Goal: Task Accomplishment & Management: Manage account settings

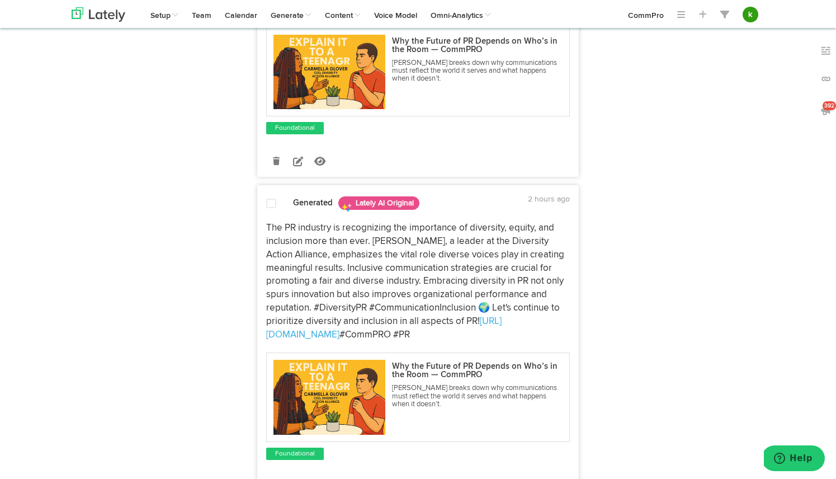
scroll to position [260, 0]
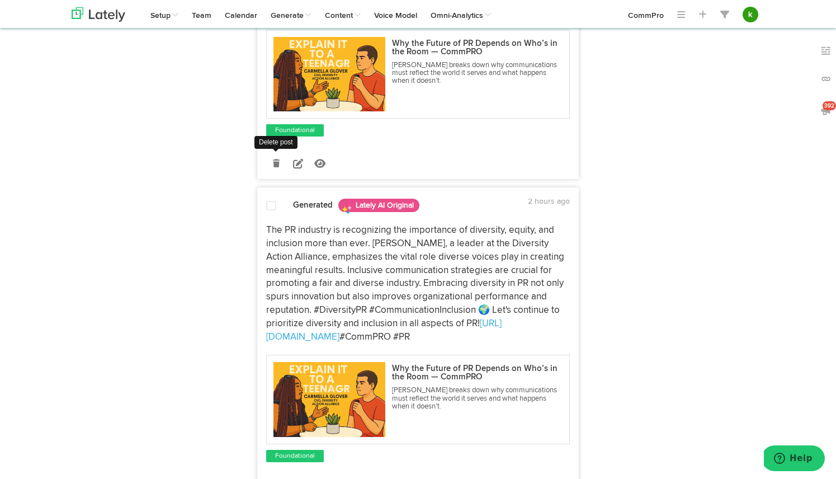
click at [279, 164] on icon at bounding box center [276, 163] width 7 height 8
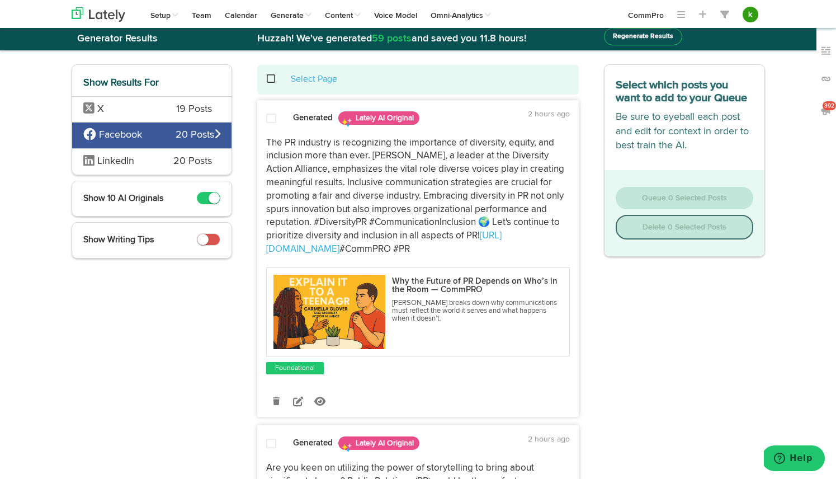
scroll to position [0, 0]
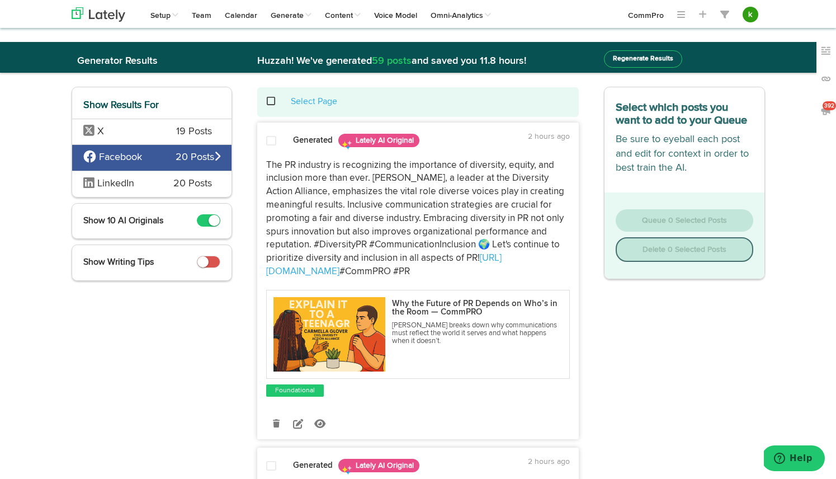
click at [273, 101] on span at bounding box center [277, 101] width 23 height 1
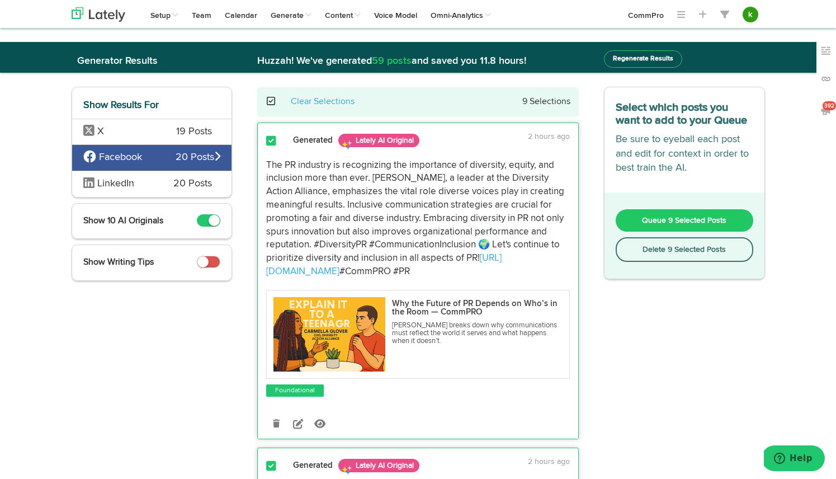
click at [697, 243] on button "Delete 9 Selected Posts" at bounding box center [685, 249] width 138 height 25
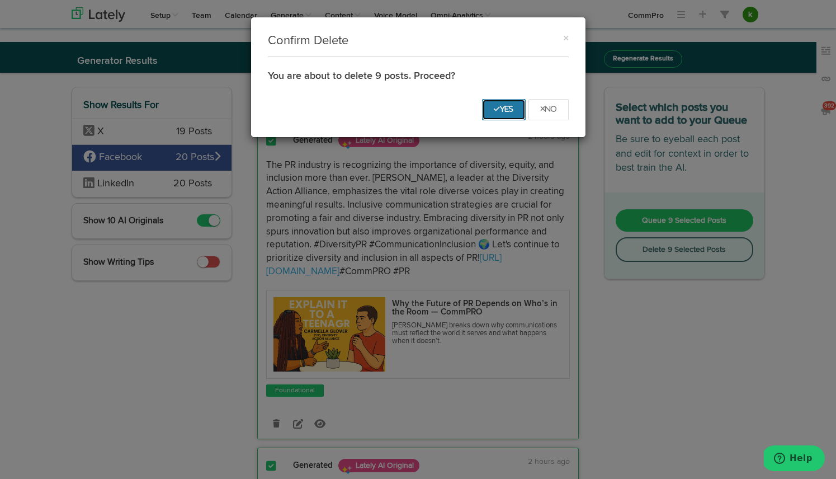
click at [508, 105] on button "Yes" at bounding box center [504, 109] width 44 height 21
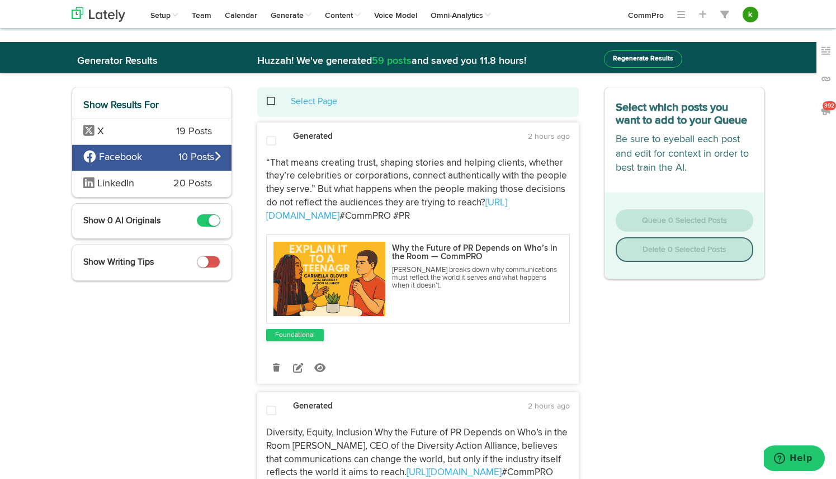
click at [272, 101] on span at bounding box center [277, 101] width 23 height 1
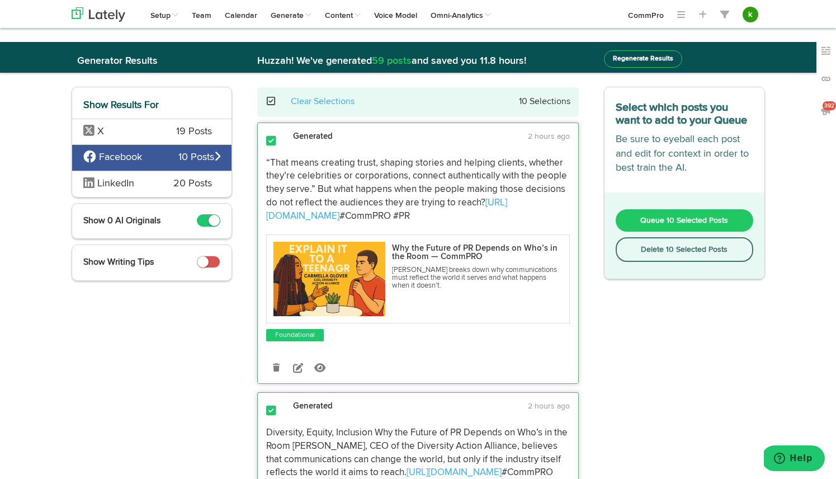
click at [676, 249] on button "Delete 10 Selected Posts" at bounding box center [685, 249] width 138 height 25
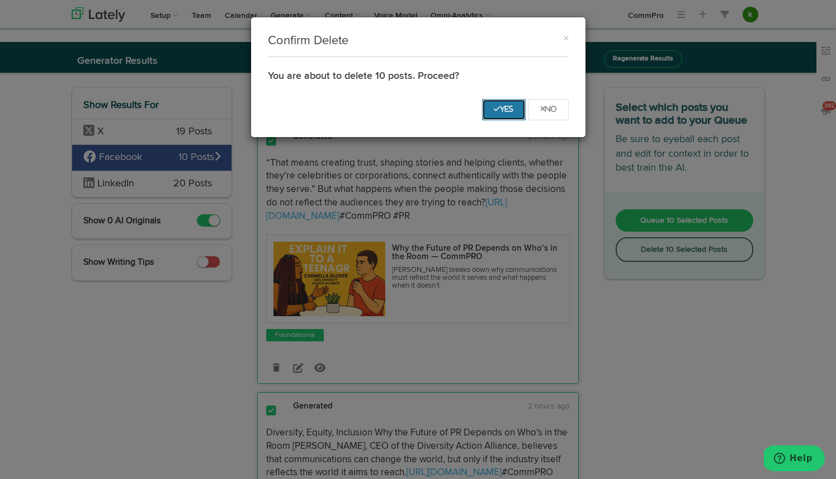
click at [502, 111] on icon "Yes" at bounding box center [504, 109] width 20 height 7
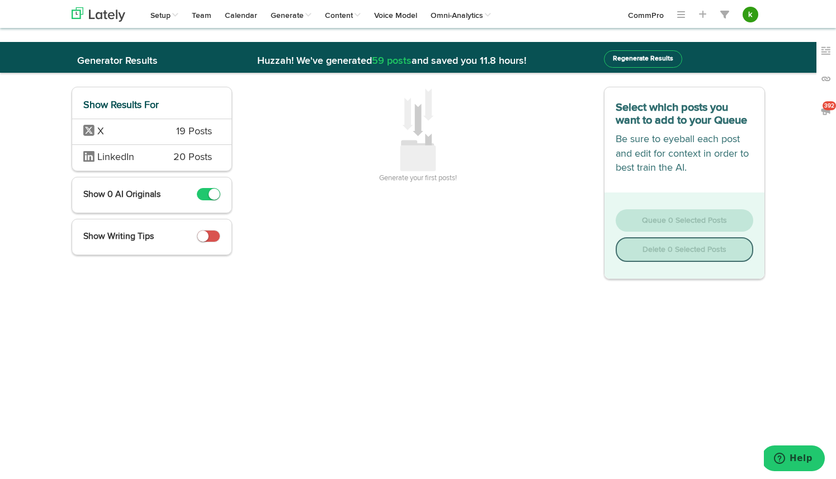
click at [158, 126] on span "X" at bounding box center [121, 132] width 77 height 15
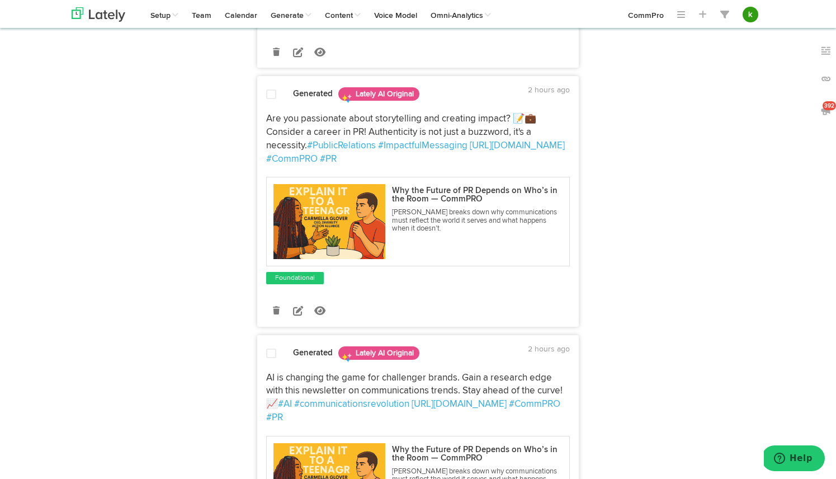
scroll to position [311, 0]
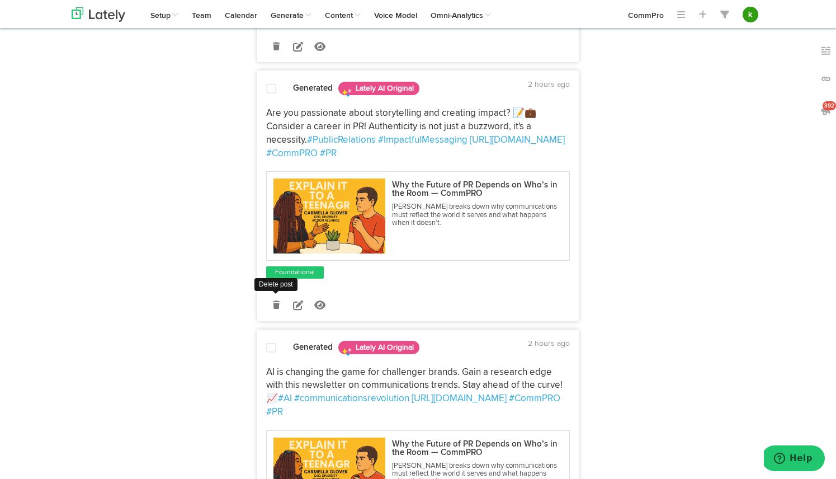
click at [276, 304] on icon at bounding box center [276, 305] width 7 height 8
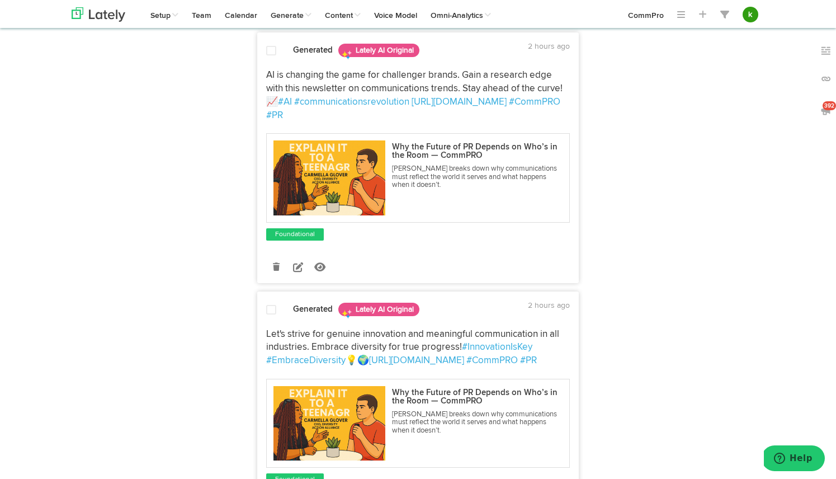
scroll to position [359, 0]
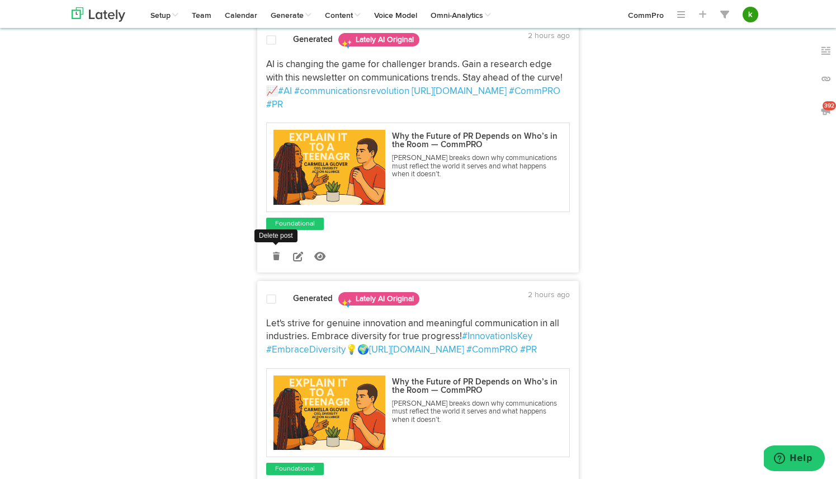
click at [277, 252] on icon at bounding box center [276, 256] width 7 height 8
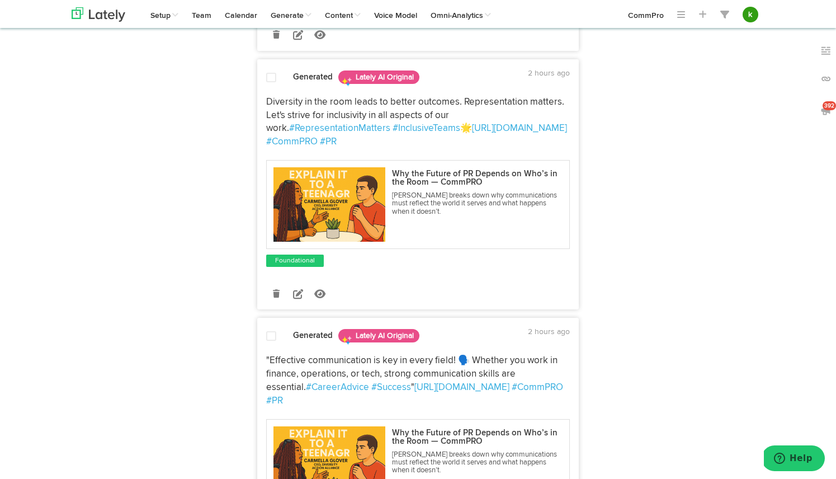
scroll to position [591, 0]
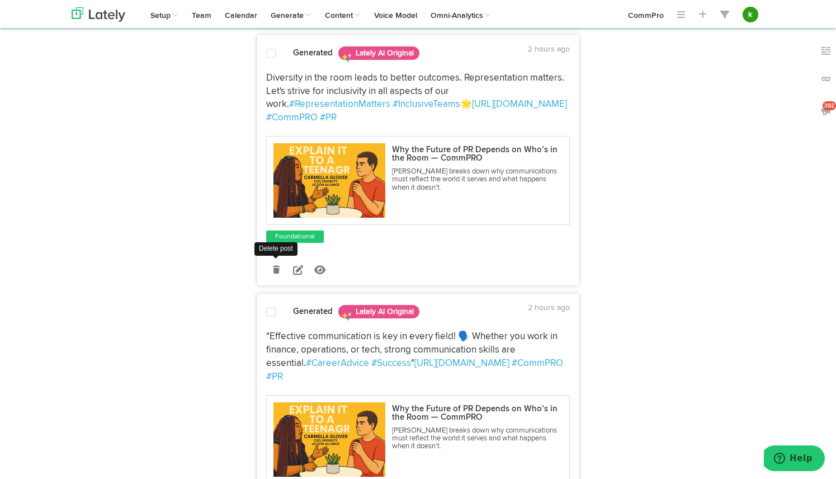
click at [275, 270] on icon at bounding box center [276, 270] width 7 height 8
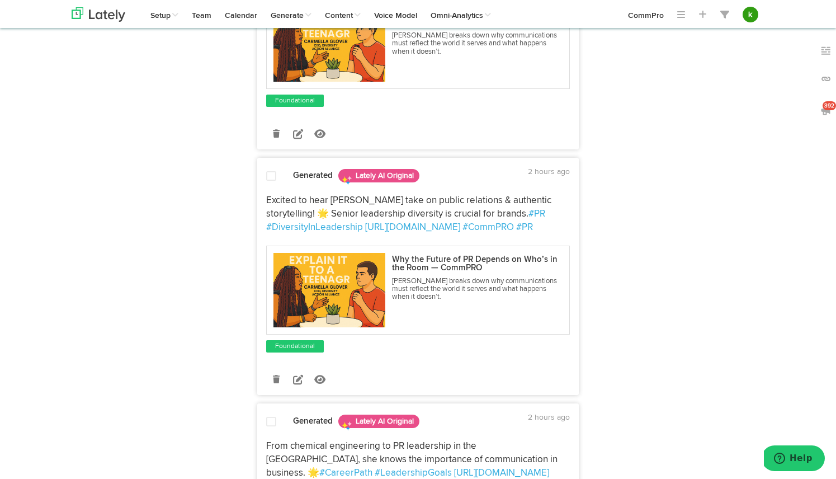
scroll to position [736, 0]
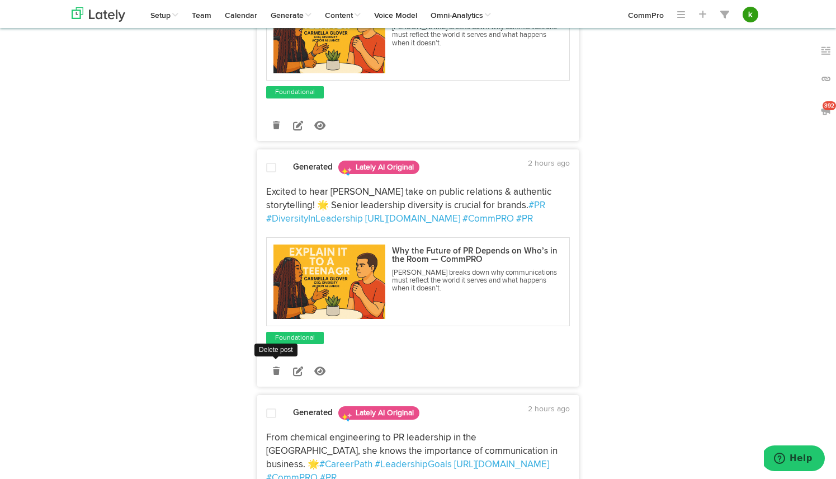
click at [278, 361] on link at bounding box center [276, 371] width 20 height 20
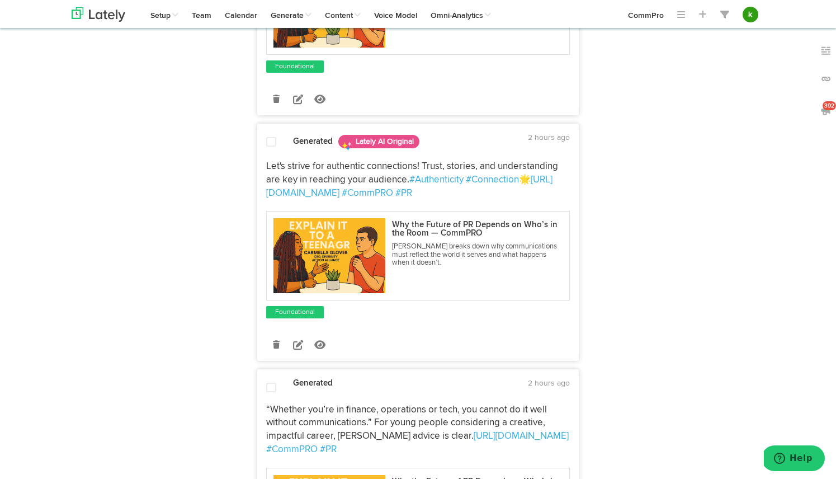
scroll to position [1056, 0]
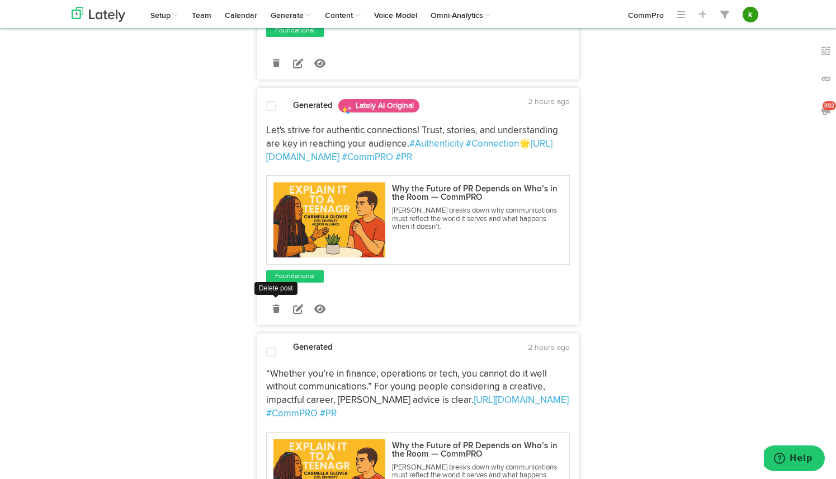
click at [278, 305] on icon at bounding box center [276, 309] width 7 height 8
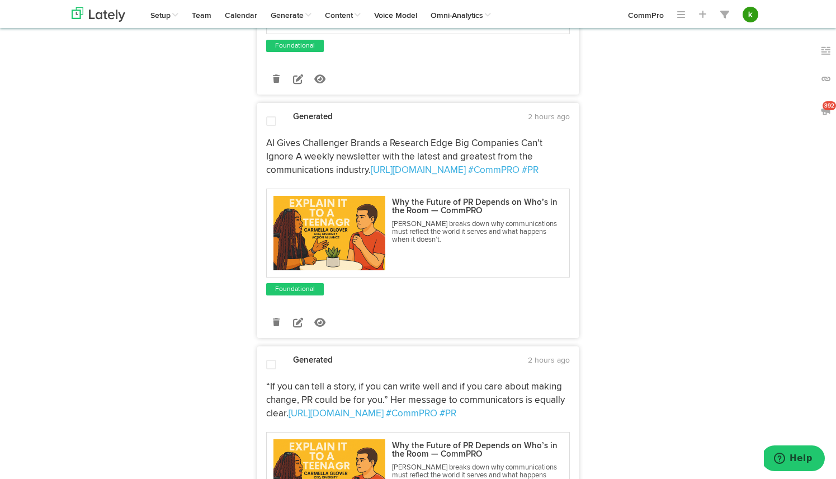
scroll to position [1301, 0]
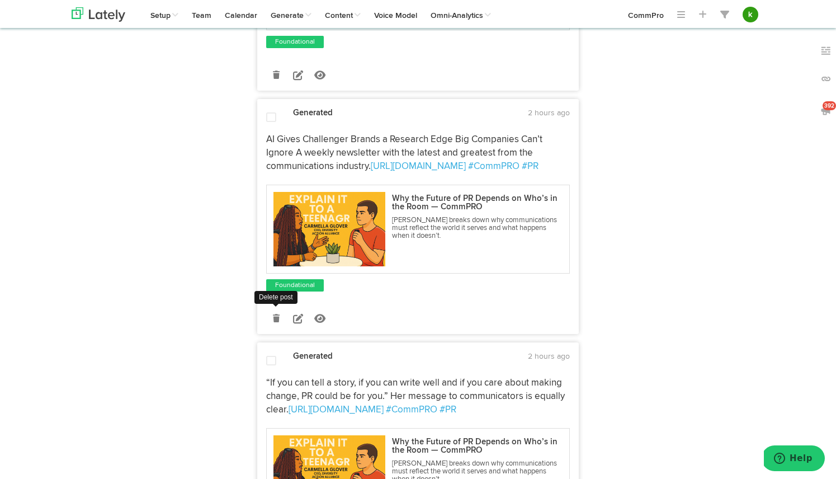
click at [276, 314] on icon at bounding box center [276, 318] width 7 height 8
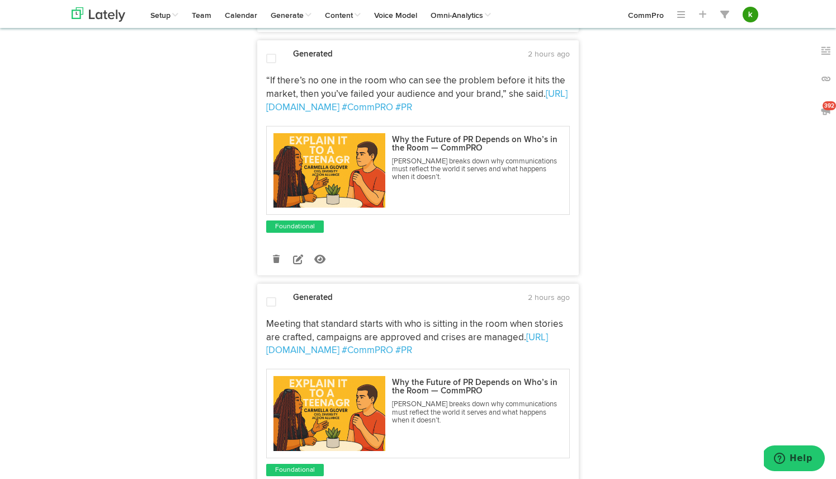
scroll to position [1605, 0]
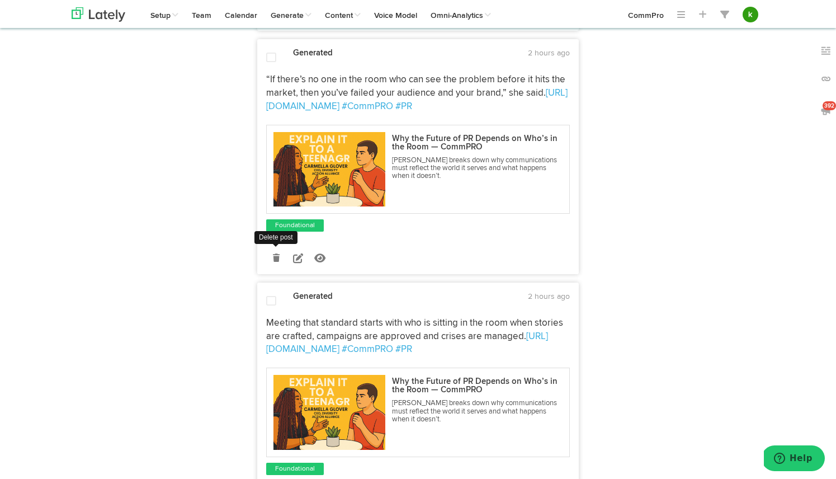
click at [274, 254] on icon at bounding box center [276, 258] width 7 height 8
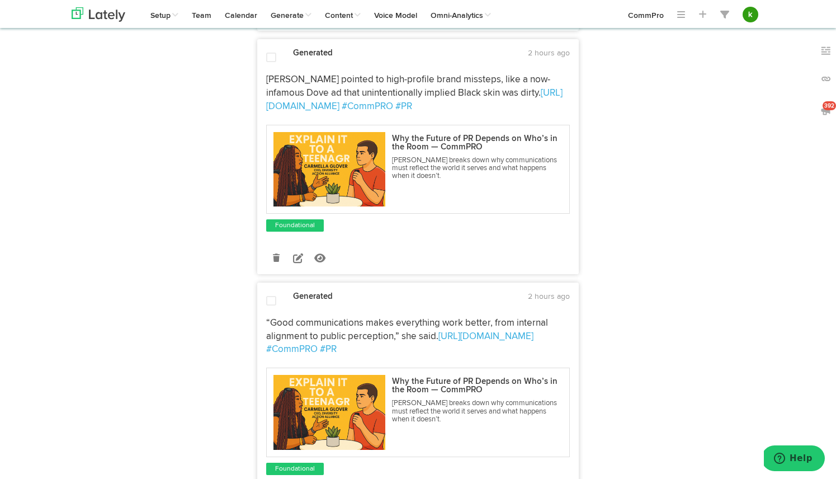
scroll to position [1609, 0]
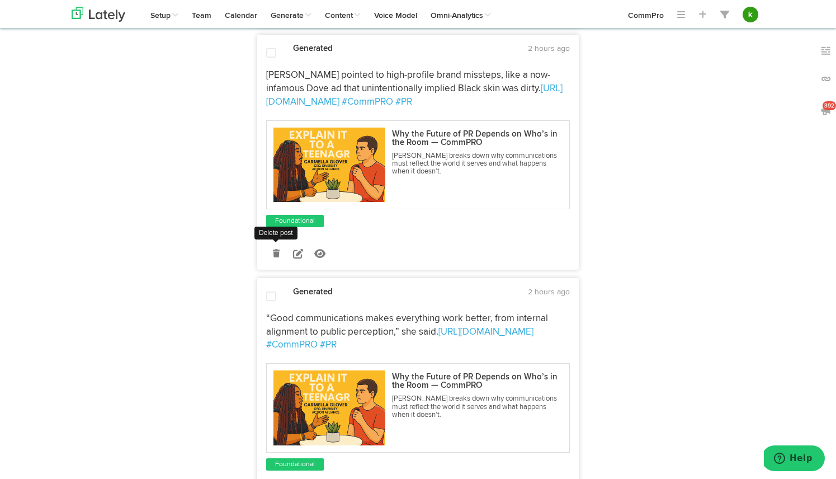
click at [274, 250] on icon at bounding box center [276, 254] width 7 height 8
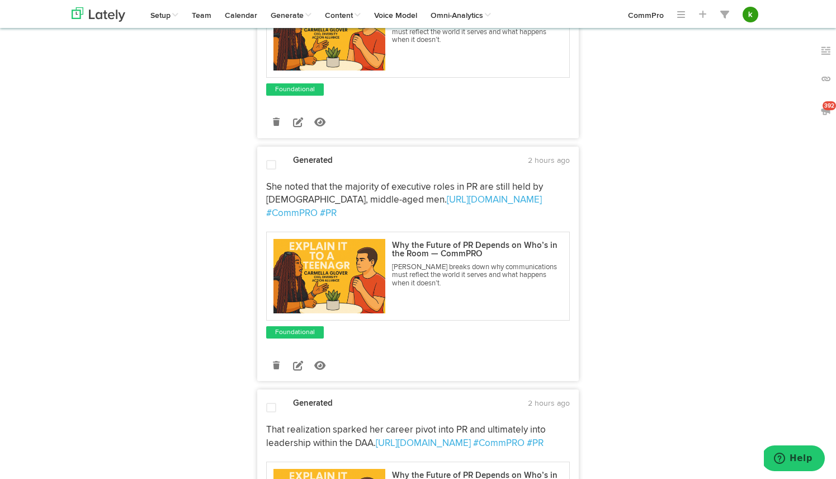
scroll to position [1992, 0]
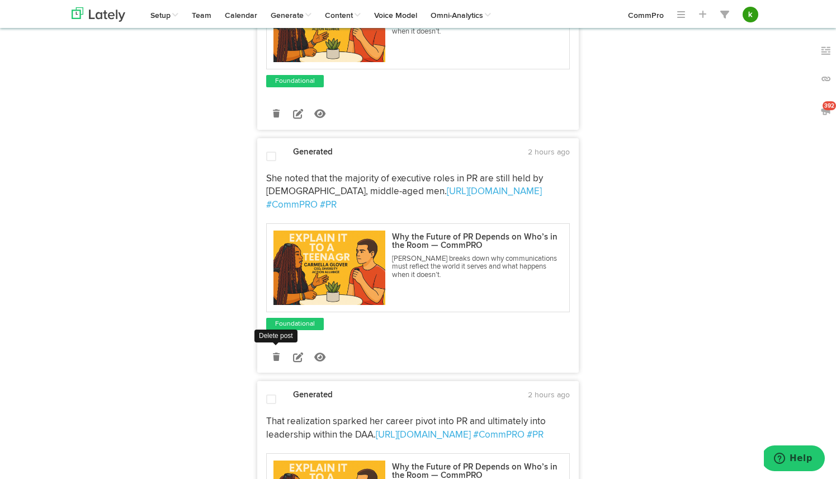
click at [273, 353] on icon at bounding box center [276, 357] width 7 height 8
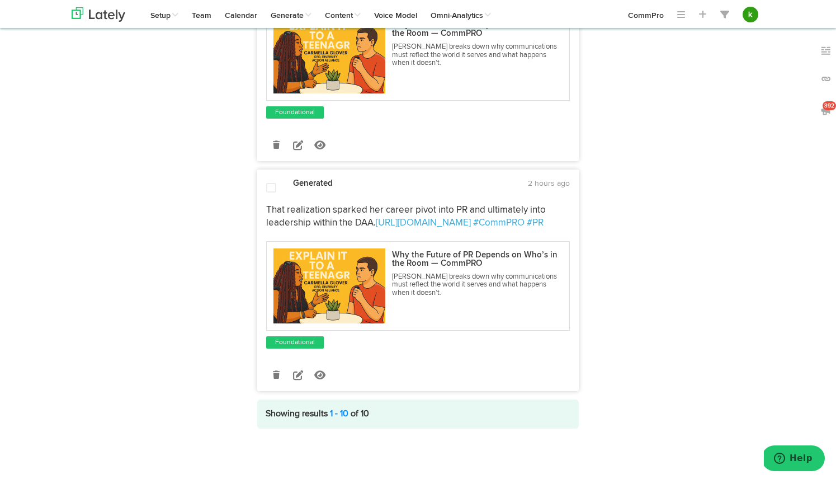
scroll to position [1922, 0]
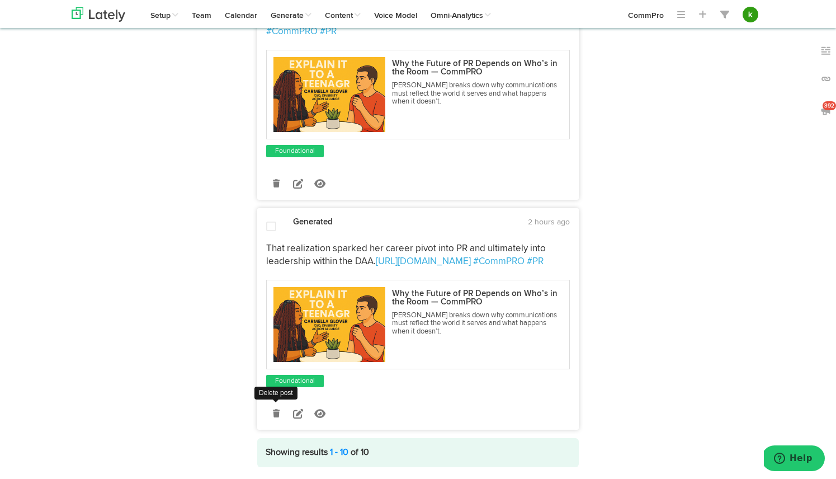
click at [275, 410] on icon at bounding box center [276, 414] width 7 height 8
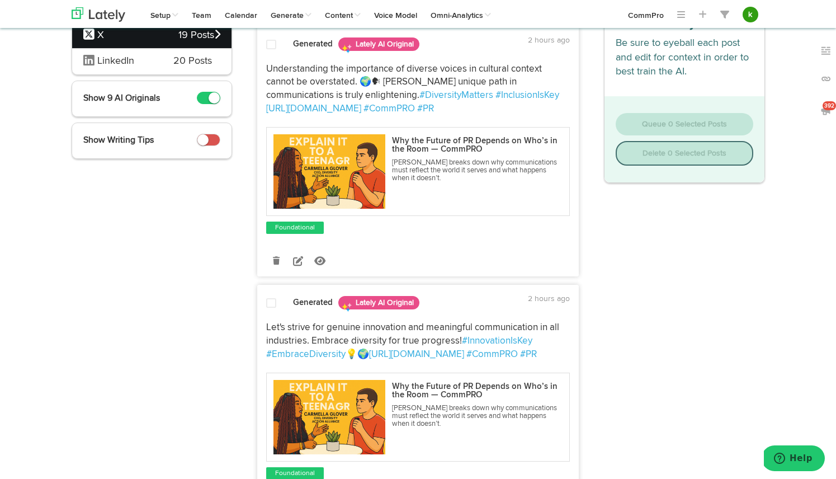
scroll to position [0, 0]
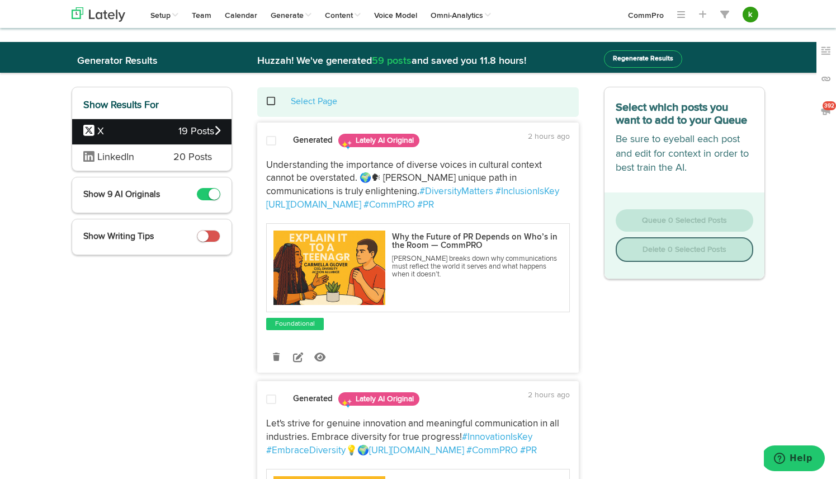
click at [272, 102] on span at bounding box center [277, 101] width 23 height 1
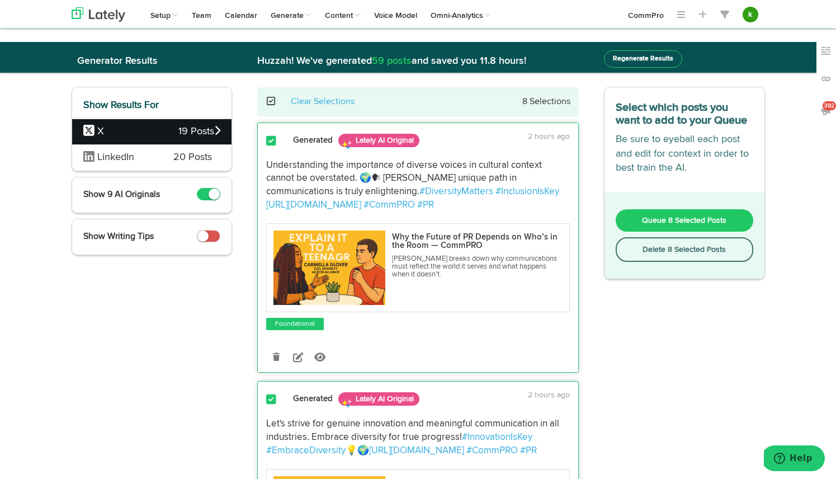
click at [692, 223] on span "Queue 8 Selected Posts" at bounding box center [684, 221] width 84 height 8
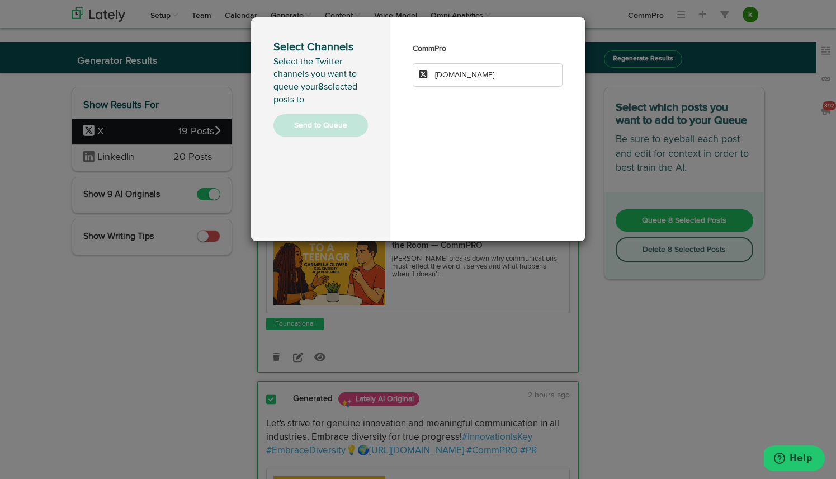
click at [475, 72] on span "[DOMAIN_NAME]" at bounding box center [464, 75] width 59 height 8
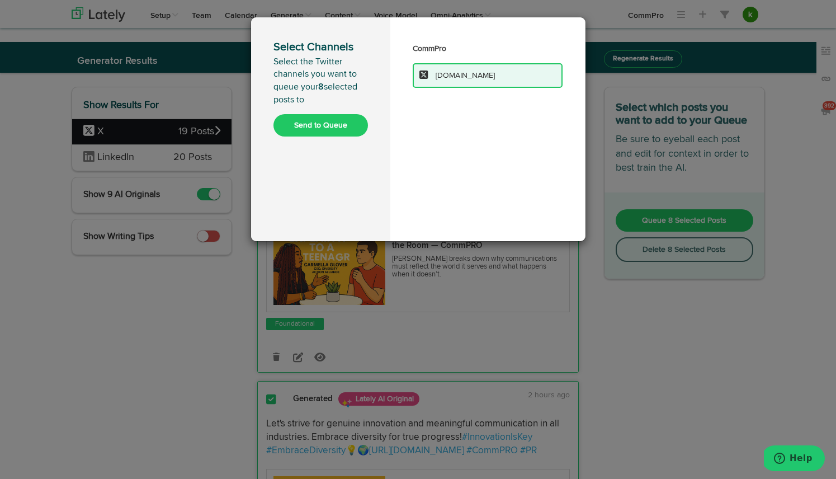
click at [331, 123] on button "Send to Queue" at bounding box center [321, 125] width 95 height 22
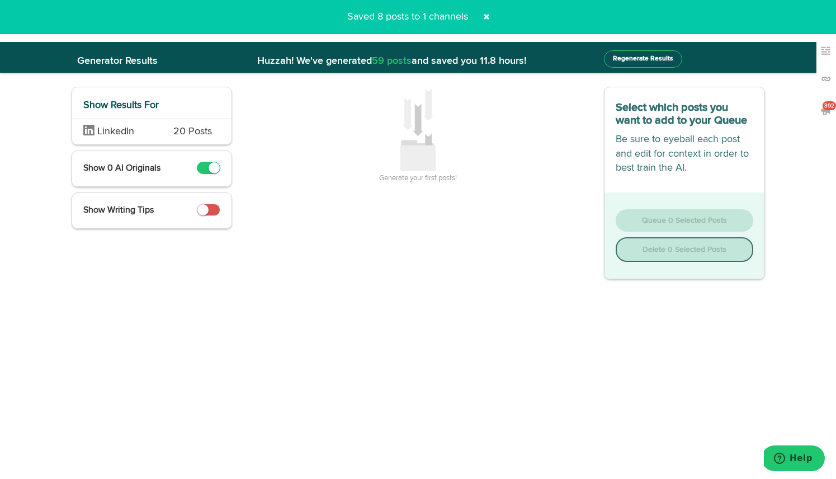
click at [149, 132] on span "LinkedIn" at bounding box center [120, 132] width 74 height 15
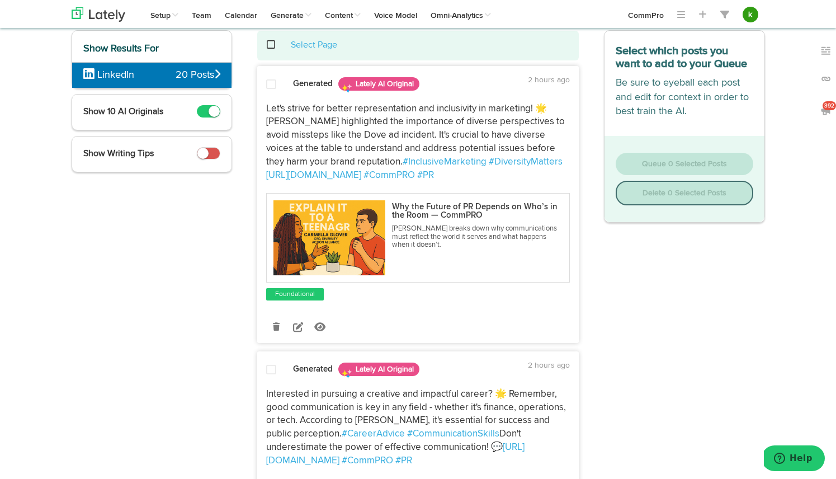
scroll to position [58, 0]
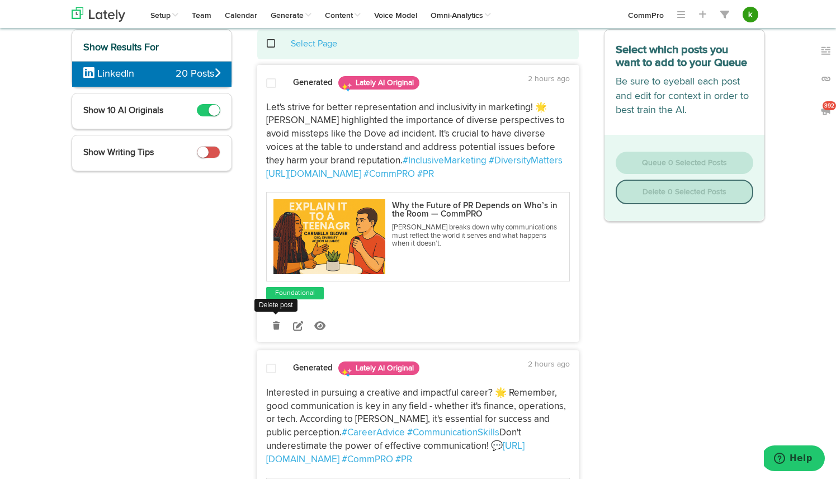
click at [278, 327] on icon at bounding box center [276, 326] width 7 height 8
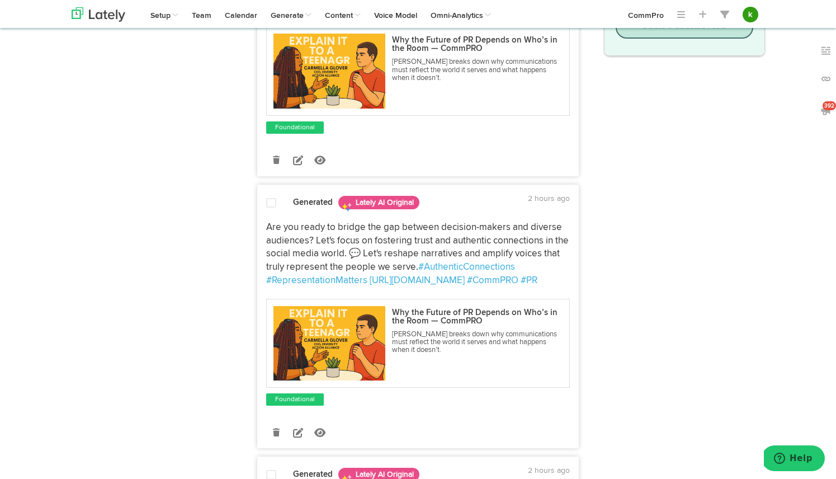
scroll to position [342, 0]
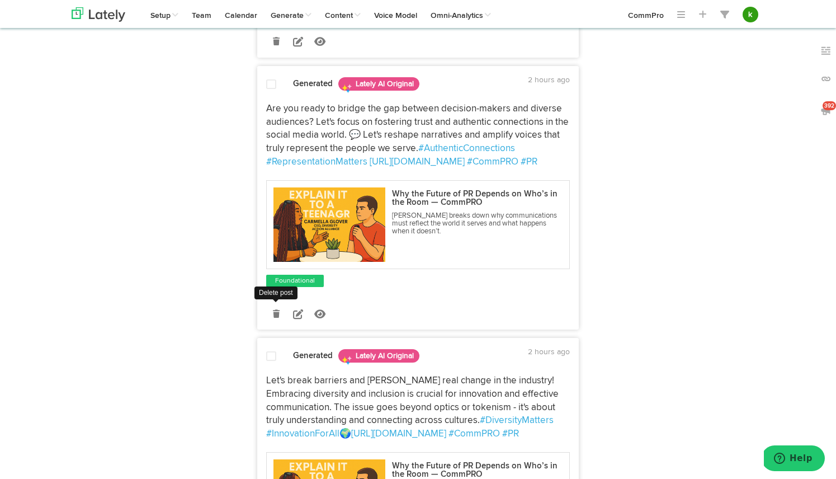
click at [277, 313] on icon at bounding box center [276, 314] width 7 height 8
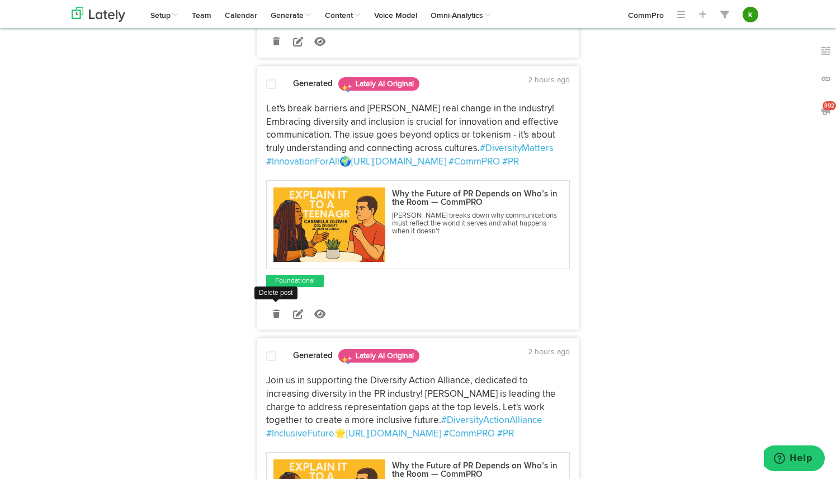
click at [278, 314] on icon at bounding box center [276, 314] width 7 height 8
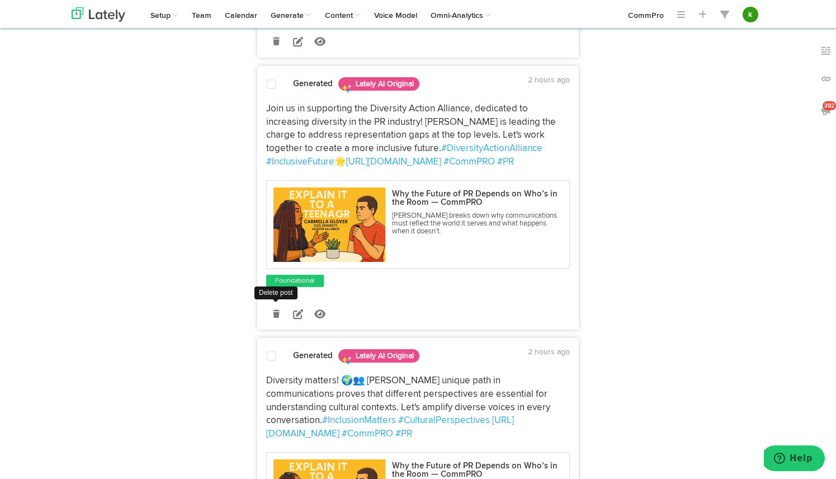
click at [276, 314] on icon at bounding box center [276, 314] width 7 height 8
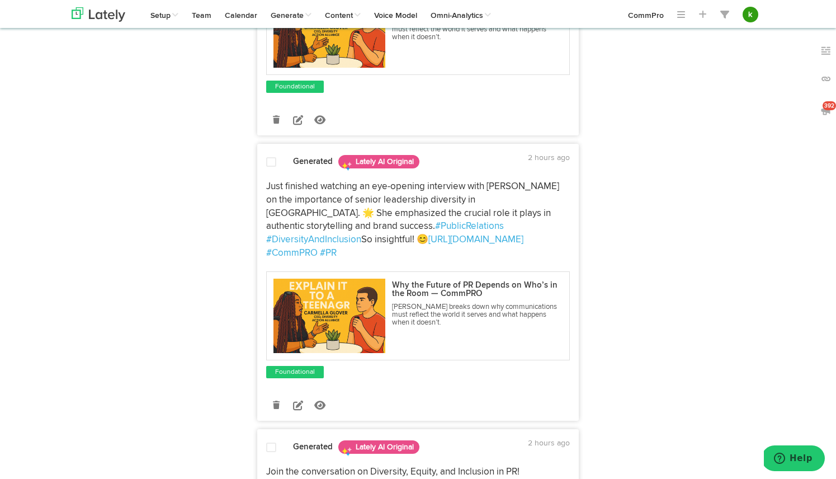
scroll to position [552, 0]
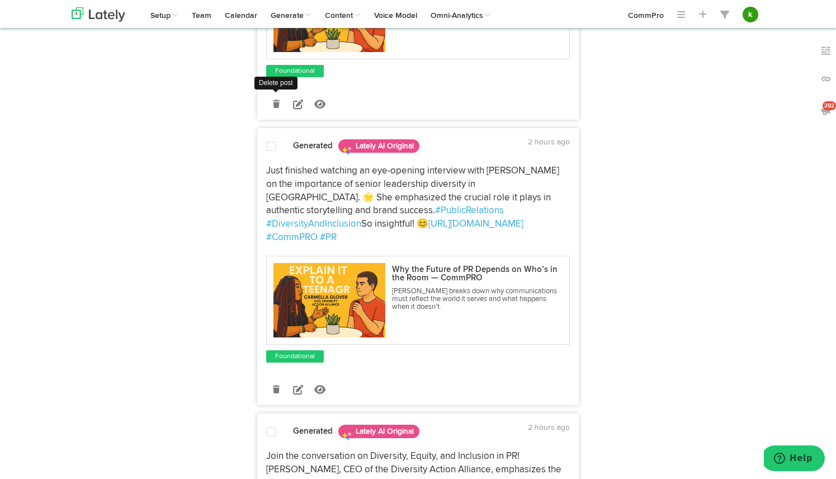
click at [279, 102] on icon at bounding box center [276, 104] width 7 height 8
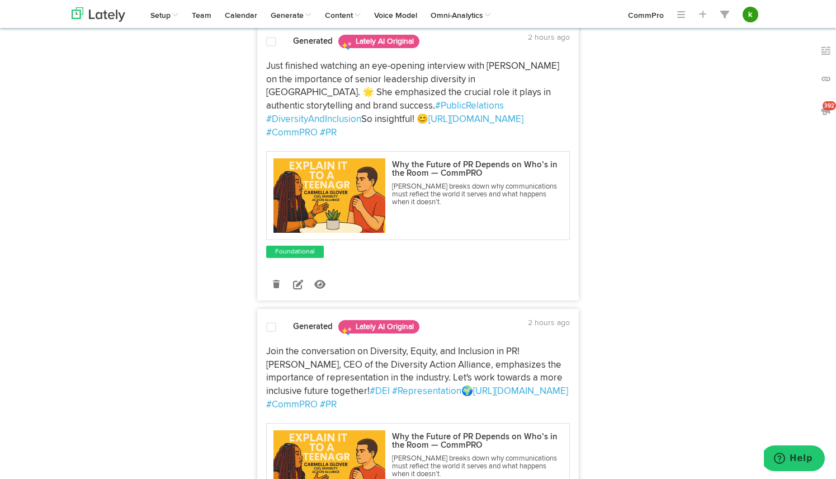
scroll to position [392, 0]
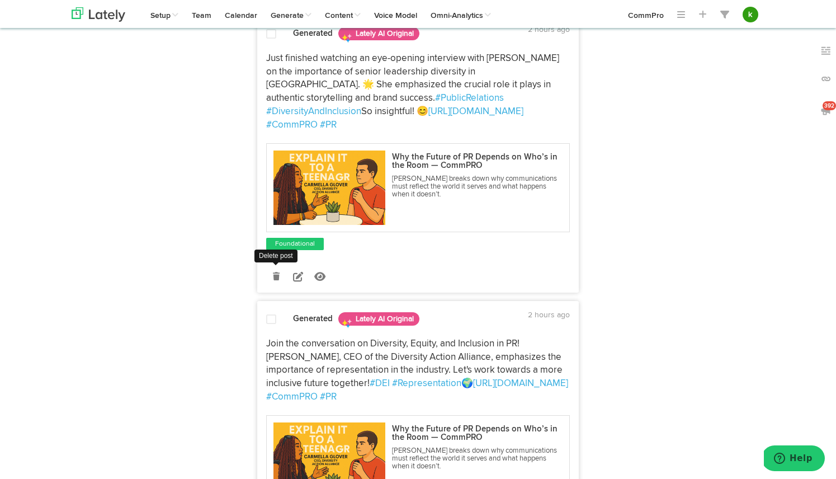
click at [277, 270] on link at bounding box center [276, 277] width 20 height 20
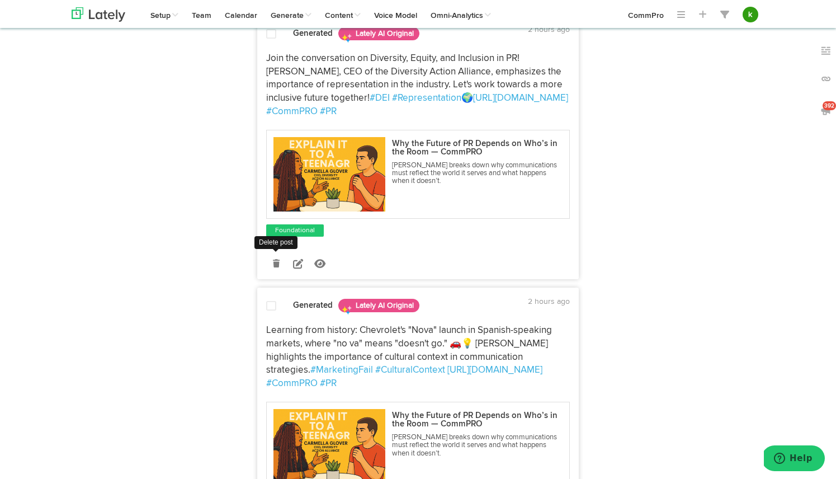
click at [274, 262] on icon at bounding box center [276, 264] width 7 height 8
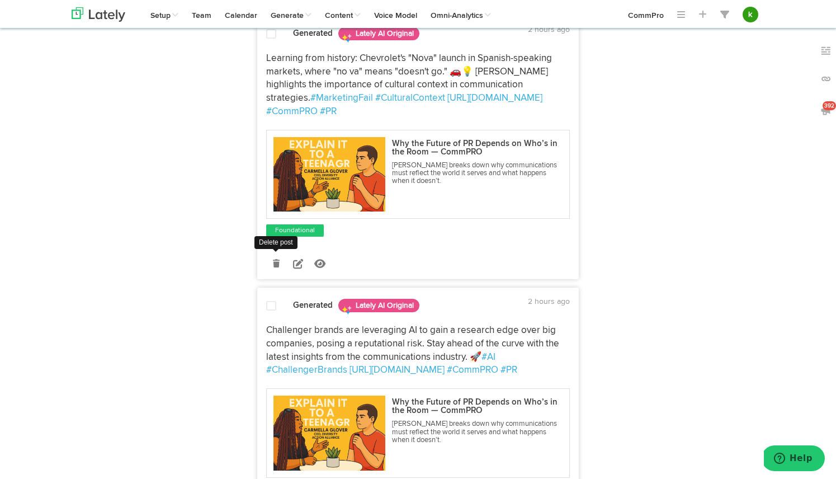
click at [276, 260] on icon at bounding box center [276, 264] width 7 height 8
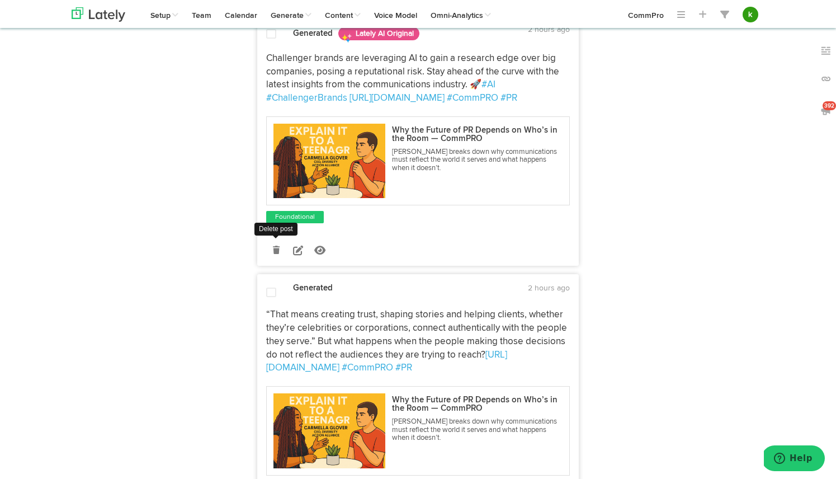
click at [278, 249] on icon at bounding box center [276, 250] width 7 height 8
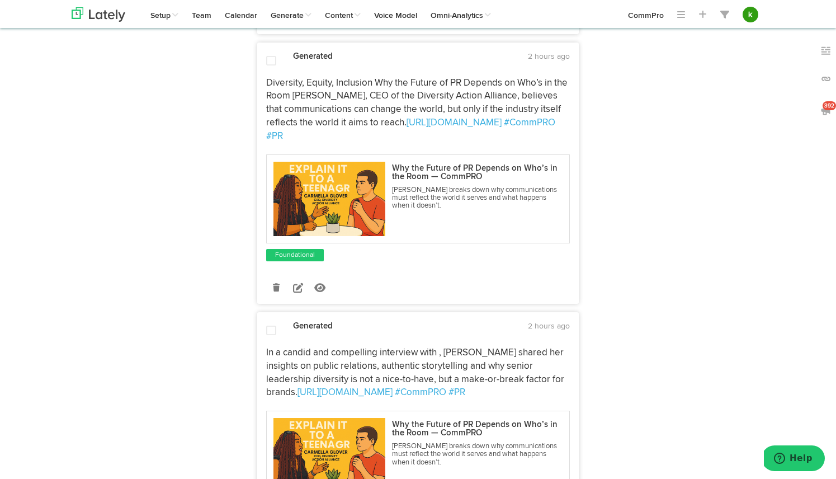
scroll to position [1423, 0]
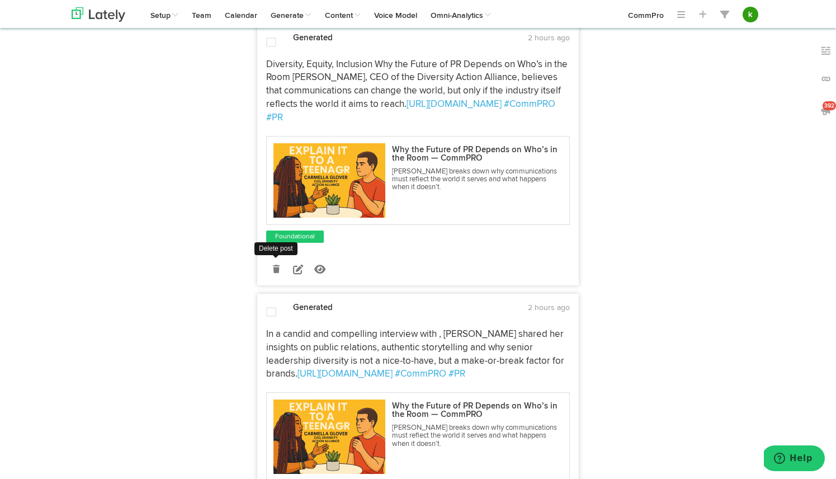
click at [275, 265] on icon at bounding box center [276, 269] width 7 height 8
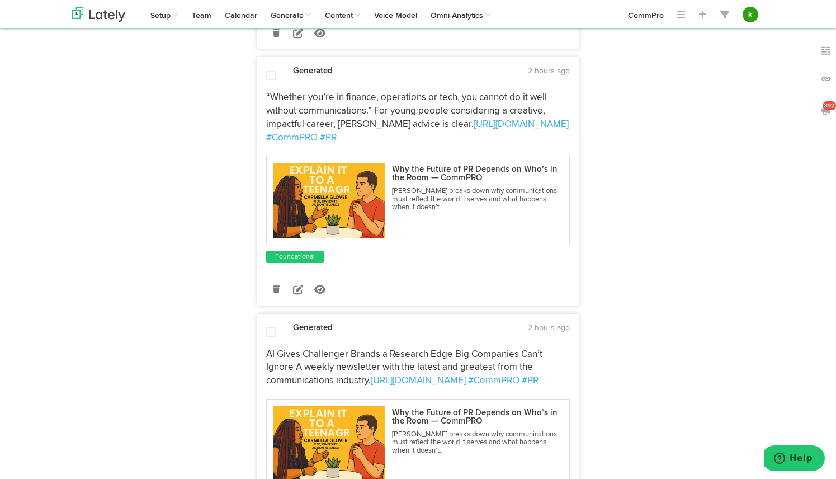
scroll to position [1663, 0]
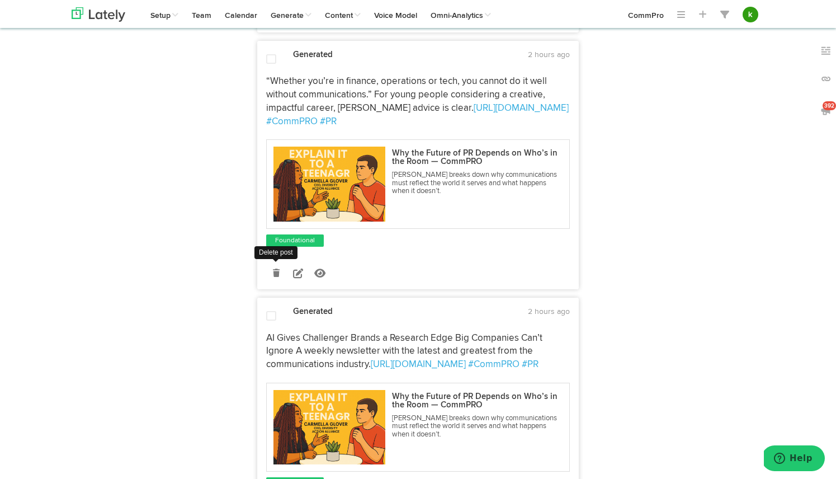
click at [278, 272] on icon at bounding box center [276, 273] width 7 height 8
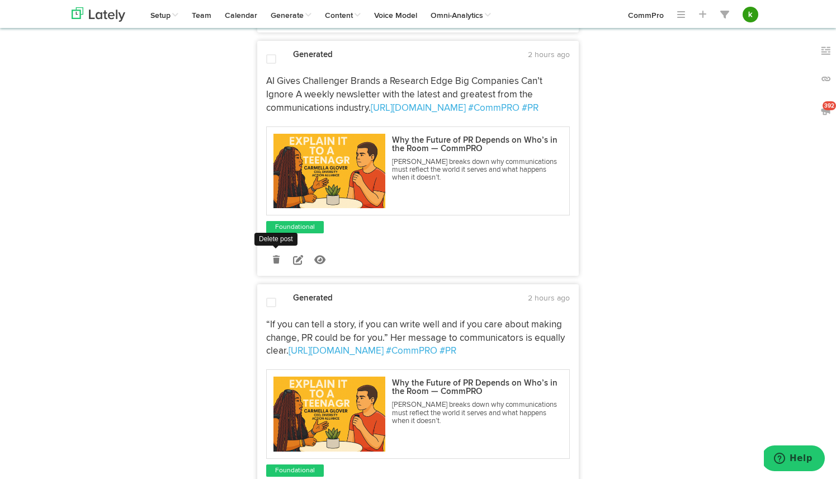
click at [278, 262] on icon at bounding box center [276, 260] width 7 height 8
click at [278, 261] on icon at bounding box center [276, 260] width 7 height 8
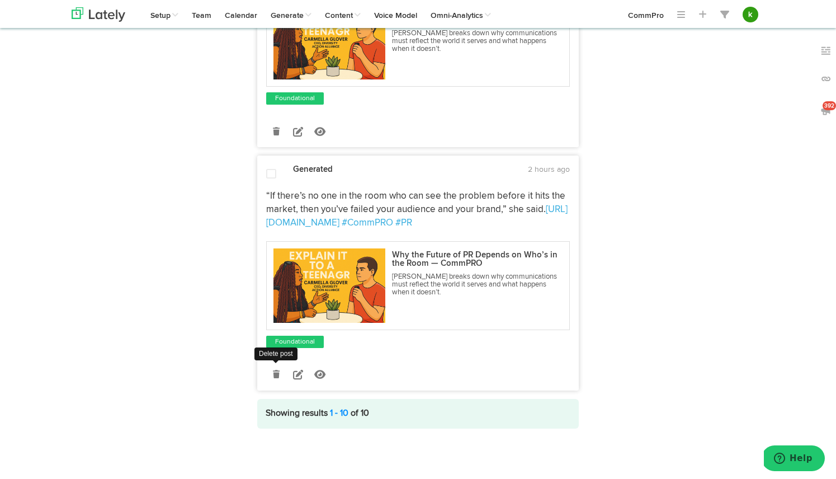
click at [276, 374] on icon at bounding box center [276, 374] width 7 height 8
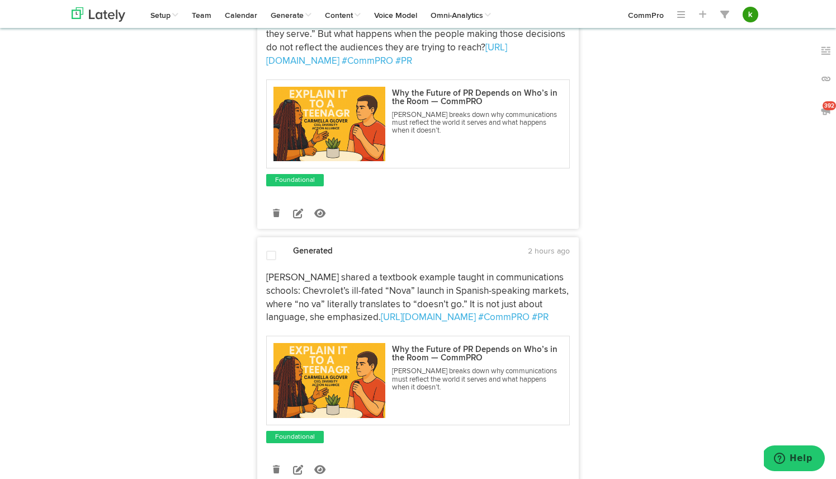
scroll to position [0, 0]
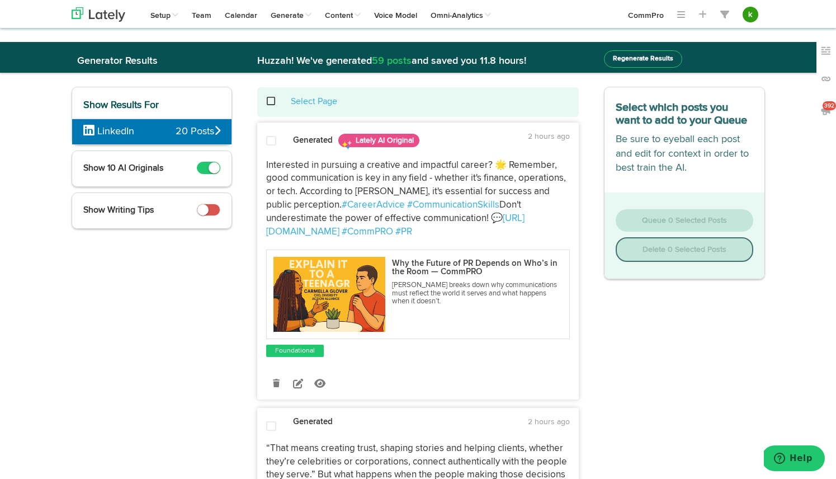
click at [270, 102] on span at bounding box center [277, 101] width 23 height 1
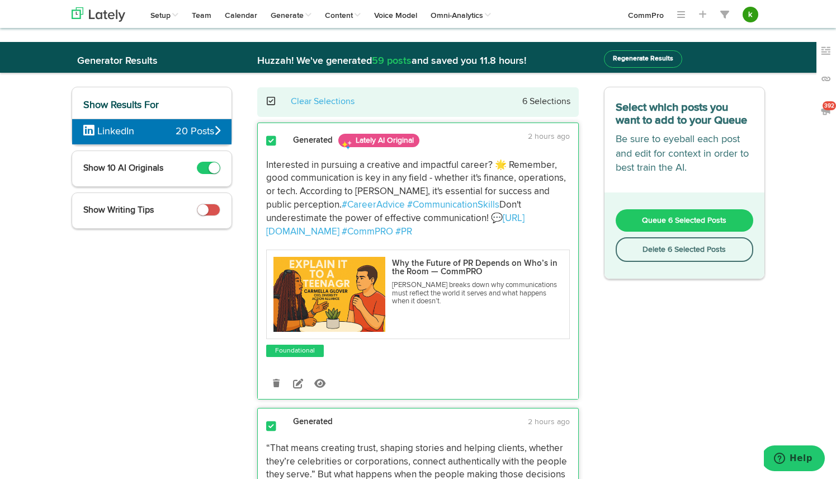
click at [689, 219] on span "Queue 6 Selected Posts" at bounding box center [684, 221] width 84 height 8
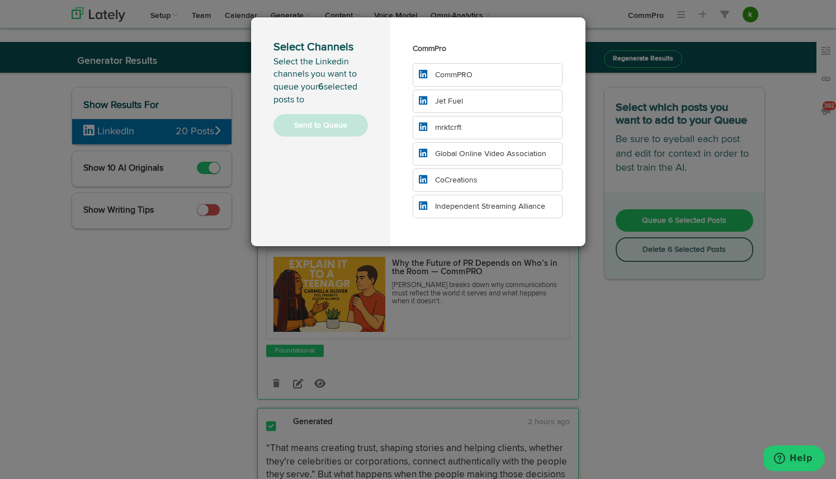
click at [477, 71] on li "CommPRO" at bounding box center [488, 74] width 151 height 23
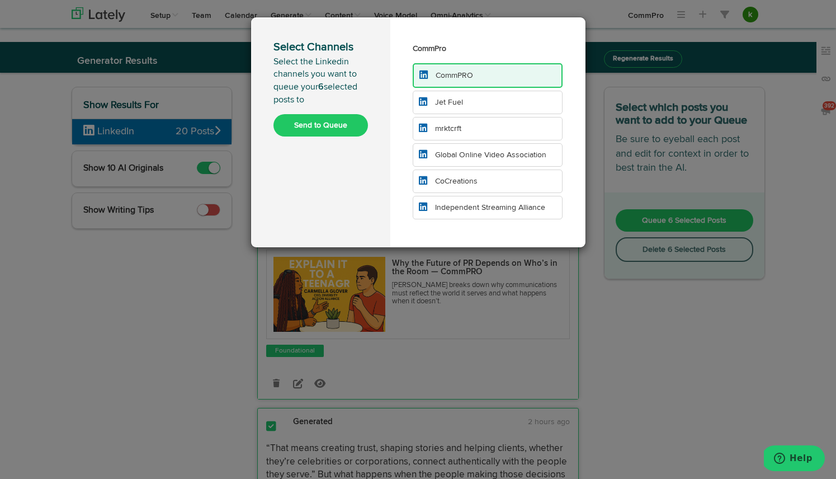
click at [467, 103] on li "Jet Fuel" at bounding box center [488, 102] width 151 height 23
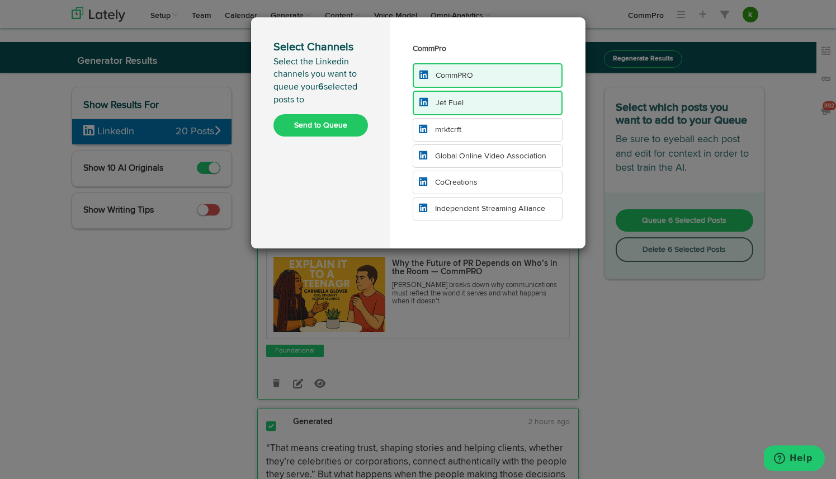
click at [462, 126] on li "mrktcrft" at bounding box center [488, 129] width 151 height 23
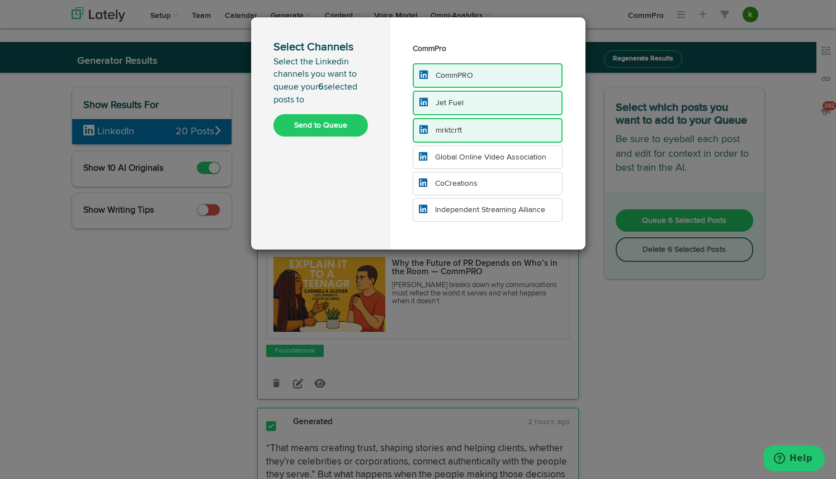
click at [463, 153] on span "Global Online Video Association" at bounding box center [490, 157] width 111 height 8
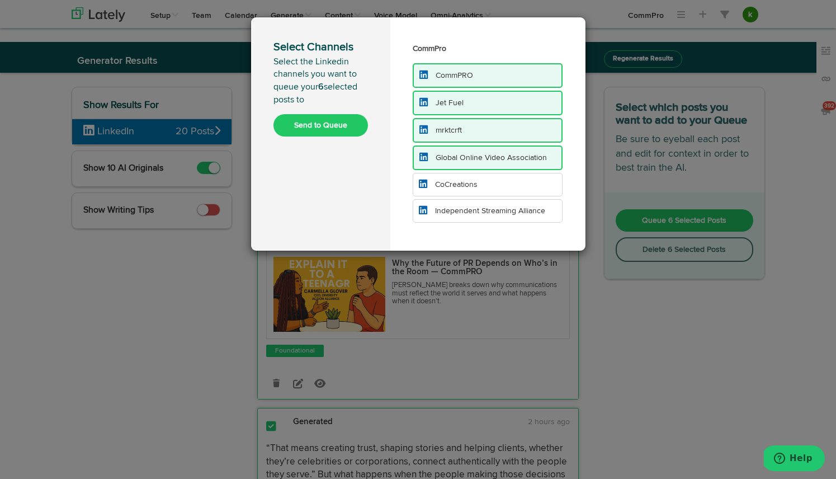
click at [488, 184] on li "CoCreations" at bounding box center [488, 184] width 151 height 23
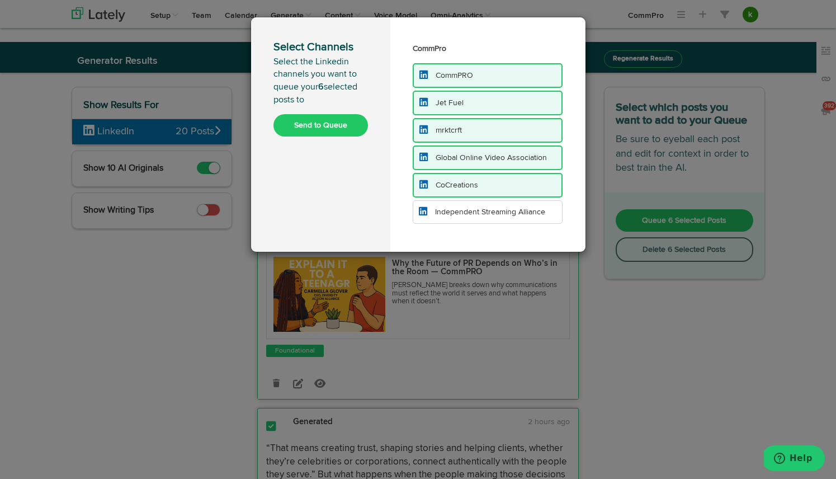
click at [489, 217] on li "Independent Streaming Alliance" at bounding box center [488, 211] width 151 height 23
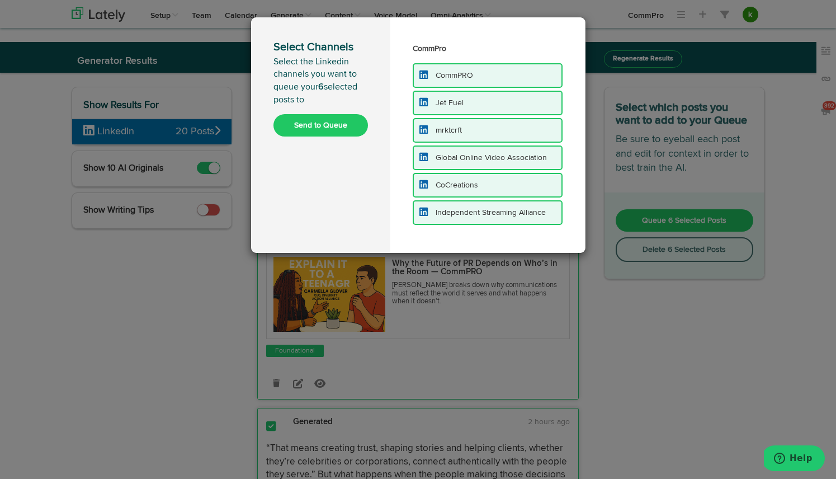
click at [340, 123] on button "Send to Queue" at bounding box center [321, 125] width 95 height 22
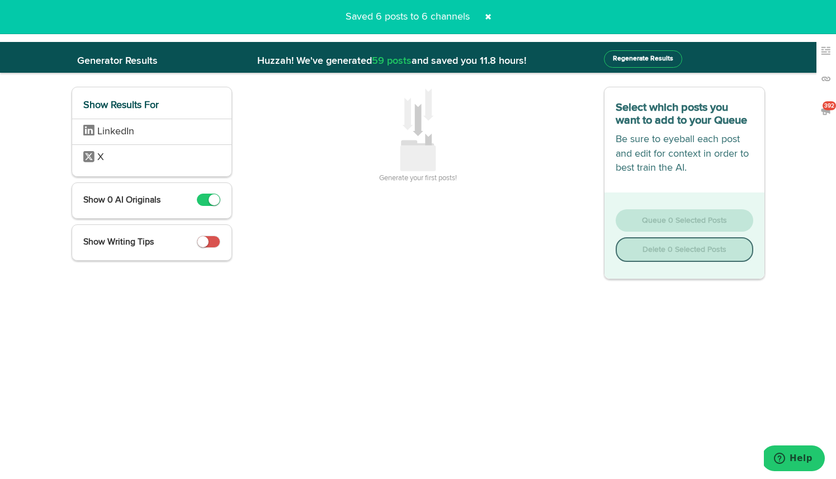
click at [490, 15] on span at bounding box center [488, 17] width 18 height 18
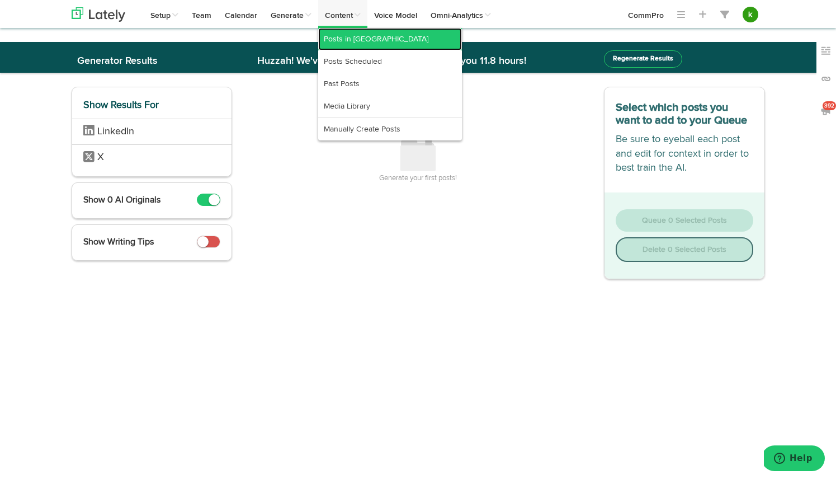
click at [345, 34] on link "Posts in [GEOGRAPHIC_DATA]" at bounding box center [390, 39] width 144 height 22
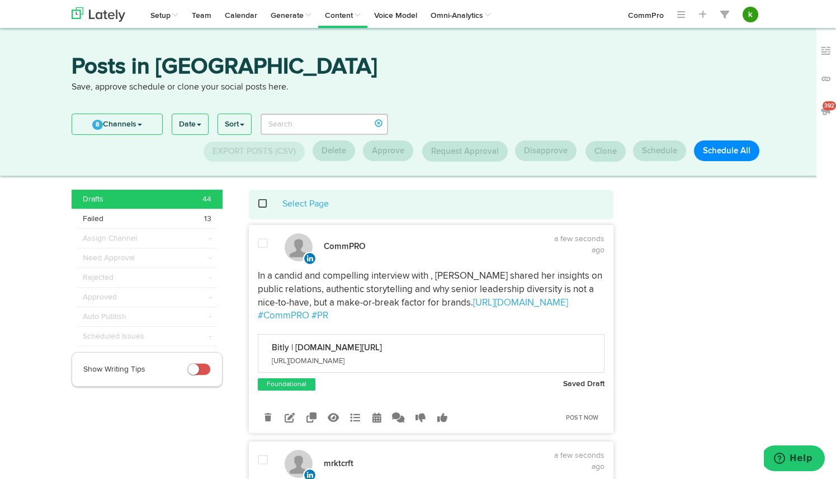
click at [264, 204] on span at bounding box center [268, 204] width 23 height 1
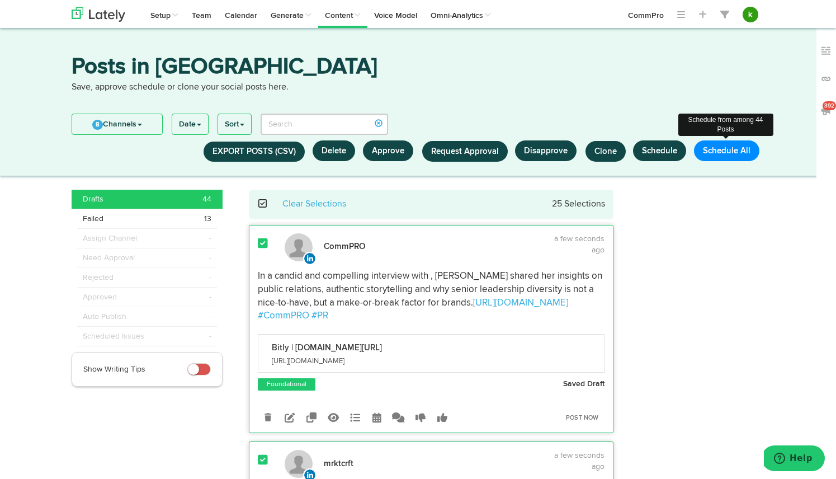
click at [729, 152] on button "Schedule All" at bounding box center [726, 150] width 65 height 21
select select "11"
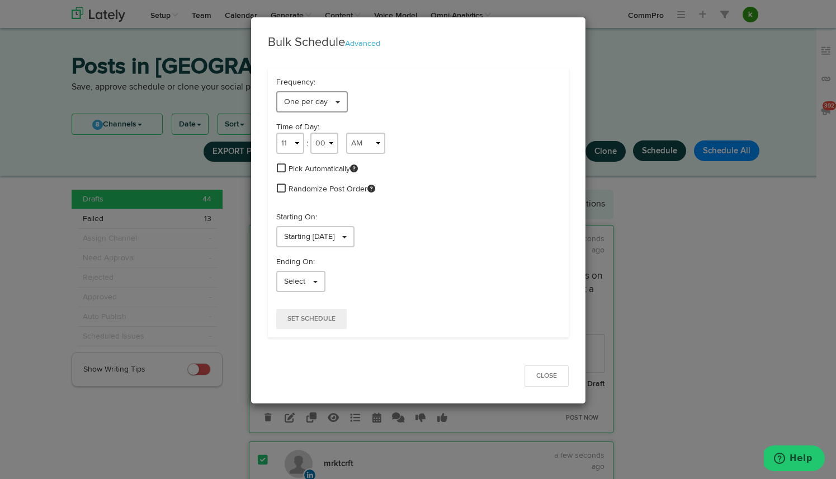
click at [314, 102] on span "One per day" at bounding box center [306, 102] width 44 height 8
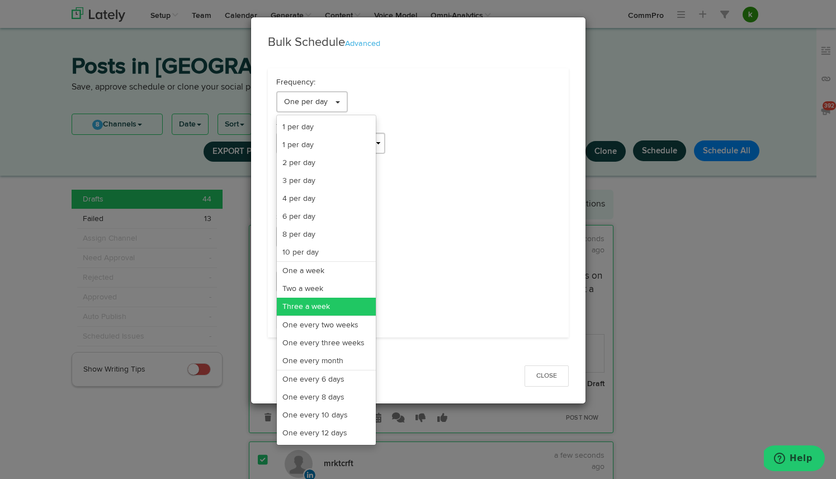
click at [314, 300] on link "Three a week" at bounding box center [326, 307] width 99 height 18
select select "11"
select select "3"
select select "PM"
select select "7"
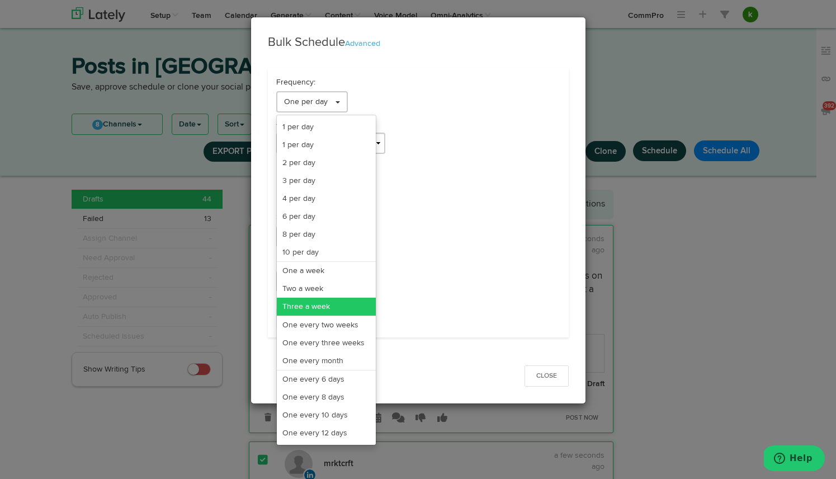
select select "PM"
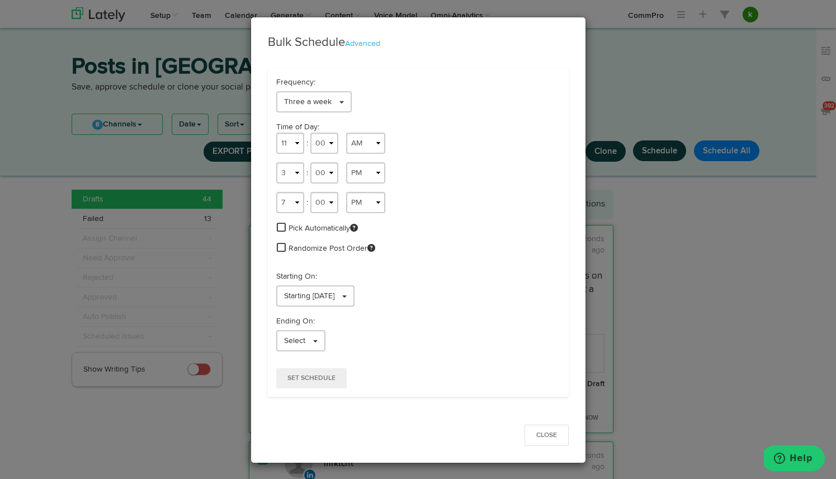
click at [283, 227] on span at bounding box center [281, 227] width 9 height 10
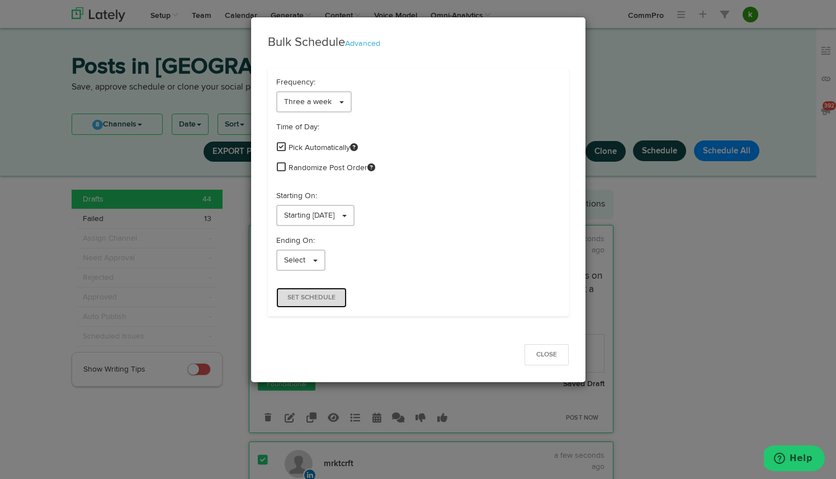
click at [315, 300] on span "Set Schedule" at bounding box center [312, 297] width 48 height 7
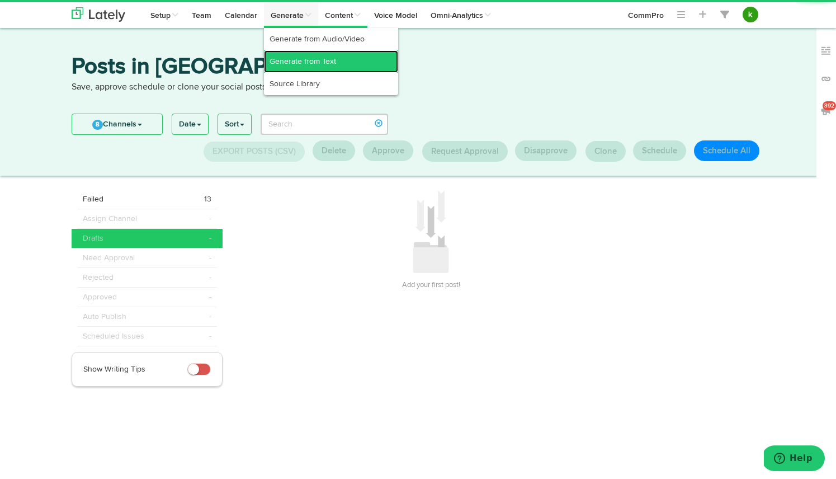
click at [295, 62] on link "Generate from Text" at bounding box center [331, 61] width 134 height 22
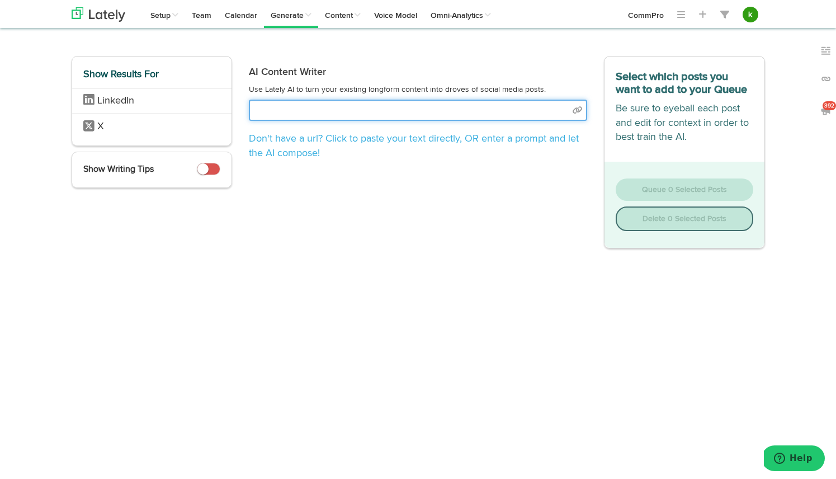
click at [285, 111] on input "text" at bounding box center [418, 110] width 338 height 21
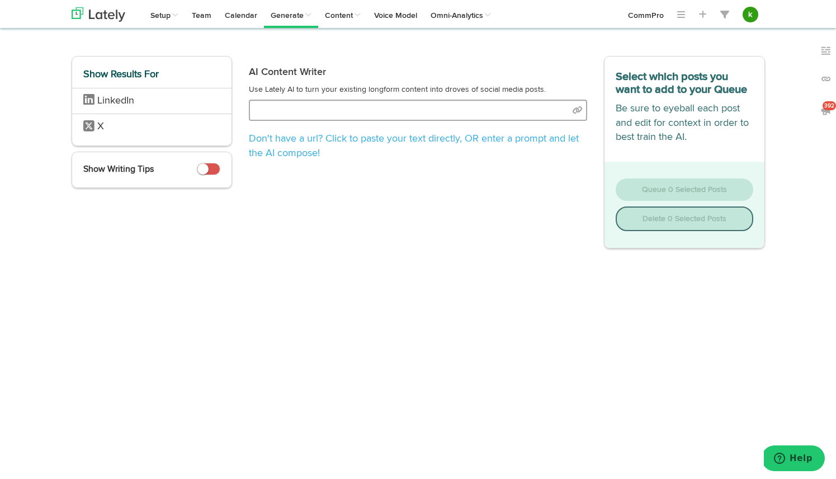
select select "natural"
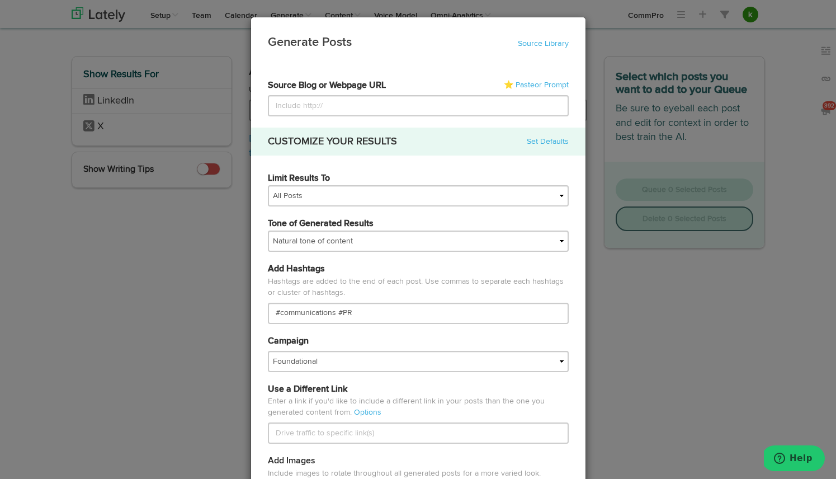
type input "[URL][DOMAIN_NAME]"
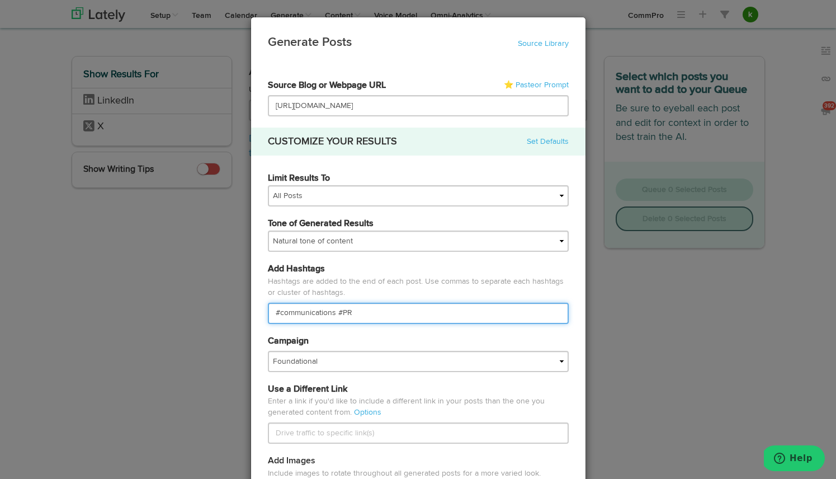
click at [295, 313] on input "#communications #PR" at bounding box center [418, 313] width 301 height 21
click at [364, 312] on input "#CommPRO #PR" at bounding box center [418, 313] width 301 height 21
type input "#CommPRO #PR #ClimateWeek"
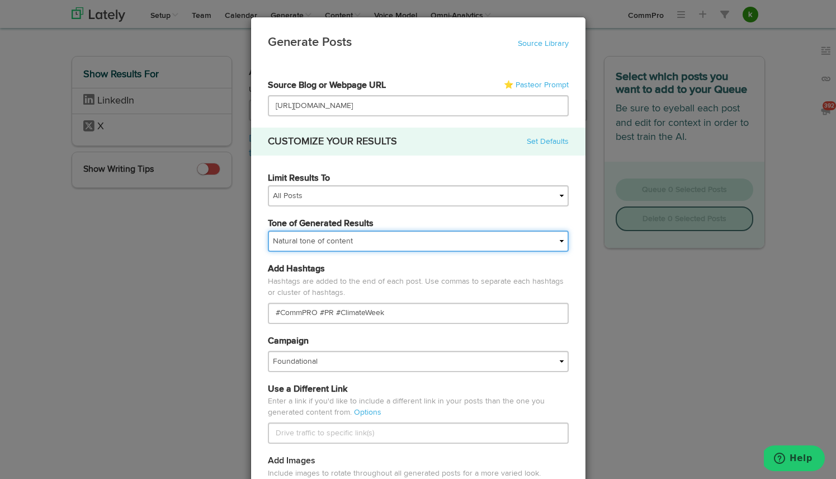
click at [340, 243] on select "My tone Official and professional Relaxed and conversational Light and humorous…" at bounding box center [418, 241] width 301 height 21
select select "professional"
click at [268, 231] on select "My tone Official and professional Relaxed and conversational Light and humorous…" at bounding box center [418, 241] width 301 height 21
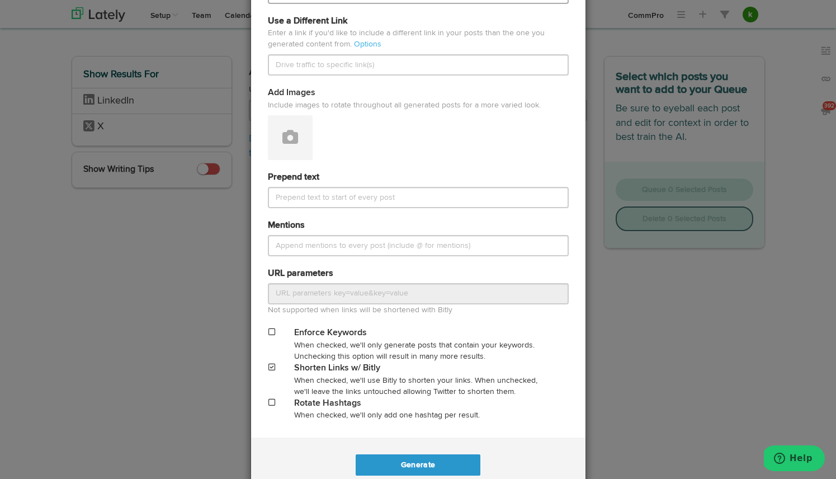
scroll to position [399, 0]
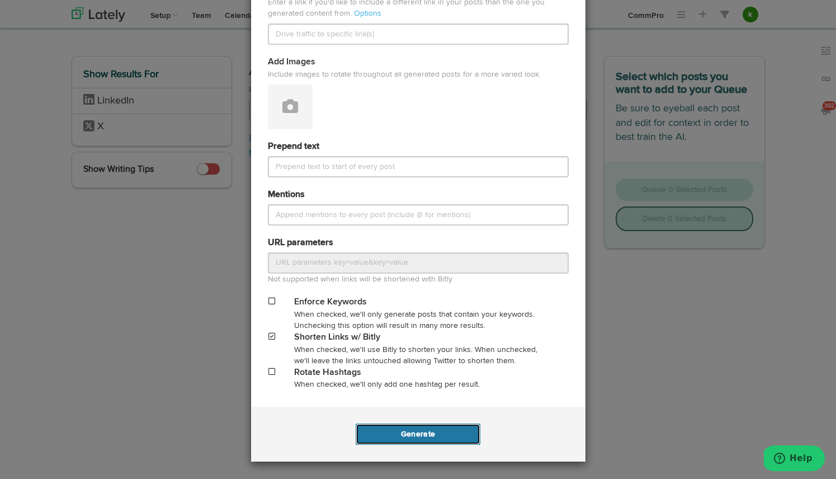
click at [399, 438] on button "Generate" at bounding box center [418, 434] width 125 height 21
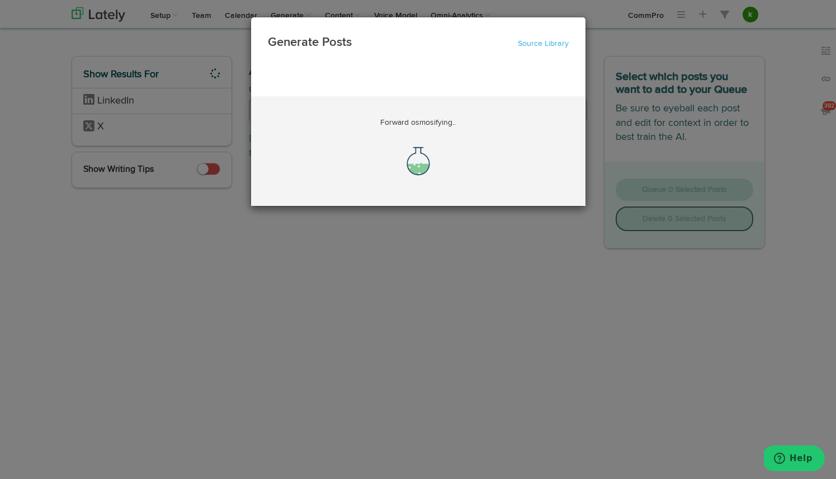
scroll to position [0, 73]
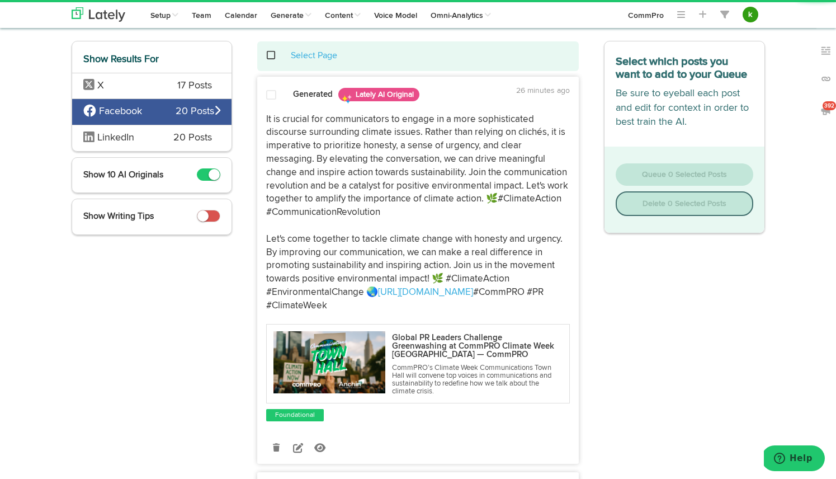
scroll to position [48, 0]
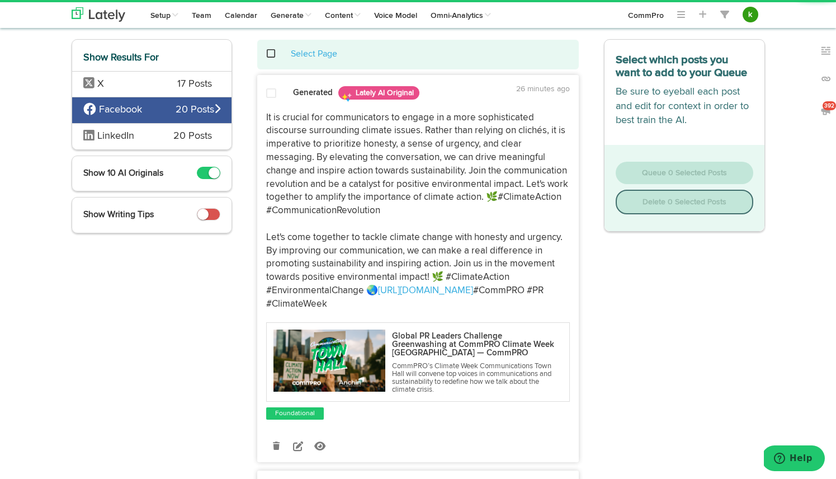
drag, startPoint x: 267, startPoint y: 117, endPoint x: 396, endPoint y: 304, distance: 227.2
click at [396, 304] on p "It is crucial for communicators to engage in a more sophisticated discourse sur…" at bounding box center [418, 211] width 304 height 200
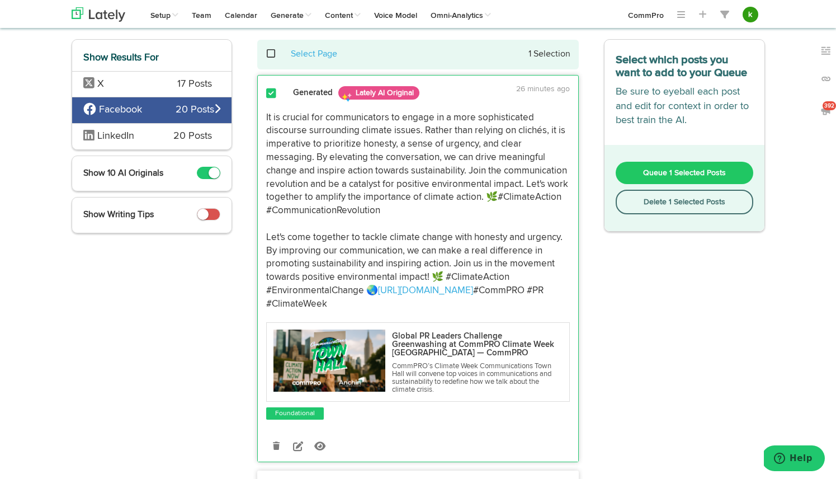
copy p "It is crucial for communicators to engage in a more sophisticated discourse sur…"
click at [250, 54] on div "Select Page 1 Selection" at bounding box center [418, 57] width 338 height 35
click at [272, 54] on span at bounding box center [277, 54] width 23 height 1
click at [683, 203] on button "Delete 10 Selected Posts" at bounding box center [685, 202] width 138 height 25
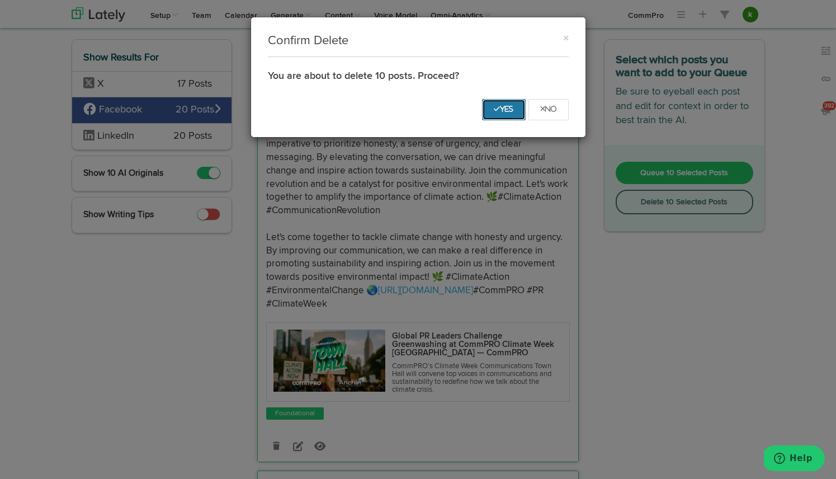
click at [510, 106] on icon "Yes" at bounding box center [504, 109] width 20 height 7
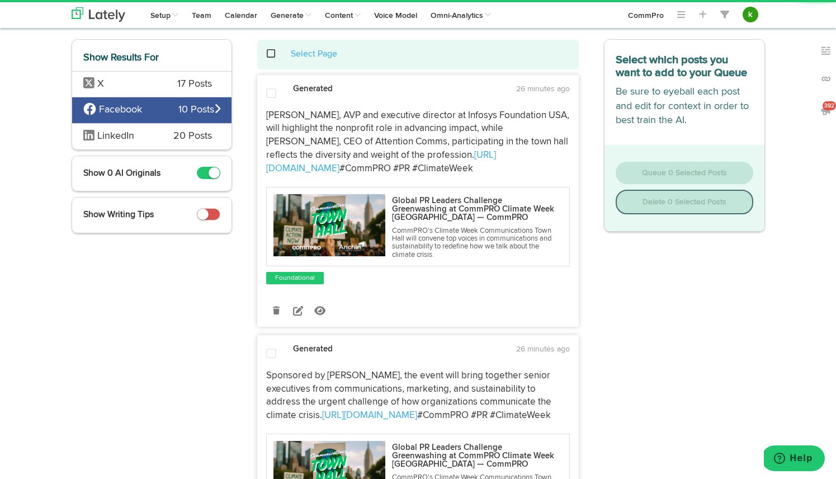
click at [271, 54] on span at bounding box center [277, 54] width 23 height 1
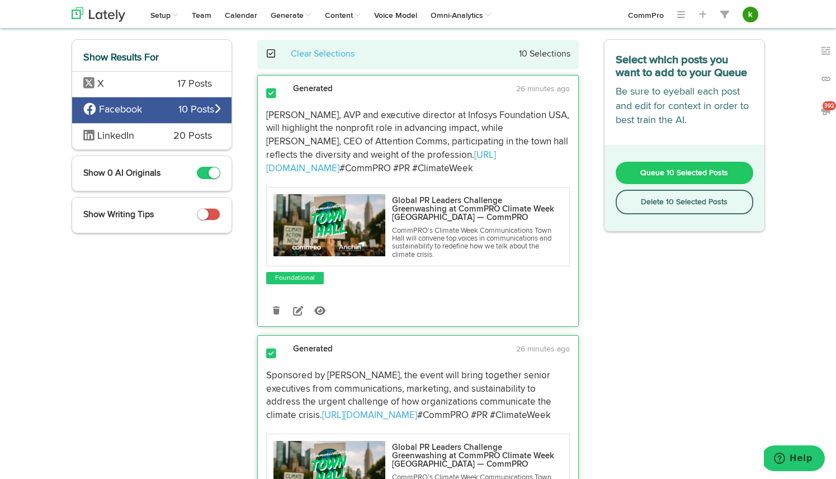
click at [692, 200] on button "Delete 10 Selected Posts" at bounding box center [685, 202] width 138 height 25
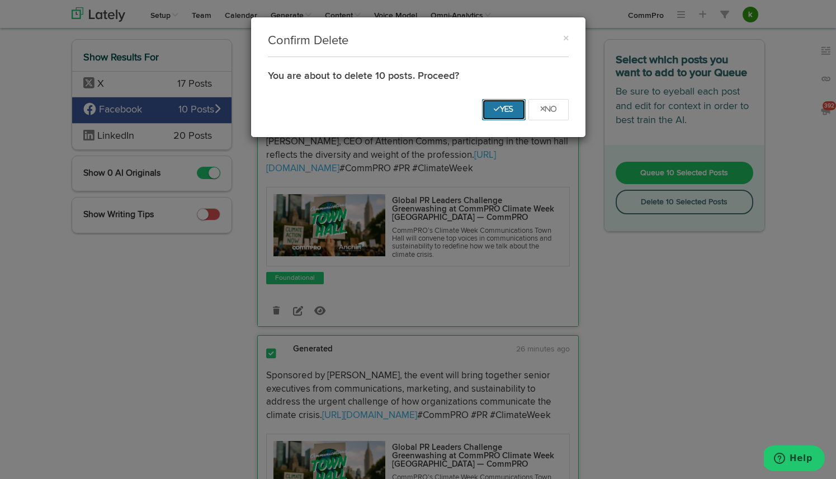
click at [497, 114] on button "Yes" at bounding box center [504, 109] width 44 height 21
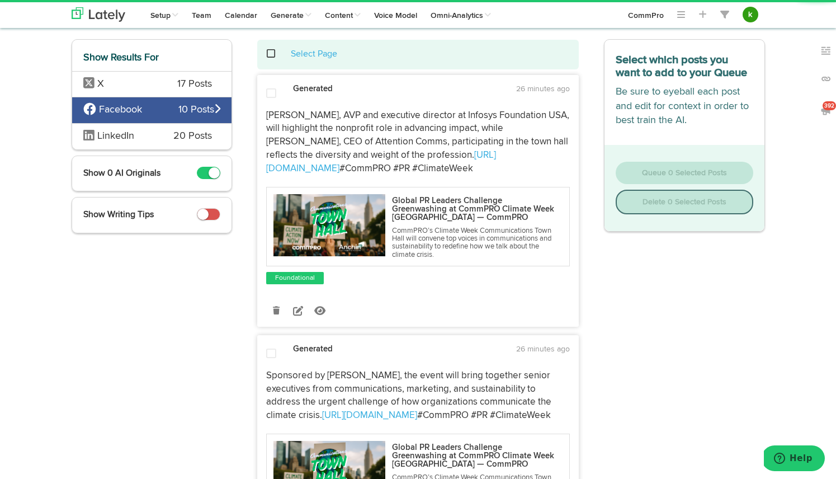
scroll to position [0, 0]
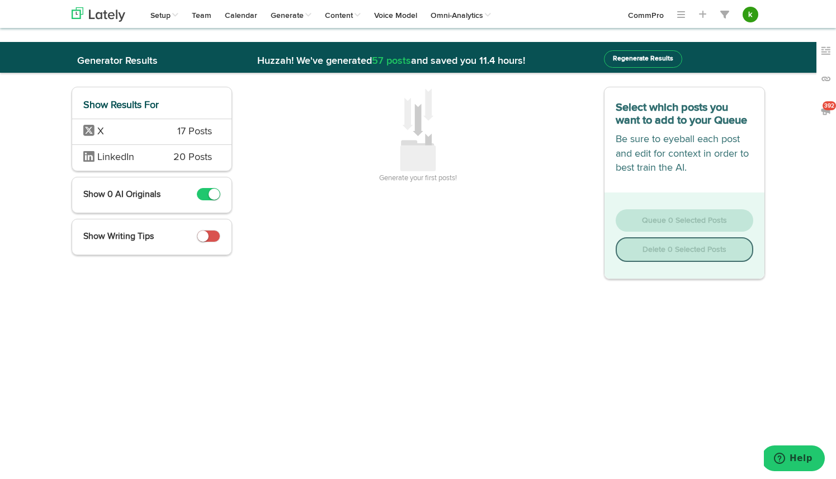
click at [154, 128] on span "X" at bounding box center [122, 132] width 78 height 15
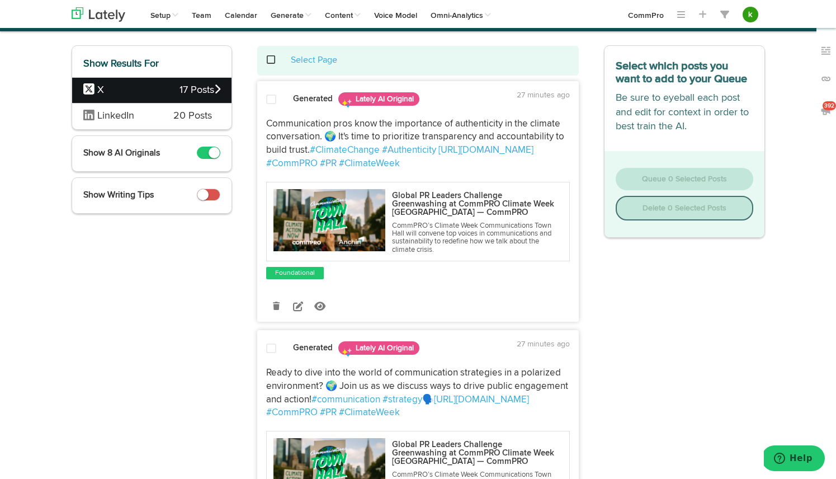
scroll to position [48, 0]
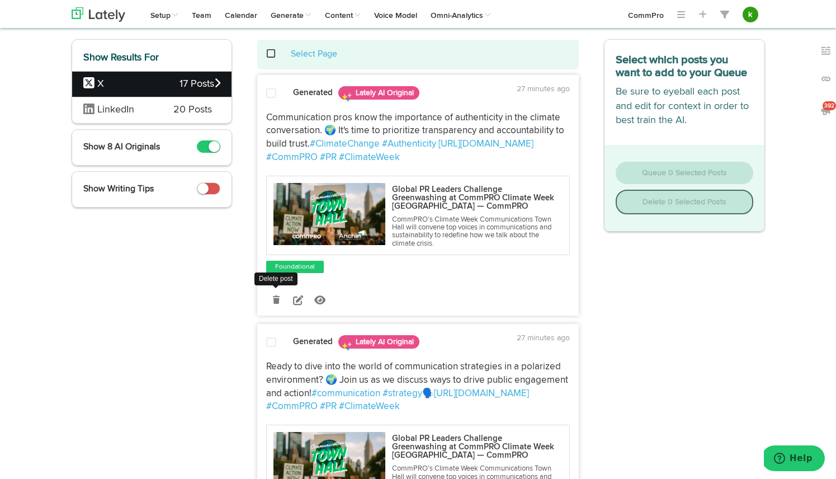
click at [274, 300] on icon at bounding box center [276, 300] width 7 height 8
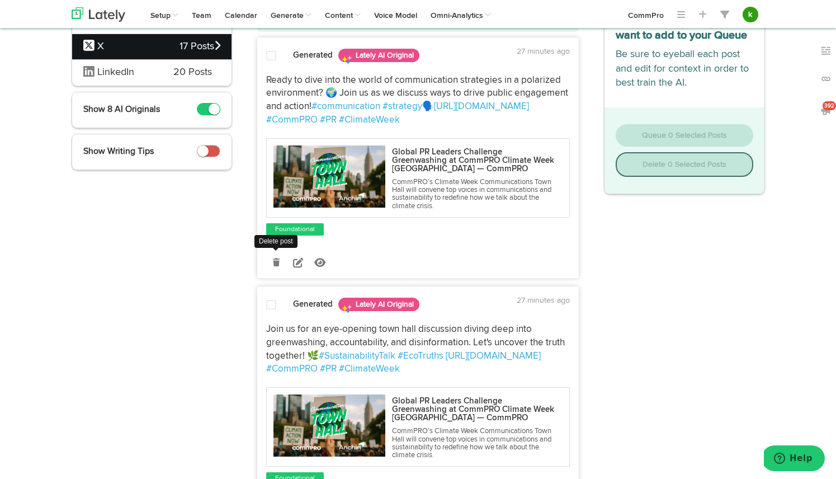
click at [275, 260] on icon at bounding box center [276, 262] width 7 height 8
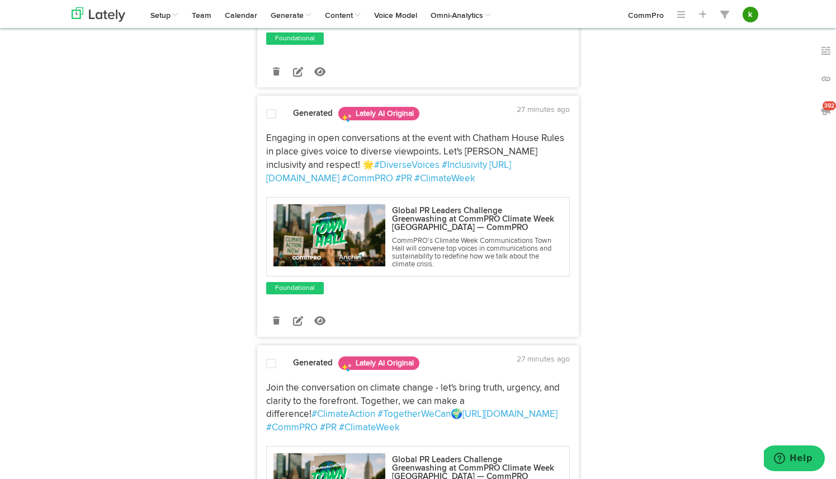
scroll to position [525, 0]
click at [274, 321] on icon at bounding box center [276, 320] width 7 height 8
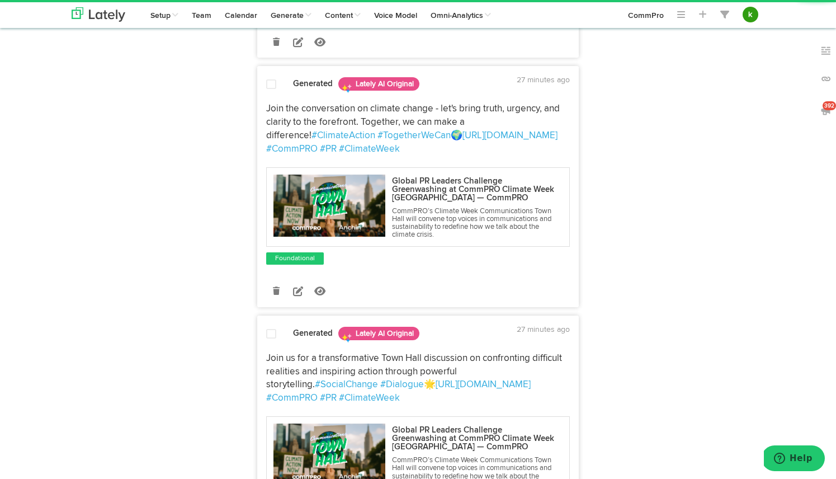
scroll to position [555, 0]
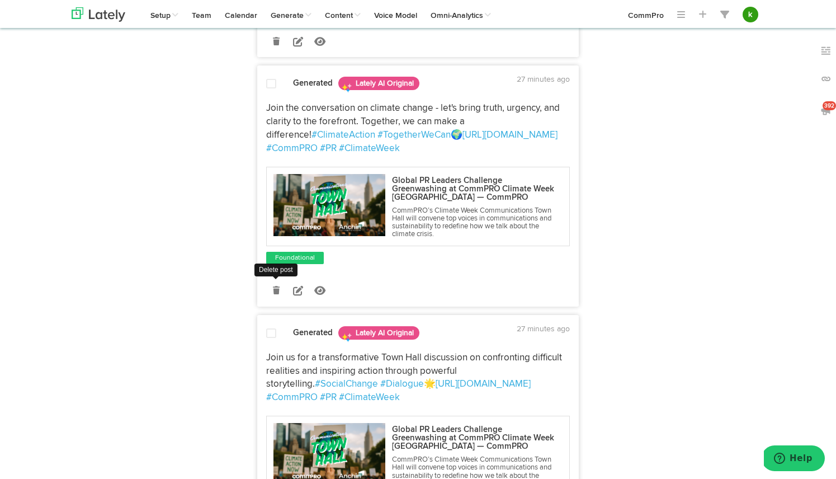
click at [276, 289] on icon at bounding box center [276, 290] width 7 height 8
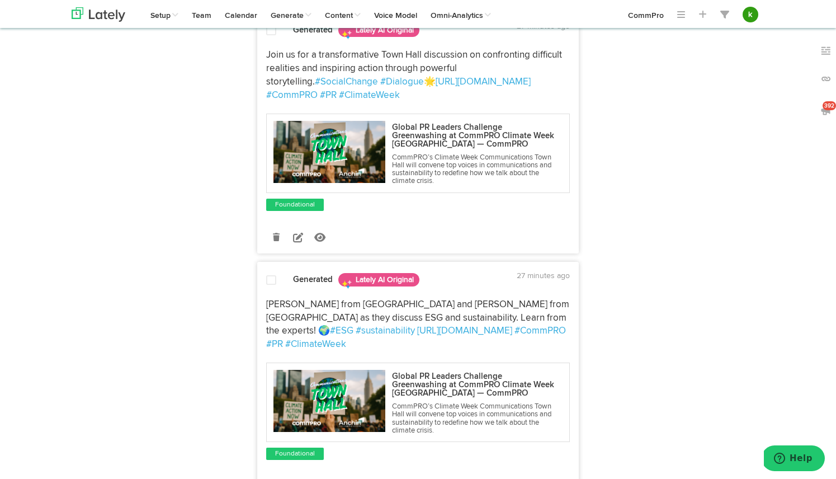
scroll to position [617, 0]
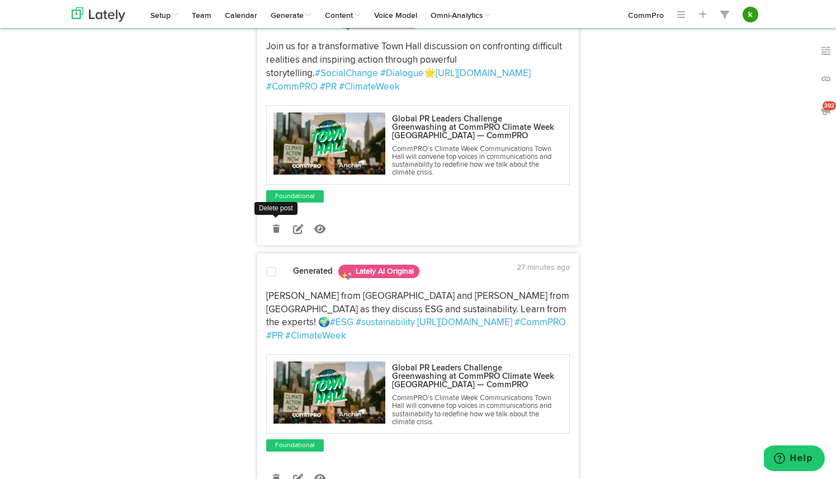
click at [275, 229] on icon at bounding box center [276, 229] width 7 height 8
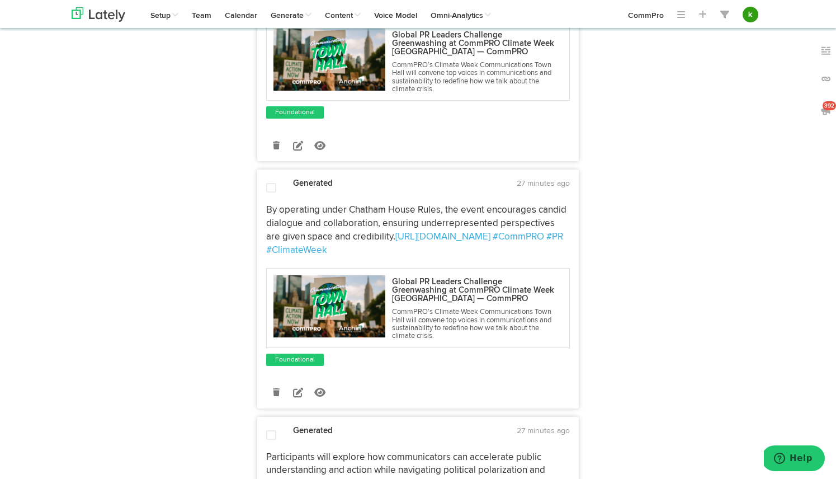
scroll to position [970, 0]
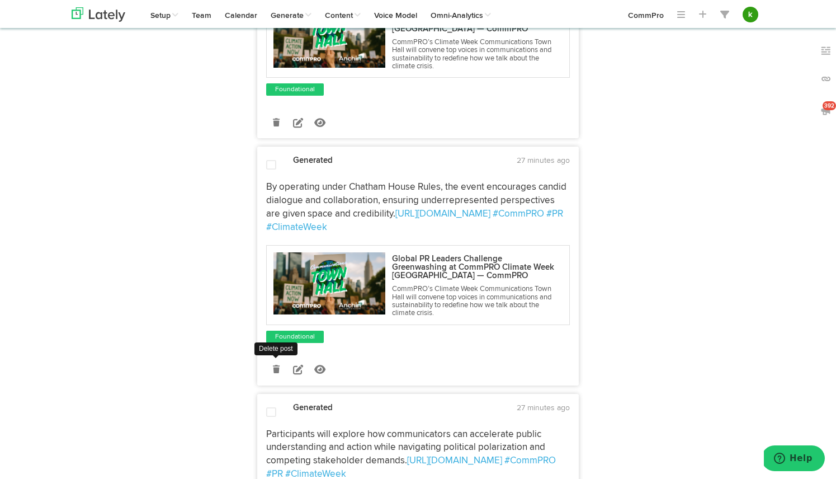
click at [278, 365] on icon at bounding box center [276, 369] width 7 height 8
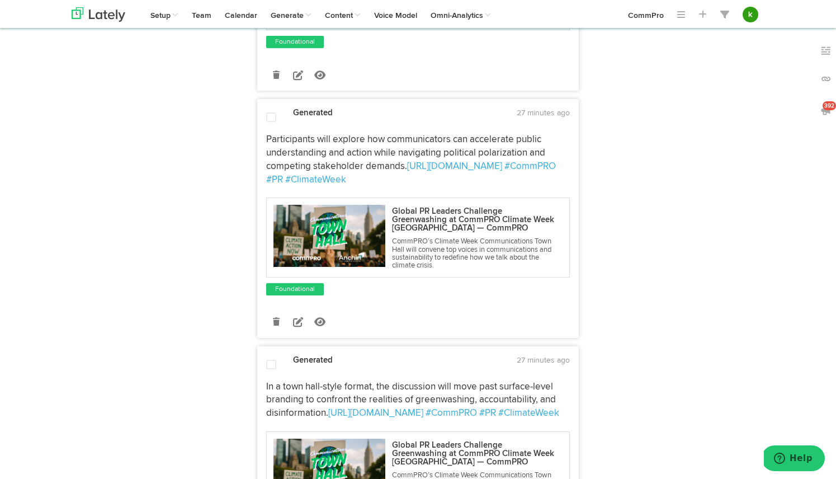
scroll to position [1018, 0]
click at [277, 317] on icon at bounding box center [276, 321] width 7 height 8
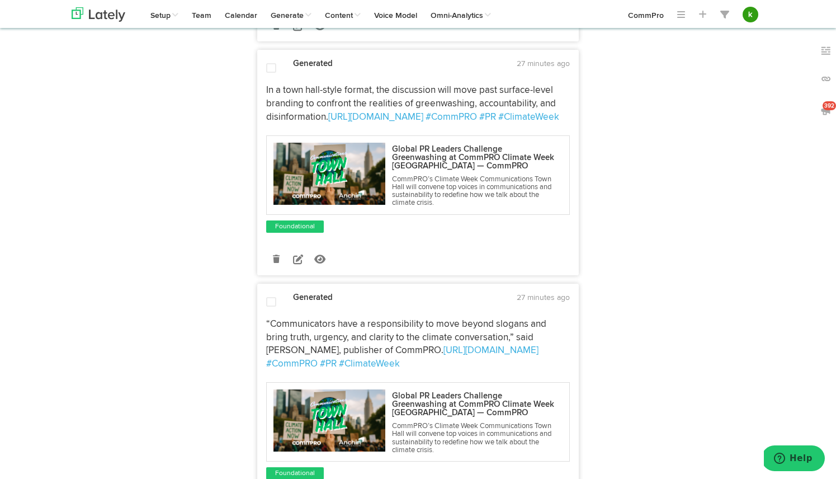
scroll to position [1069, 0]
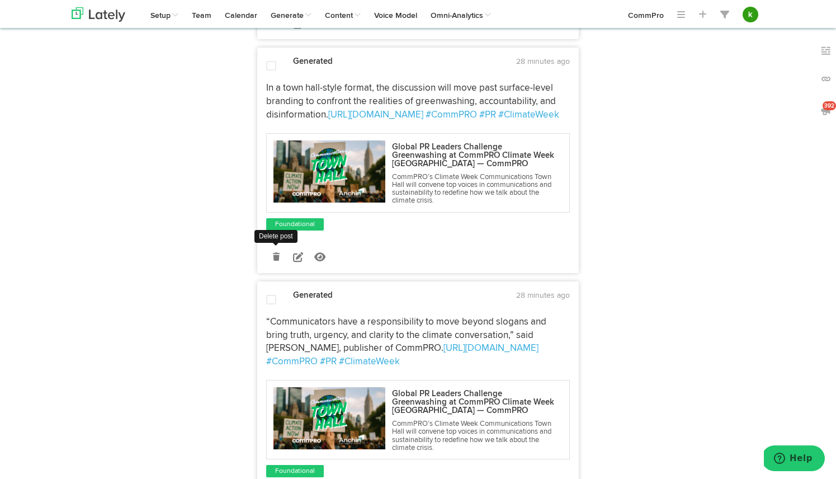
click at [278, 253] on icon at bounding box center [276, 257] width 7 height 8
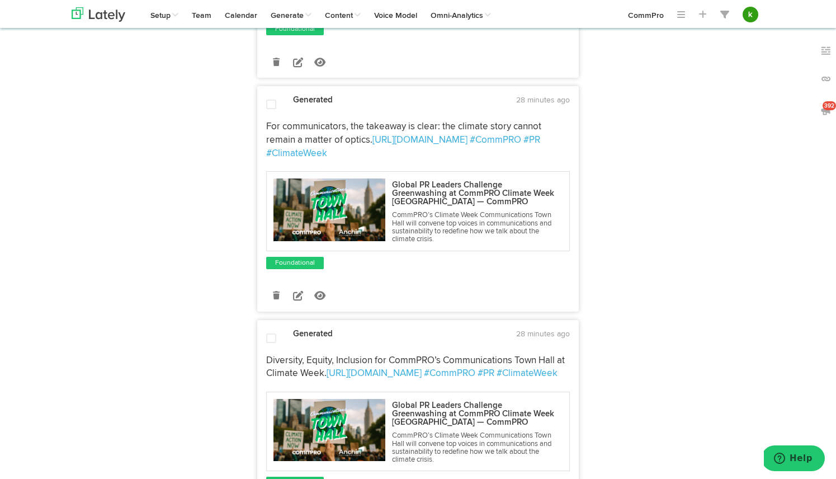
scroll to position [1524, 0]
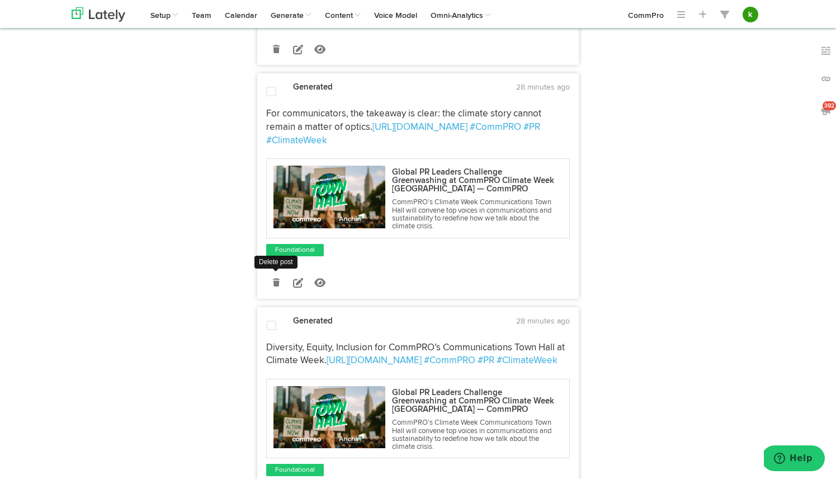
click at [273, 279] on icon at bounding box center [276, 283] width 7 height 8
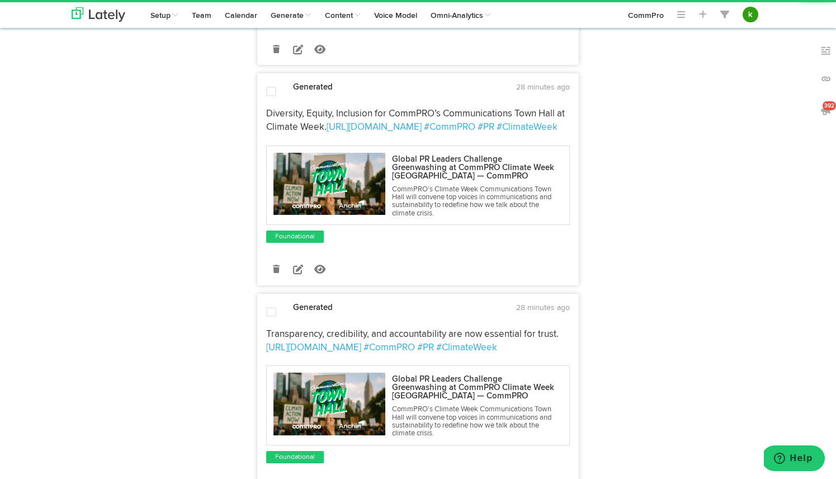
scroll to position [1540, 0]
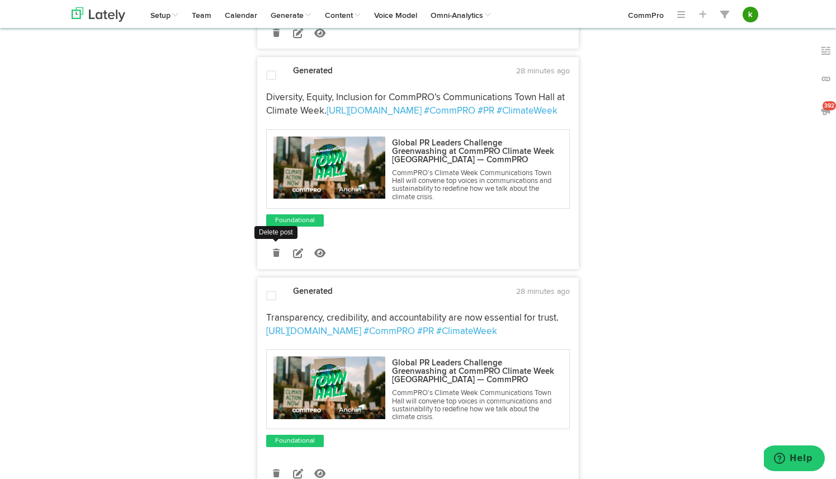
click at [278, 249] on icon at bounding box center [276, 253] width 7 height 8
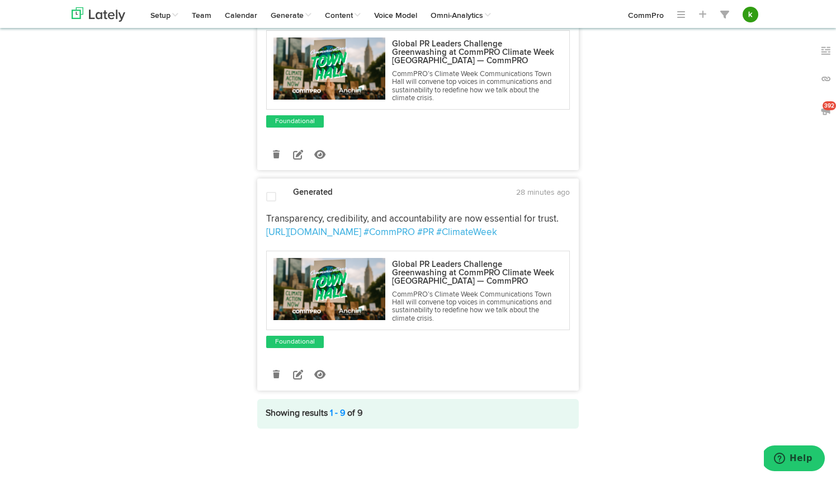
scroll to position [1407, 0]
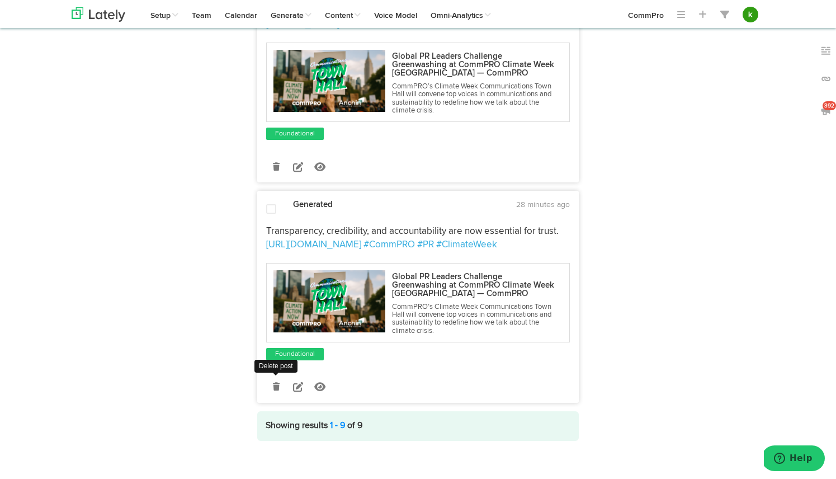
click at [275, 383] on icon at bounding box center [276, 387] width 7 height 8
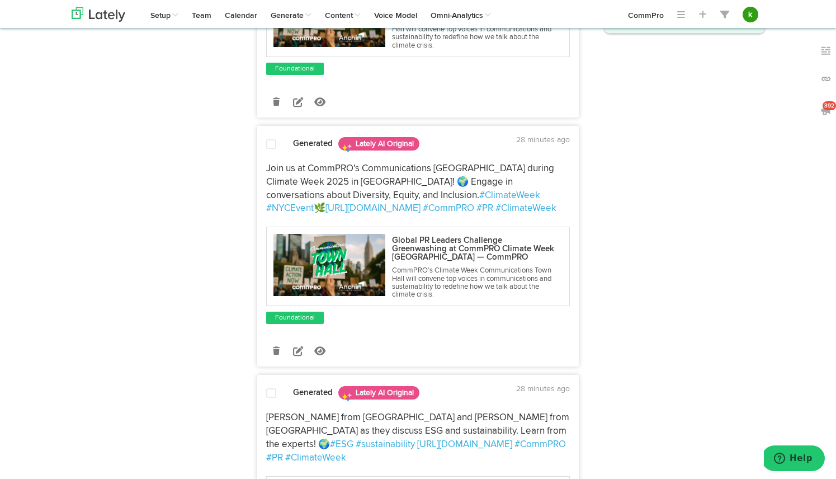
scroll to position [0, 0]
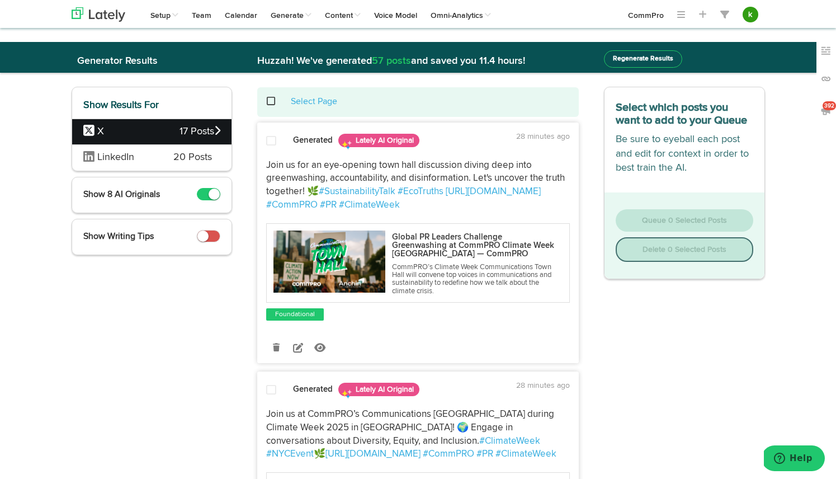
click at [269, 102] on span at bounding box center [277, 101] width 23 height 1
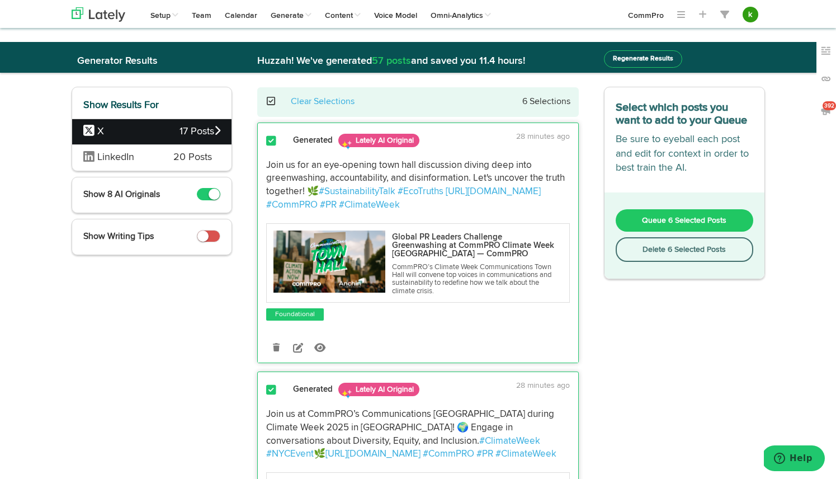
click at [660, 220] on span "Queue 6 Selected Posts" at bounding box center [684, 221] width 84 height 8
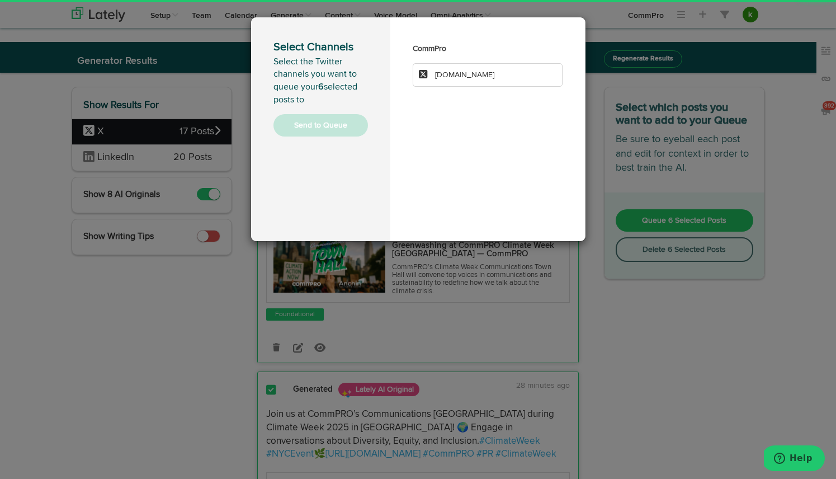
click at [479, 78] on span "[DOMAIN_NAME]" at bounding box center [464, 75] width 59 height 8
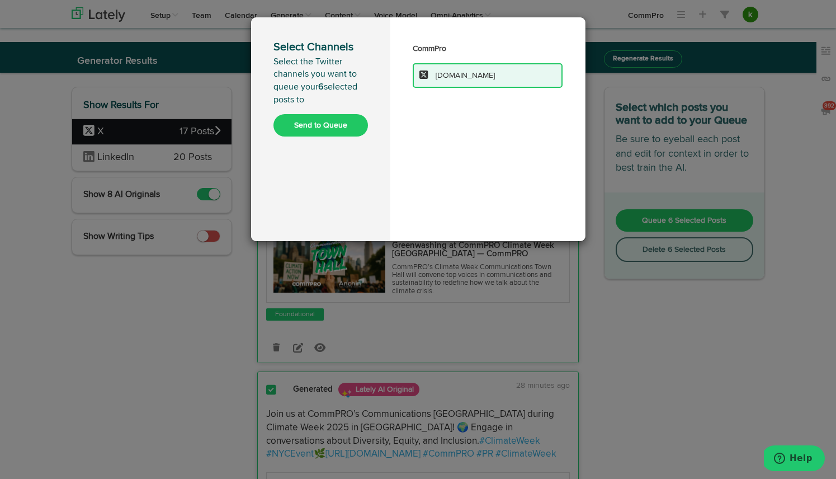
click at [321, 130] on button "Send to Queue" at bounding box center [321, 125] width 95 height 22
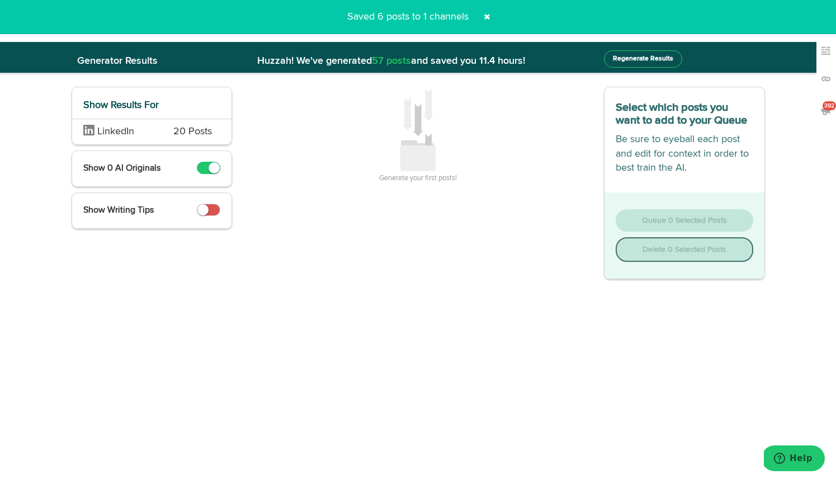
click at [187, 138] on span "20 Posts" at bounding box center [192, 132] width 39 height 15
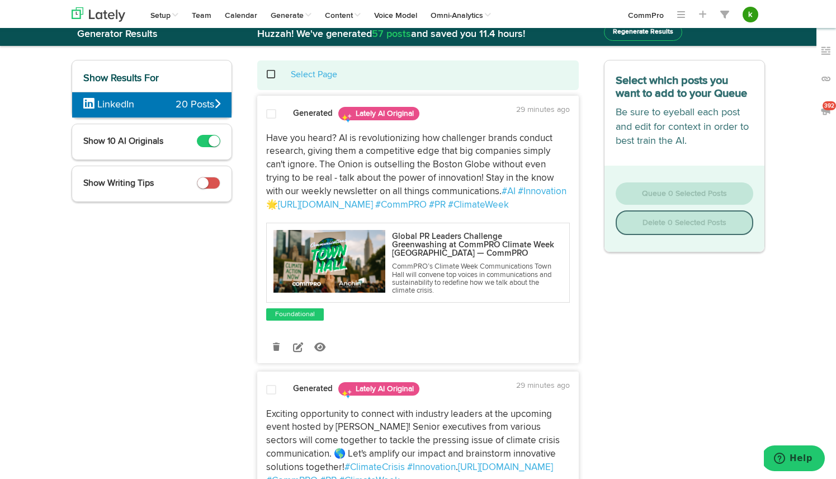
scroll to position [30, 0]
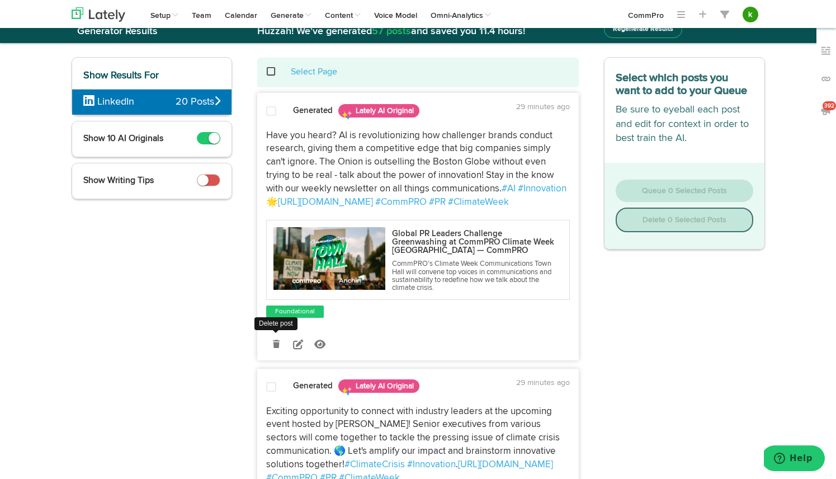
click at [276, 342] on icon at bounding box center [276, 344] width 7 height 8
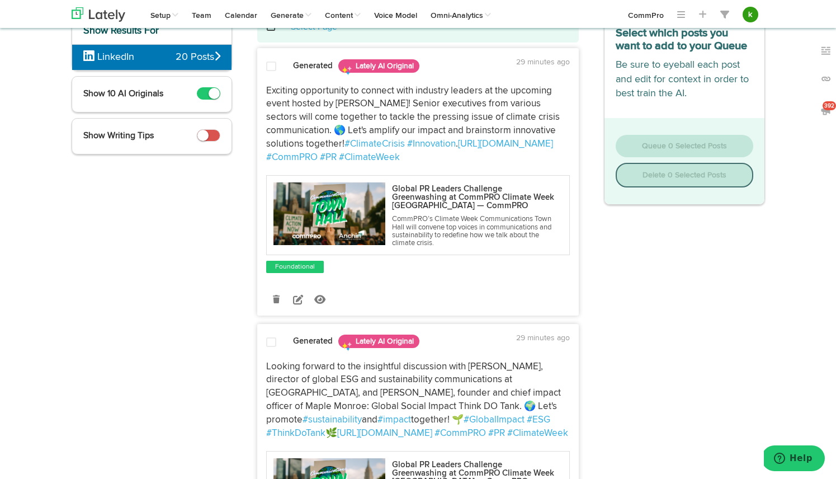
scroll to position [79, 0]
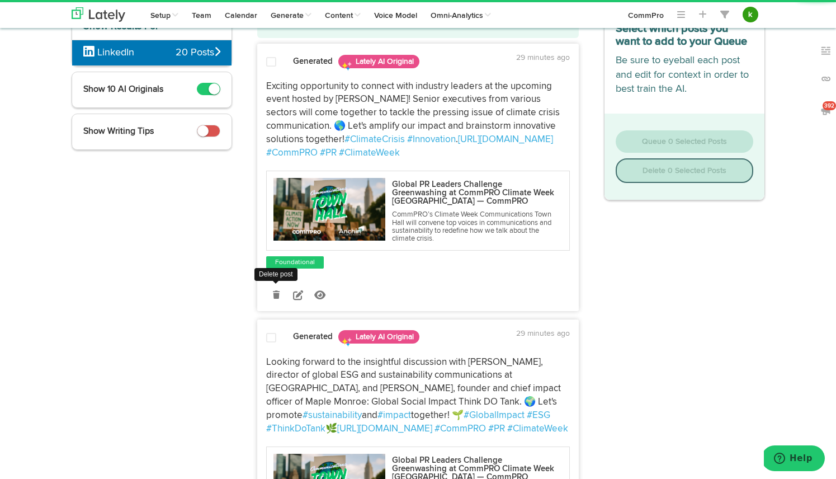
click at [276, 294] on icon at bounding box center [276, 295] width 7 height 8
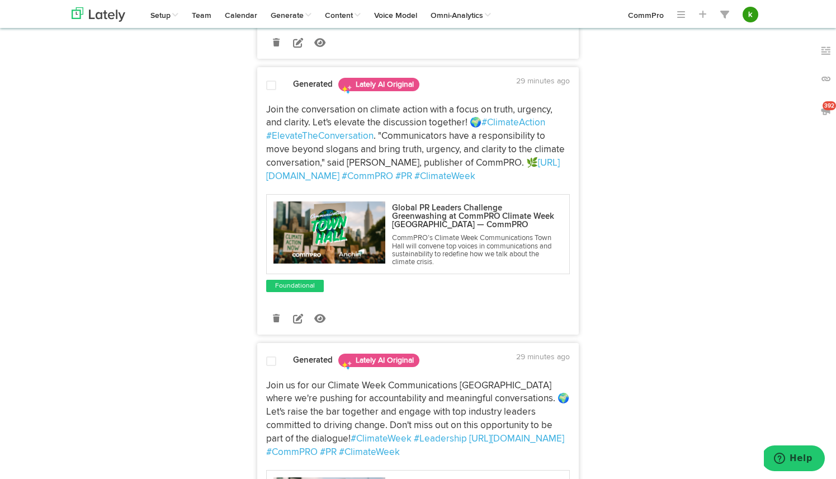
scroll to position [614, 0]
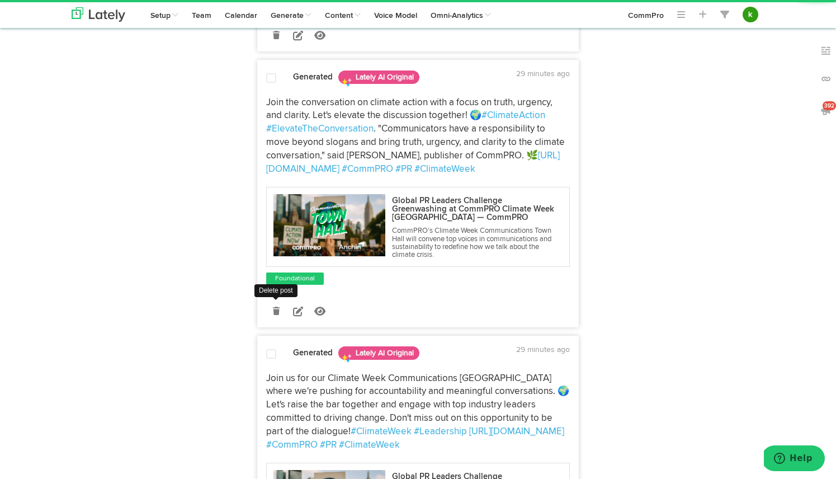
click at [277, 308] on icon at bounding box center [276, 311] width 7 height 8
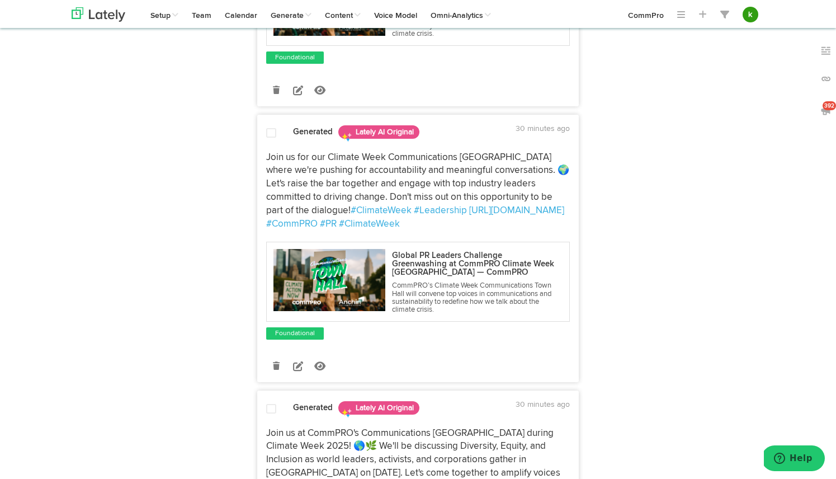
scroll to position [563, 0]
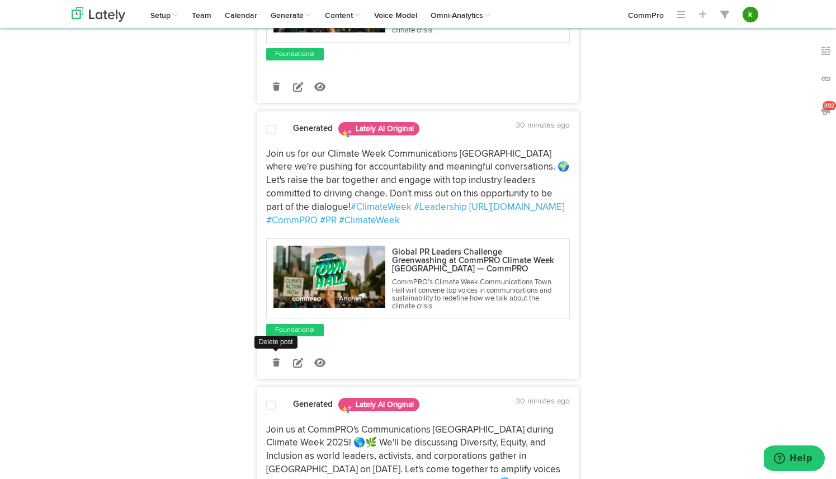
click at [277, 360] on icon at bounding box center [276, 363] width 7 height 8
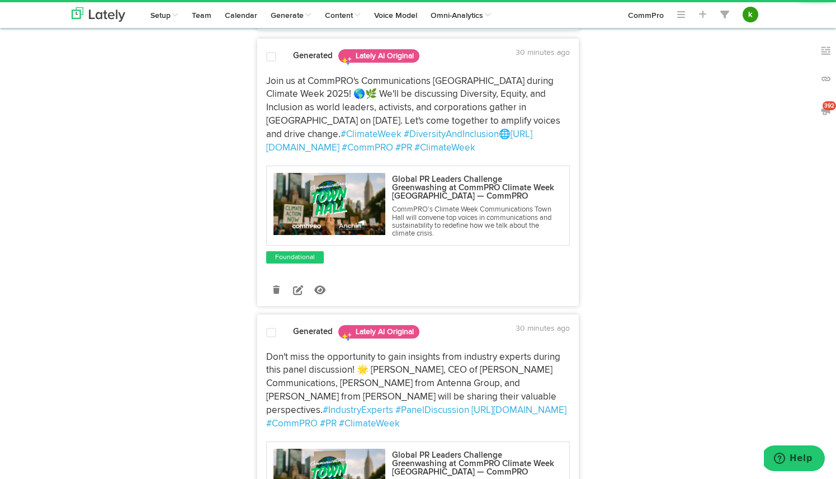
scroll to position [653, 0]
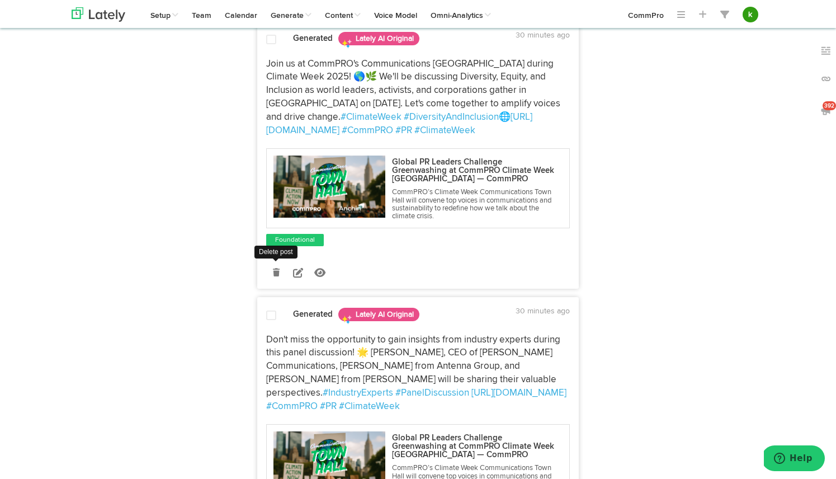
click at [279, 269] on icon at bounding box center [276, 273] width 7 height 8
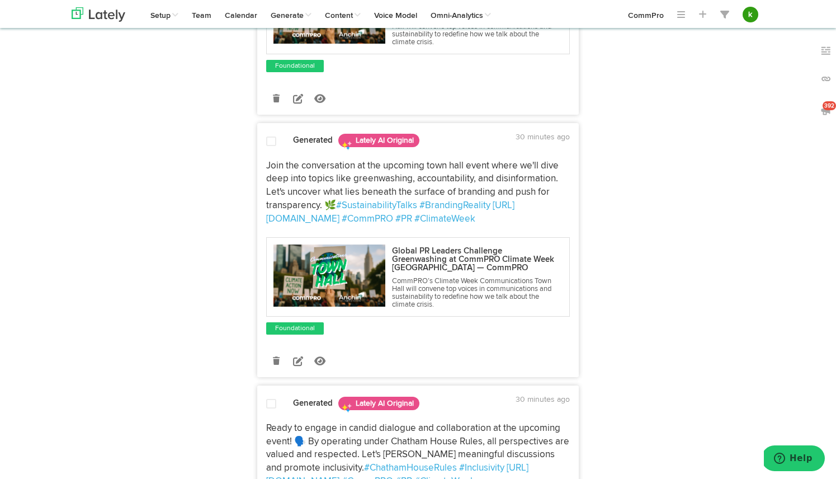
scroll to position [827, 0]
click at [276, 356] on icon at bounding box center [276, 360] width 7 height 8
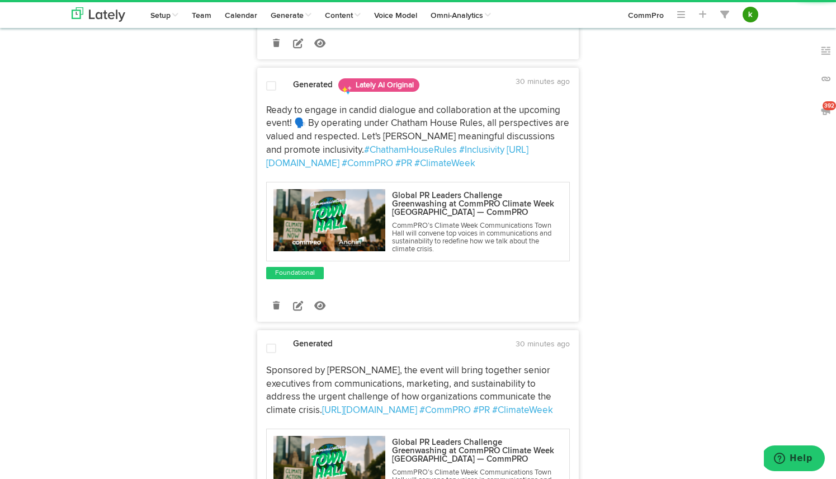
scroll to position [884, 0]
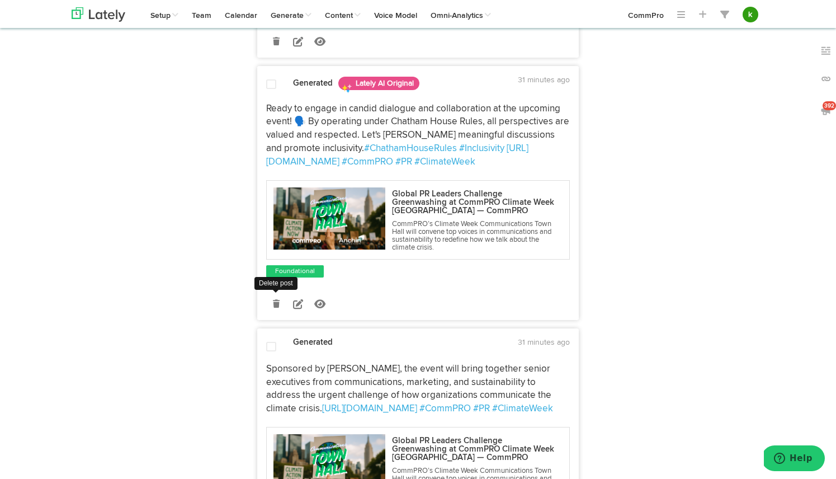
click at [278, 300] on icon at bounding box center [276, 304] width 7 height 8
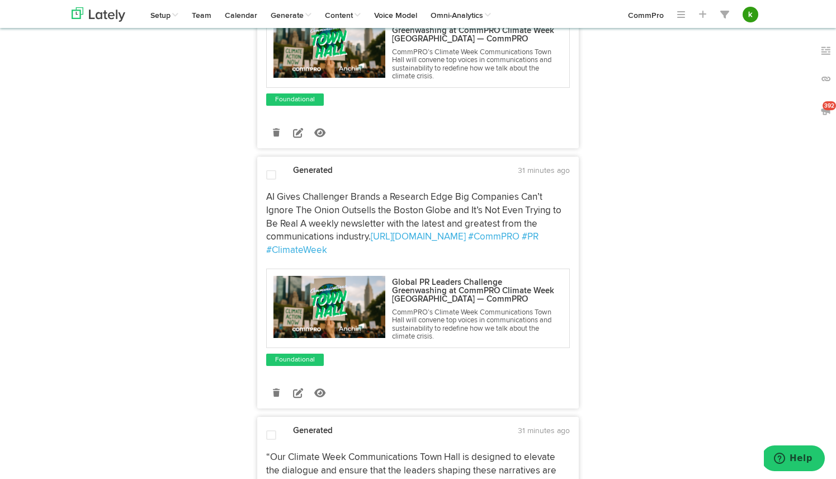
scroll to position [1301, 0]
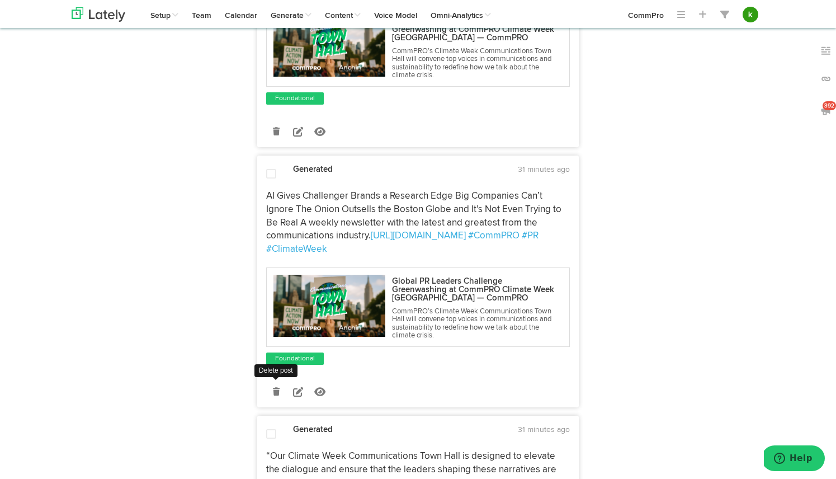
click at [277, 388] on icon at bounding box center [276, 392] width 7 height 8
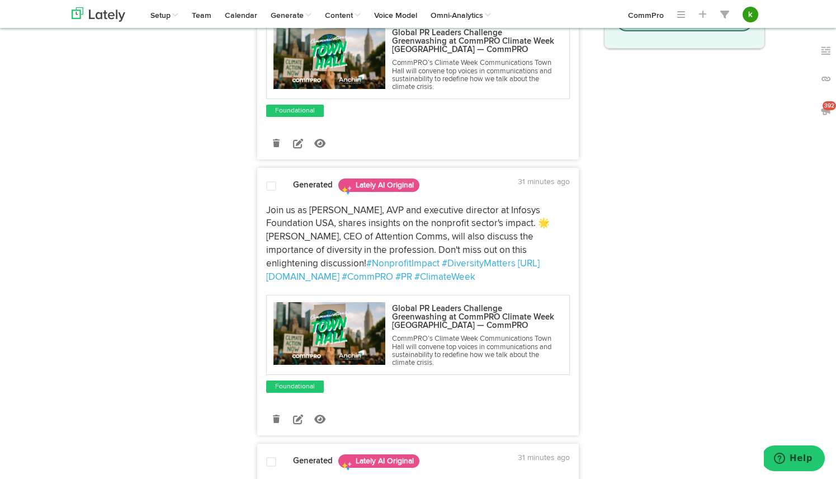
scroll to position [262, 0]
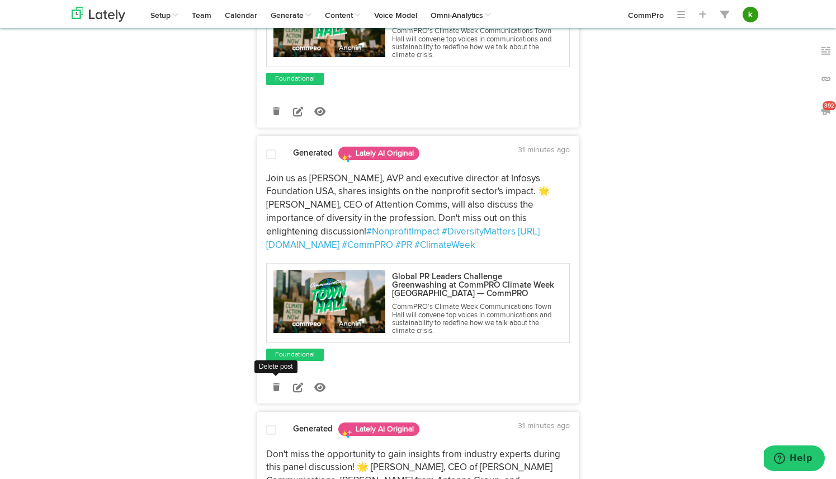
click at [280, 385] on link at bounding box center [276, 388] width 20 height 20
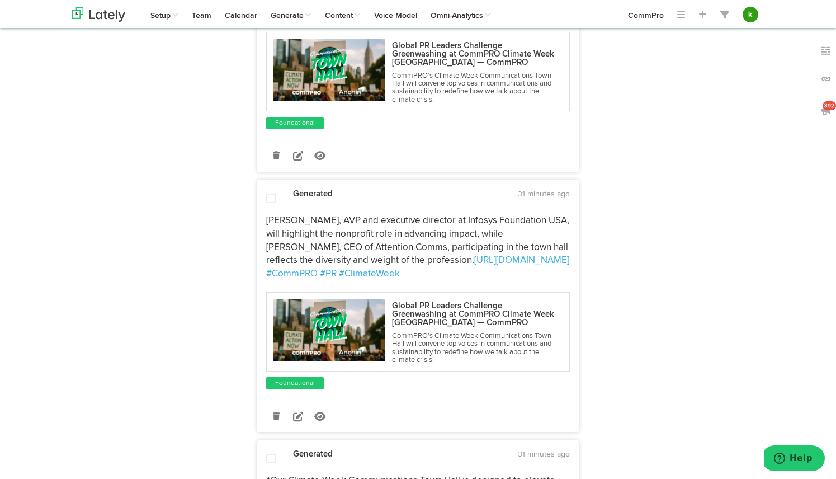
scroll to position [794, 0]
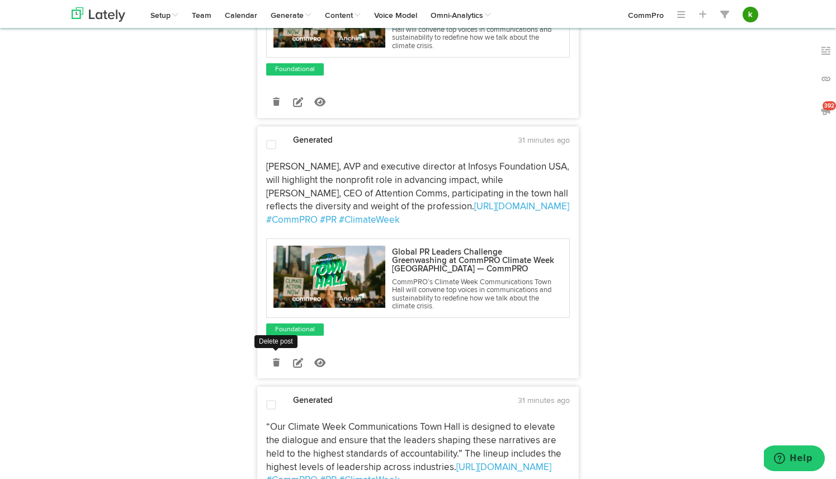
click at [276, 359] on icon at bounding box center [276, 363] width 7 height 8
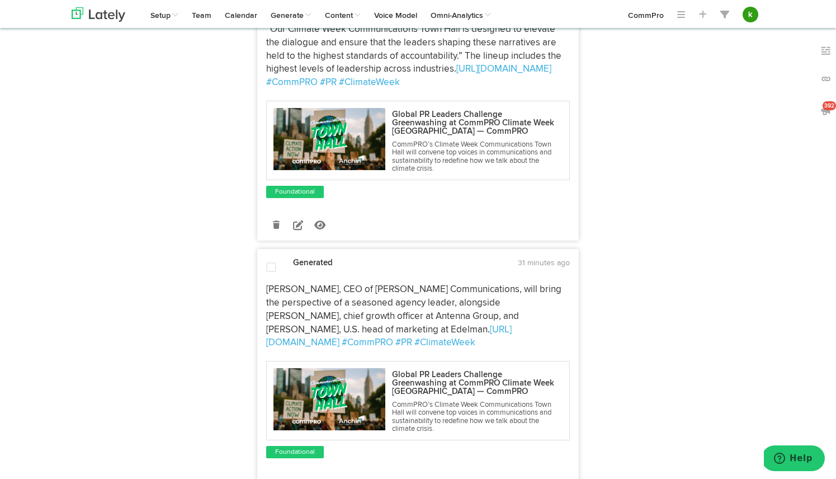
scroll to position [985, 0]
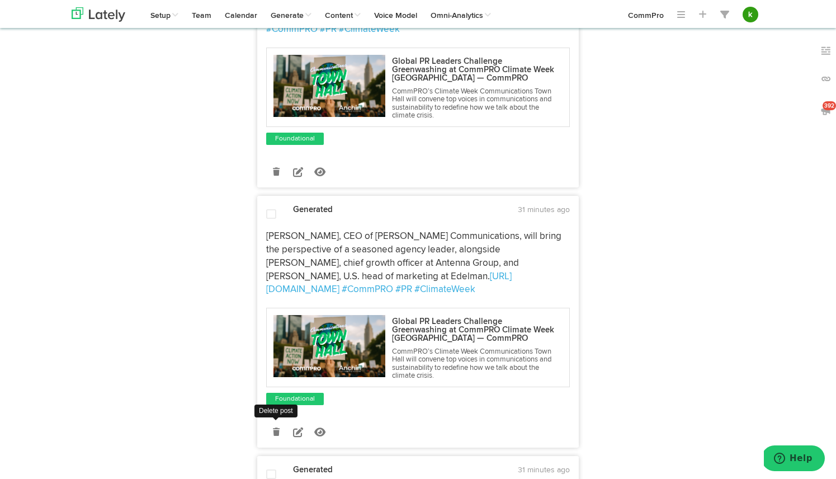
click at [280, 422] on link at bounding box center [276, 432] width 20 height 20
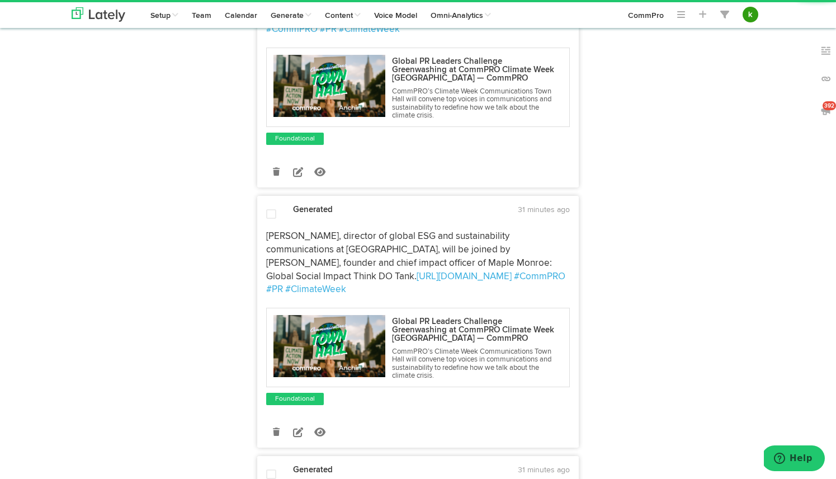
scroll to position [1057, 0]
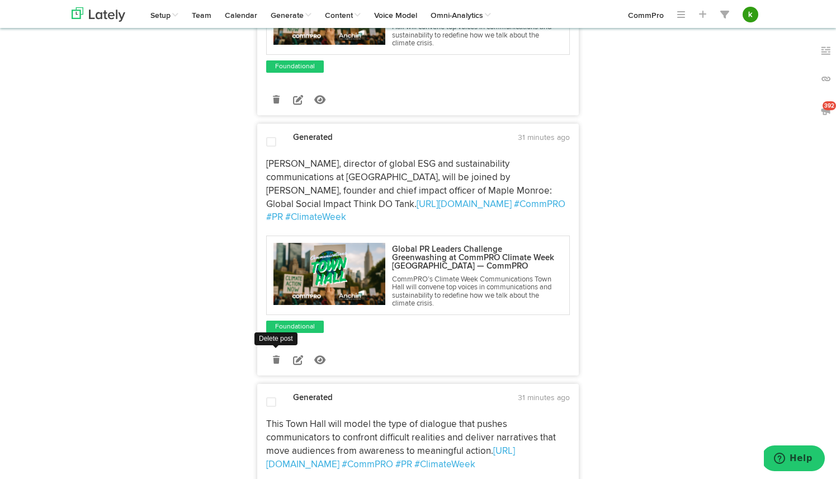
click at [278, 356] on icon at bounding box center [276, 360] width 7 height 8
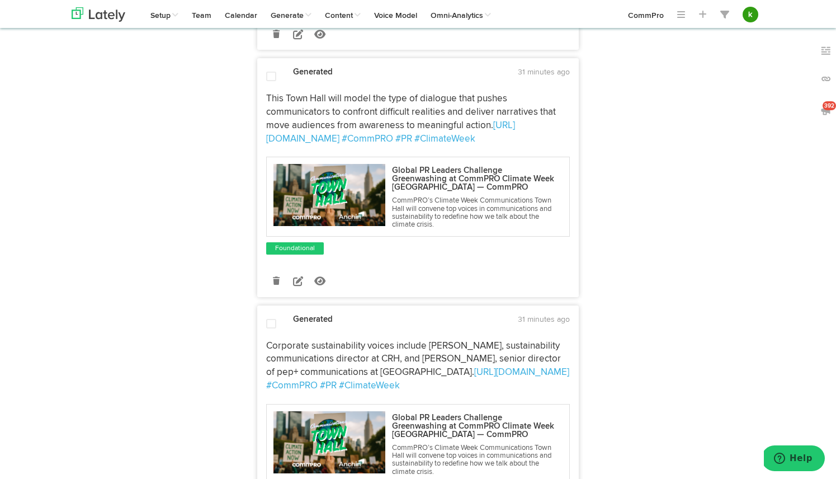
scroll to position [1124, 0]
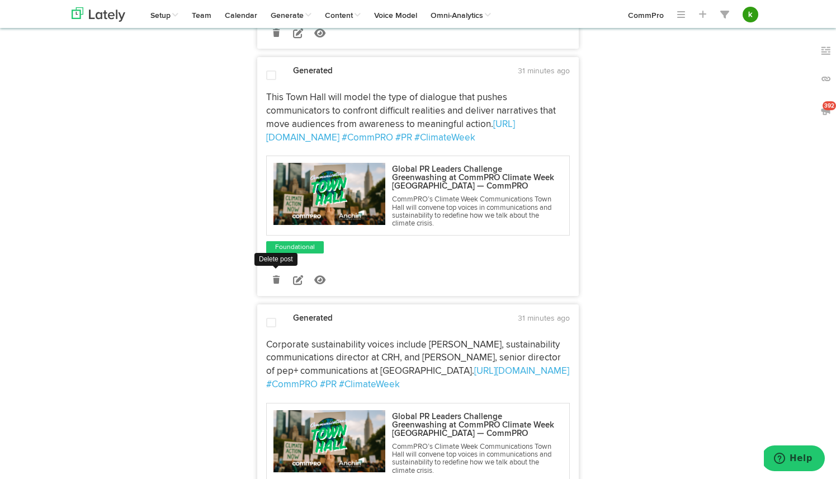
click at [276, 270] on link at bounding box center [276, 280] width 20 height 20
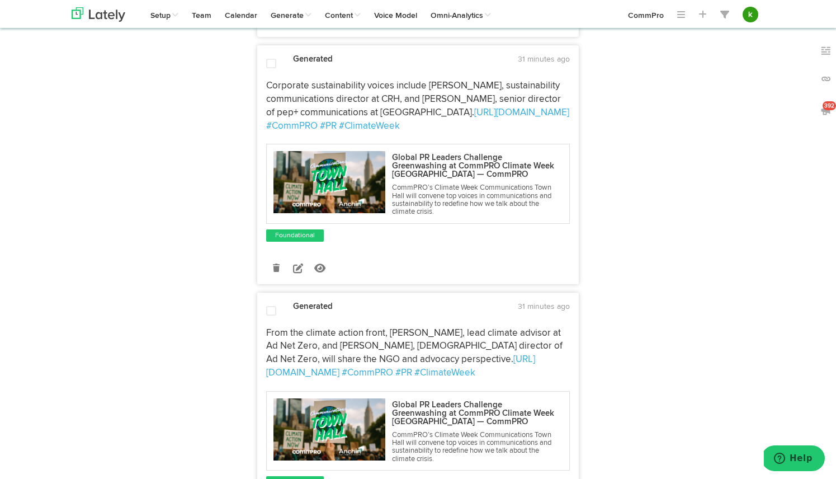
scroll to position [1137, 0]
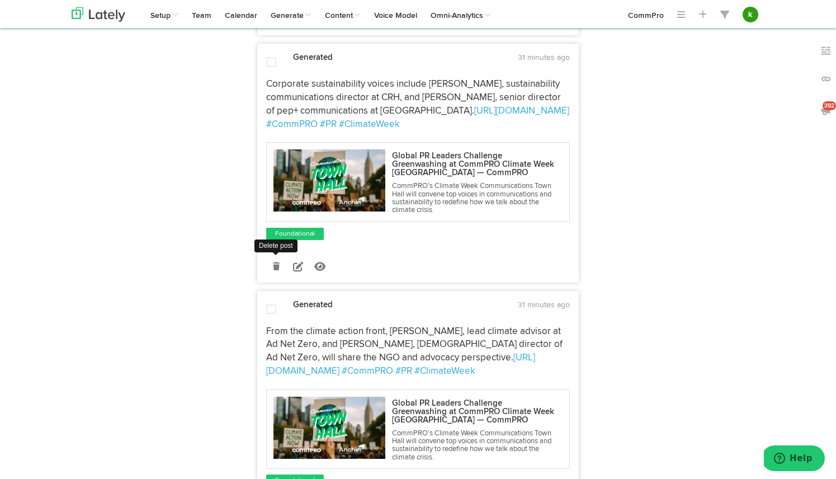
click at [277, 262] on icon at bounding box center [276, 266] width 7 height 8
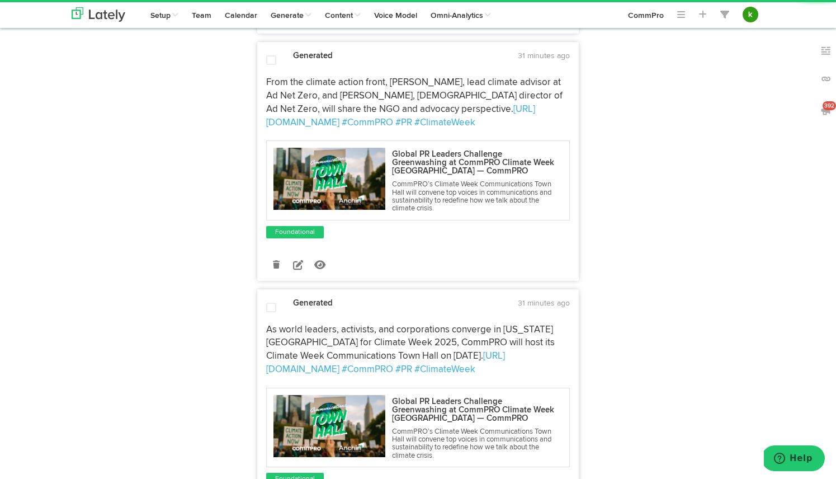
scroll to position [1135, 0]
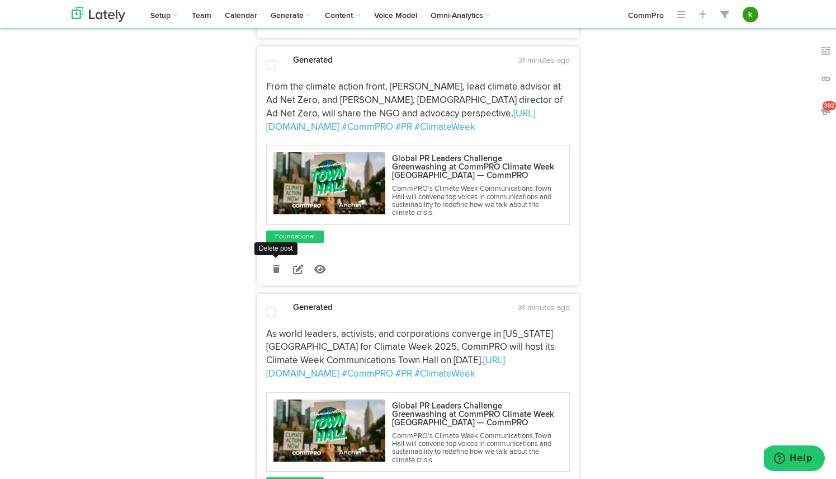
click at [277, 265] on icon at bounding box center [276, 269] width 7 height 8
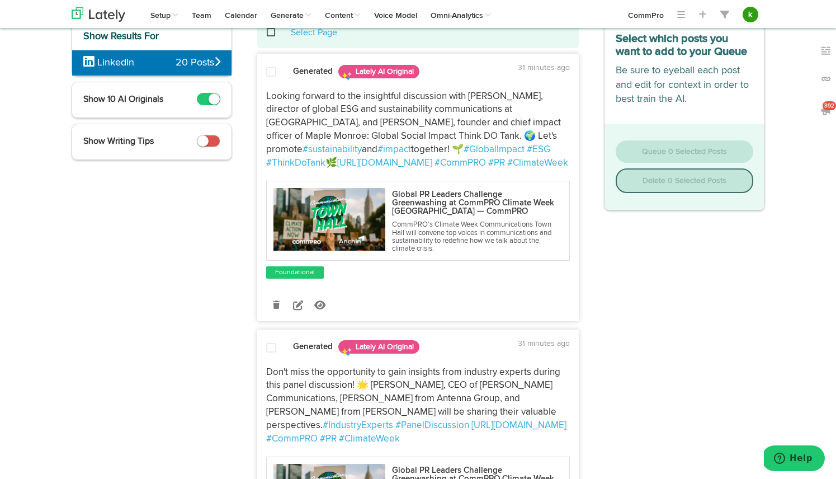
scroll to position [0, 0]
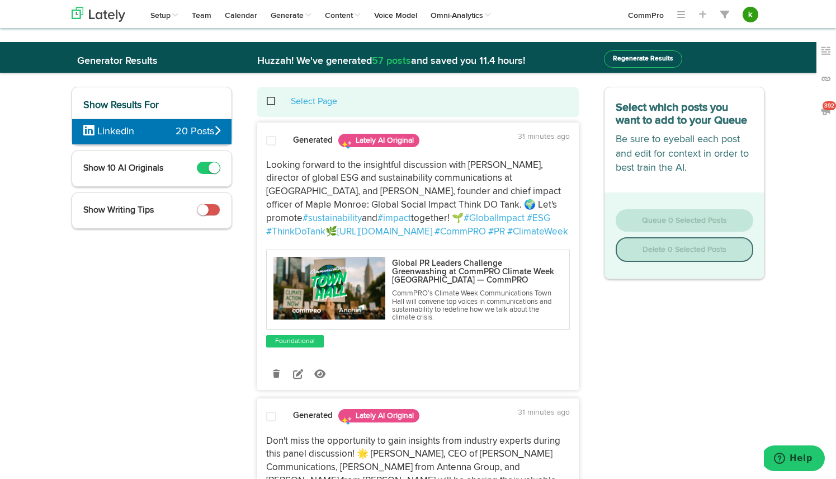
click at [272, 101] on span at bounding box center [277, 101] width 23 height 1
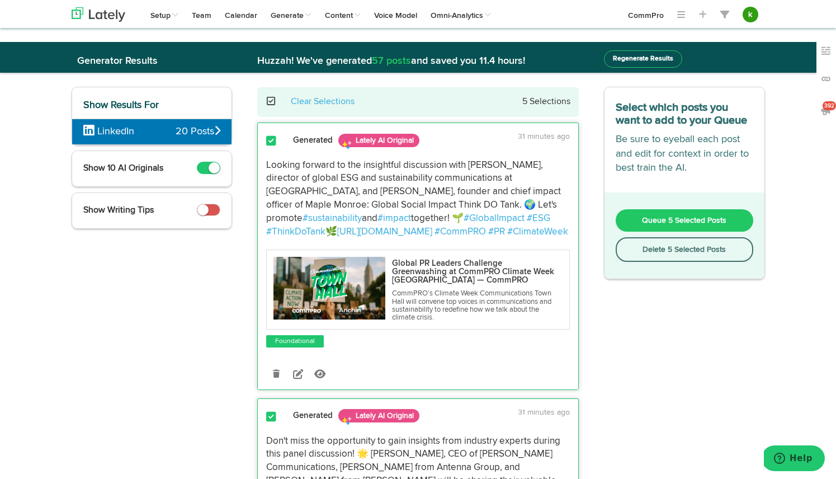
click at [703, 217] on span "Queue 5 Selected Posts" at bounding box center [684, 221] width 84 height 8
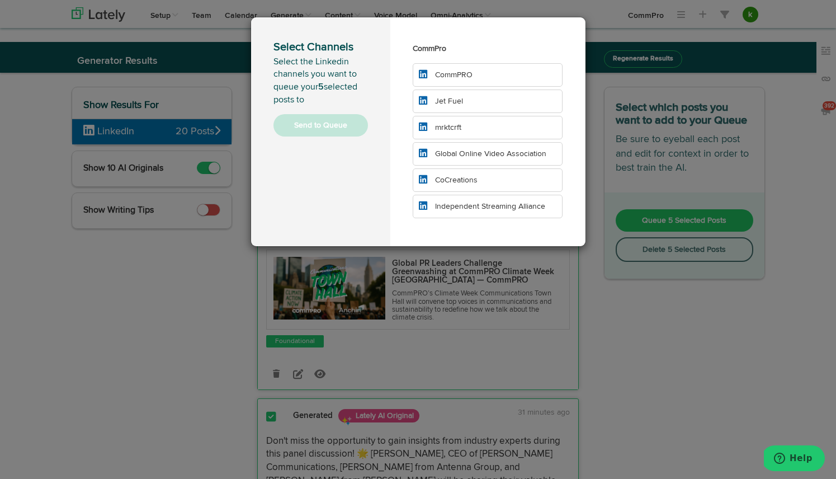
click at [483, 74] on li "CommPRO" at bounding box center [488, 74] width 151 height 23
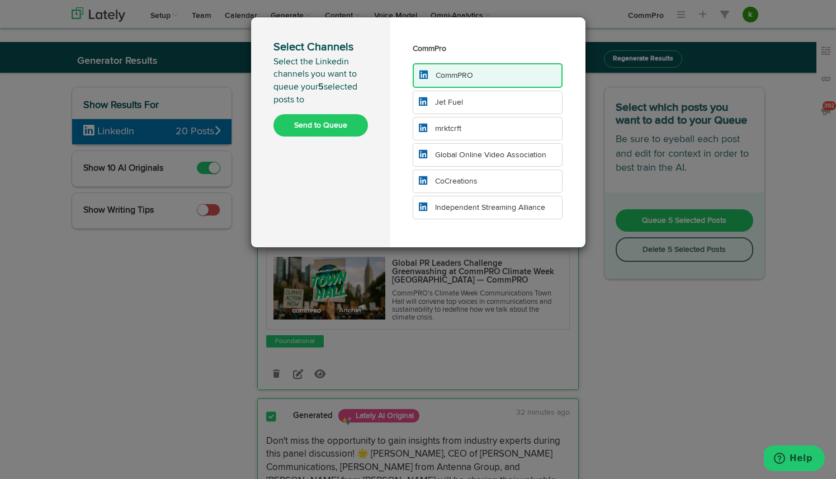
click at [475, 100] on li "Jet Fuel" at bounding box center [488, 102] width 151 height 23
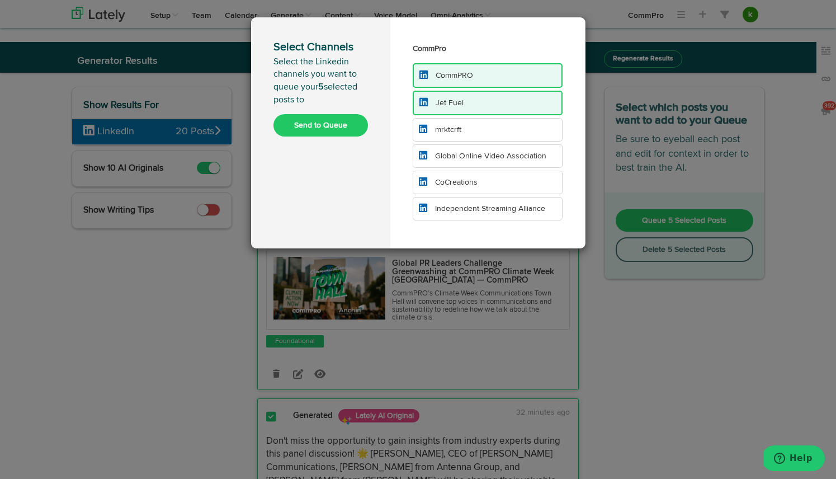
click at [474, 129] on li "mrktcrft" at bounding box center [488, 129] width 151 height 23
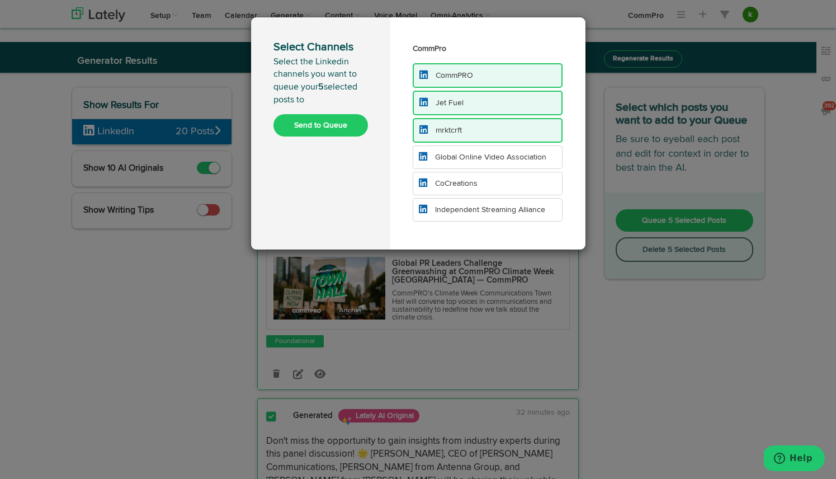
click at [473, 159] on span "Global Online Video Association" at bounding box center [490, 157] width 111 height 8
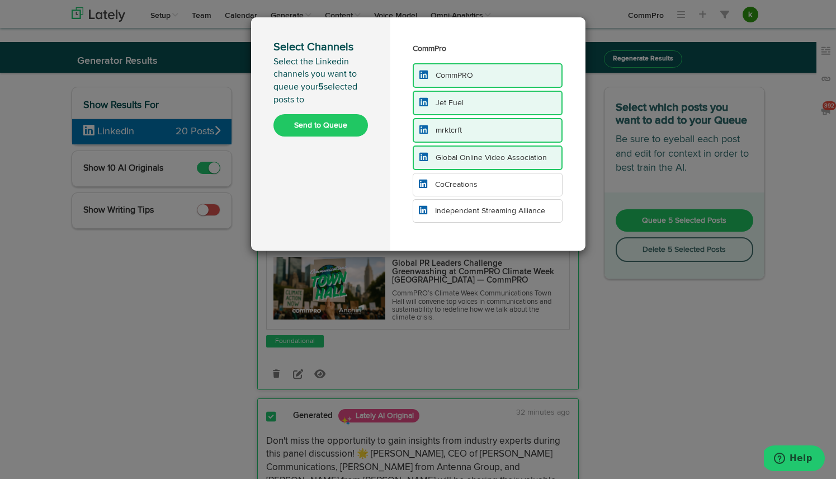
click at [468, 182] on span "CoCreations" at bounding box center [456, 185] width 43 height 8
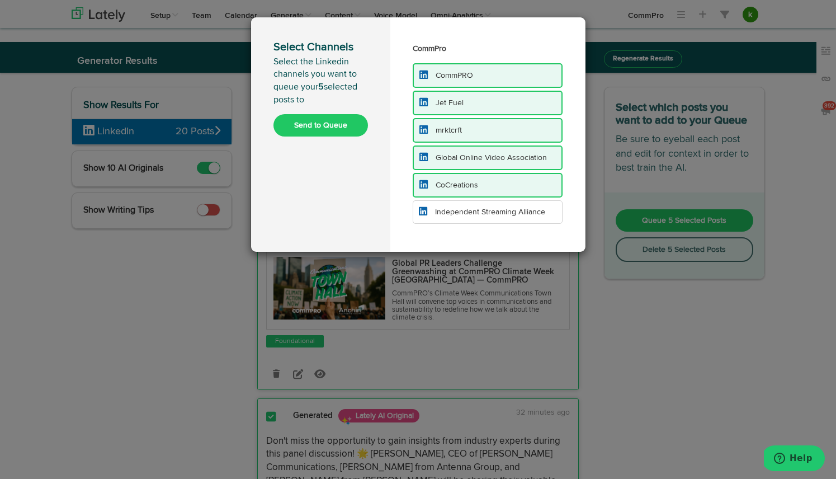
click at [464, 213] on span "Independent Streaming Alliance" at bounding box center [490, 212] width 110 height 8
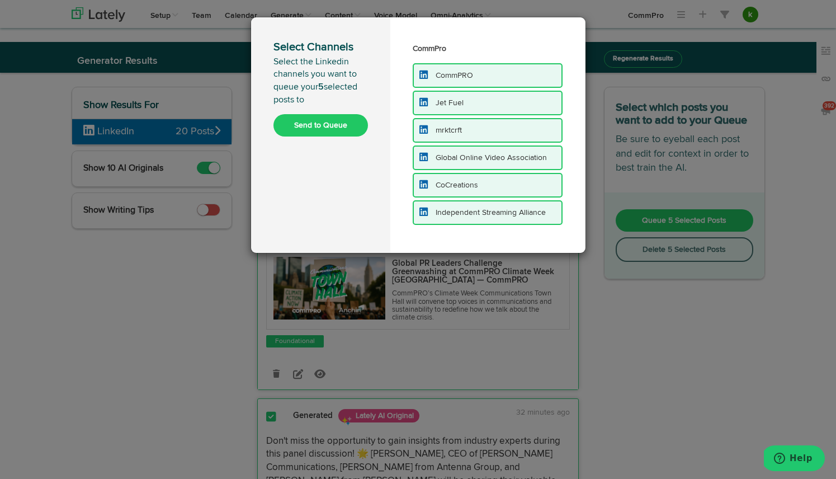
click at [339, 124] on button "Send to Queue" at bounding box center [321, 125] width 95 height 22
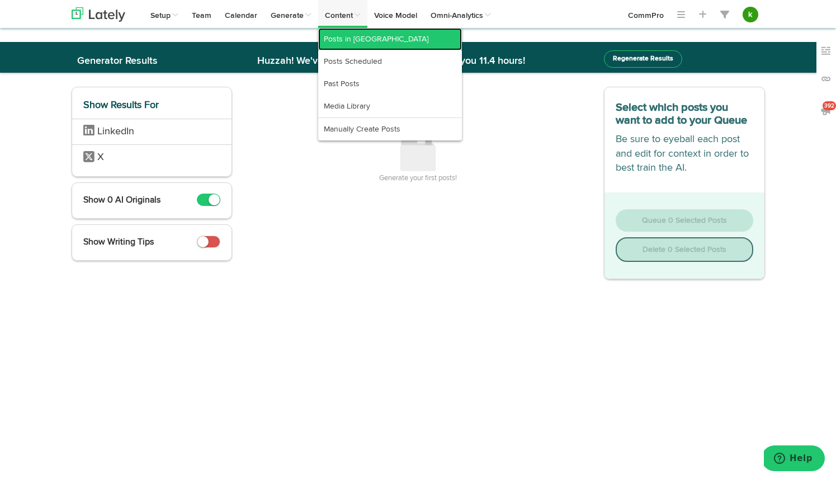
click at [359, 40] on link "Posts in [GEOGRAPHIC_DATA]" at bounding box center [390, 39] width 144 height 22
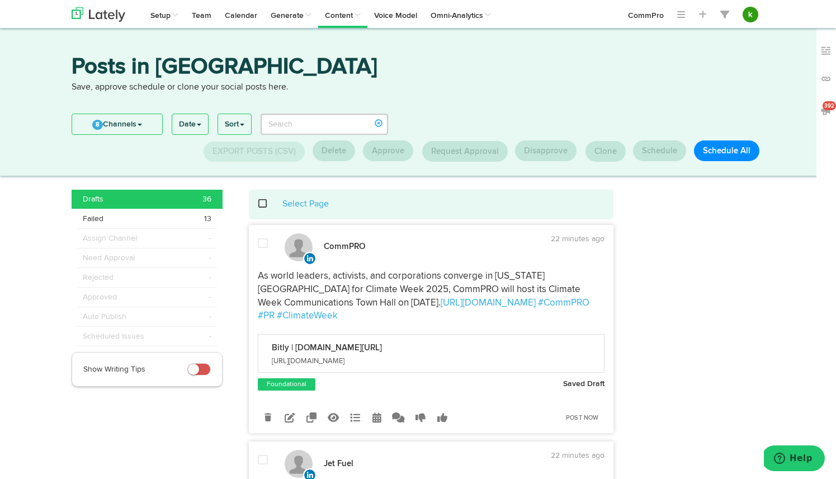
click at [266, 204] on span at bounding box center [268, 204] width 23 height 1
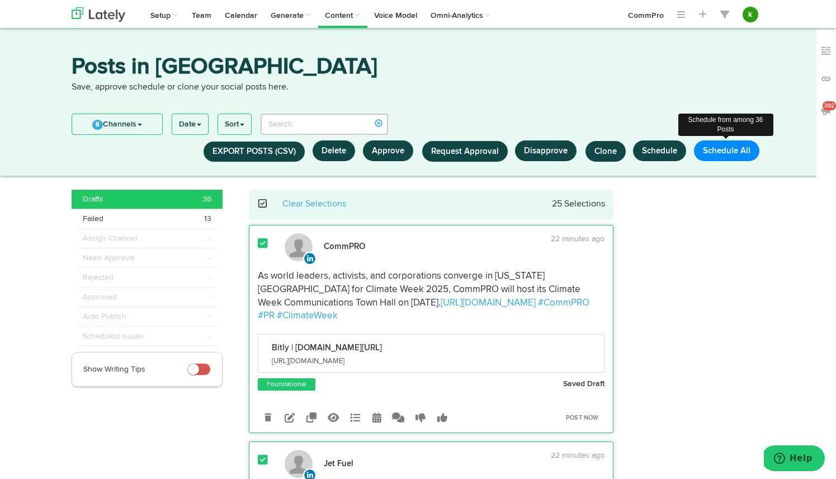
click at [736, 152] on button "Schedule All" at bounding box center [726, 150] width 65 height 21
select select "11"
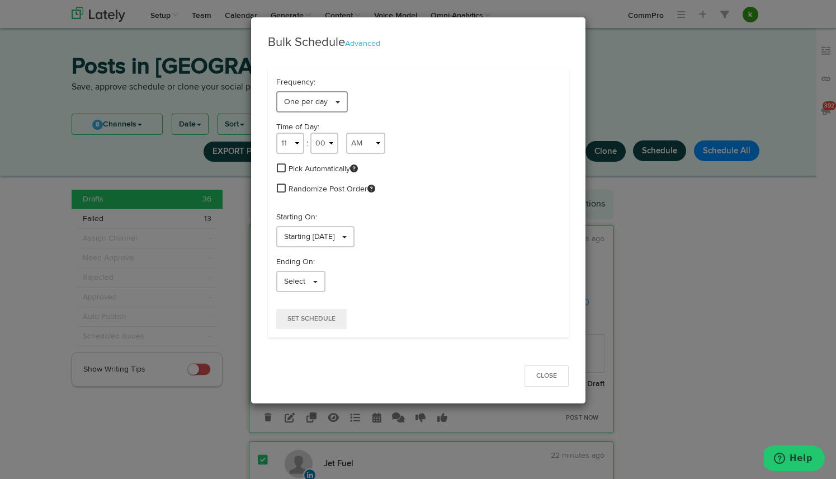
click at [300, 105] on span "One per day" at bounding box center [306, 102] width 44 height 8
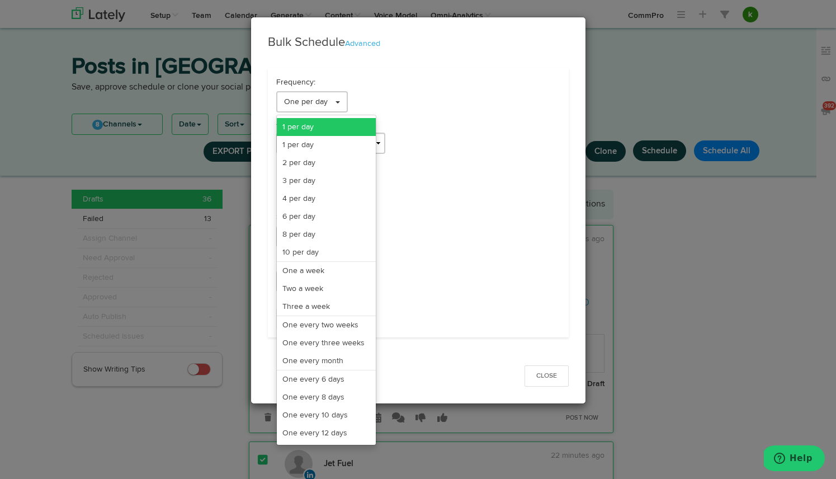
click at [321, 124] on link "1 per day" at bounding box center [326, 127] width 99 height 18
select select "11"
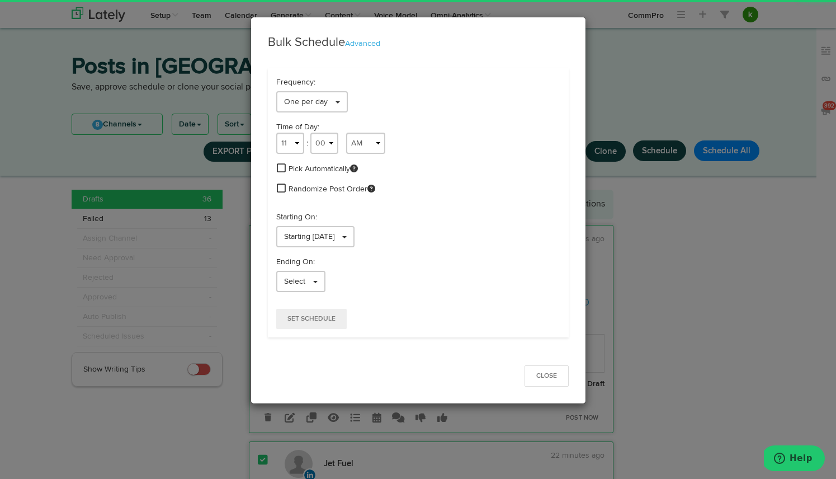
click at [281, 169] on span at bounding box center [281, 168] width 9 height 10
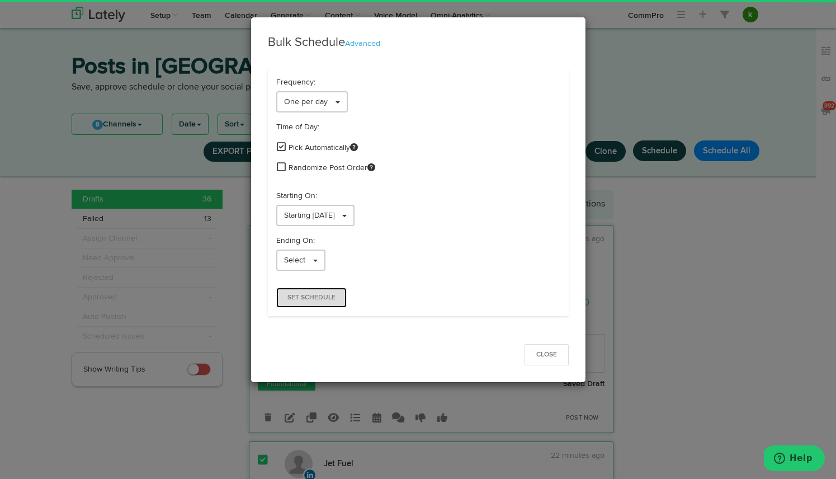
click at [328, 299] on span "Set Schedule" at bounding box center [312, 297] width 48 height 7
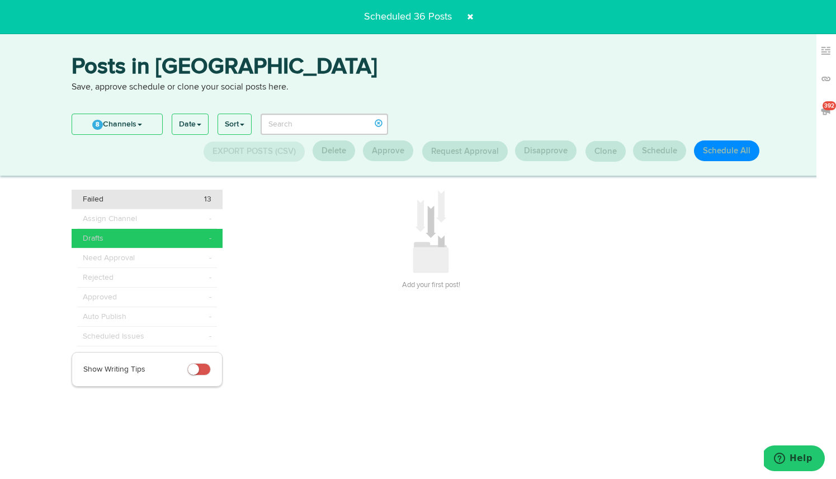
click at [157, 199] on div "Failed 13" at bounding box center [147, 199] width 129 height 11
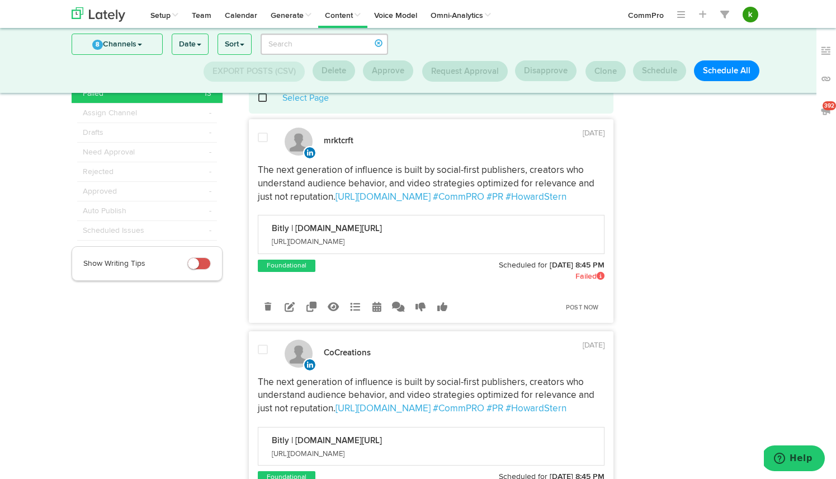
scroll to position [34, 0]
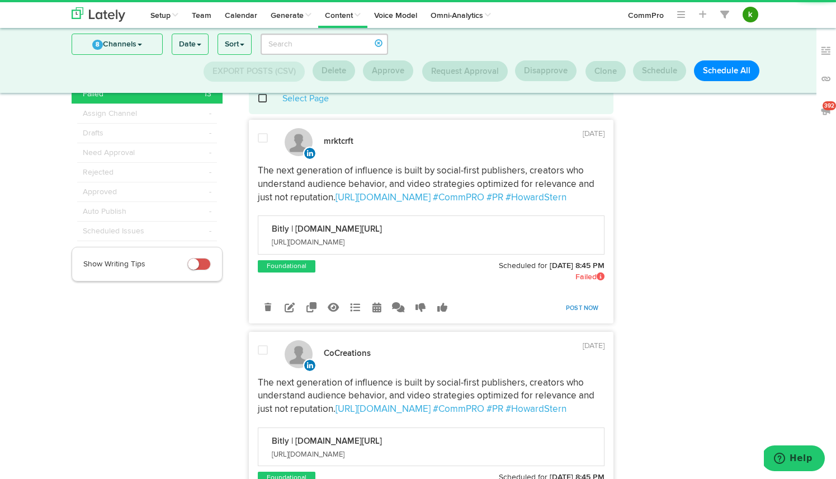
click at [590, 304] on link "Post Now" at bounding box center [583, 308] width 44 height 16
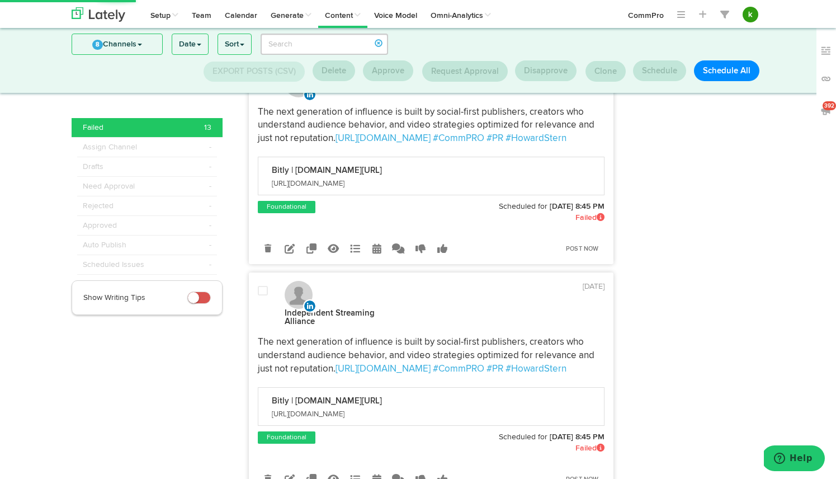
scroll to position [355, 0]
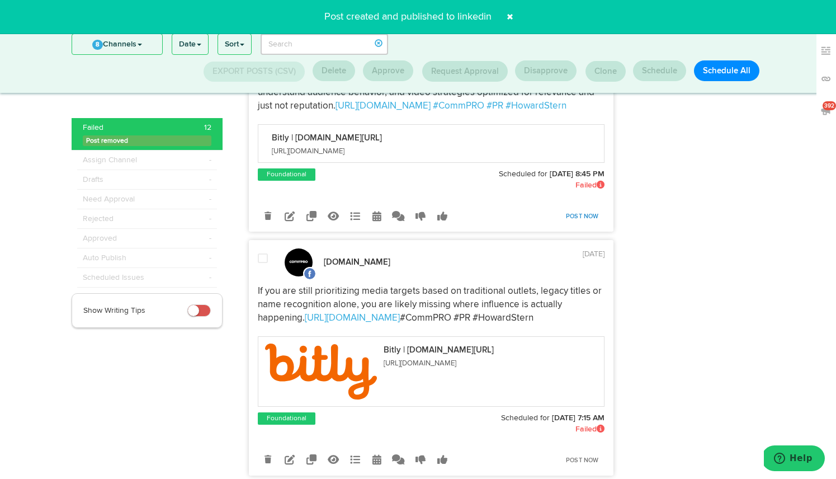
click at [584, 217] on link "Post Now" at bounding box center [583, 217] width 44 height 16
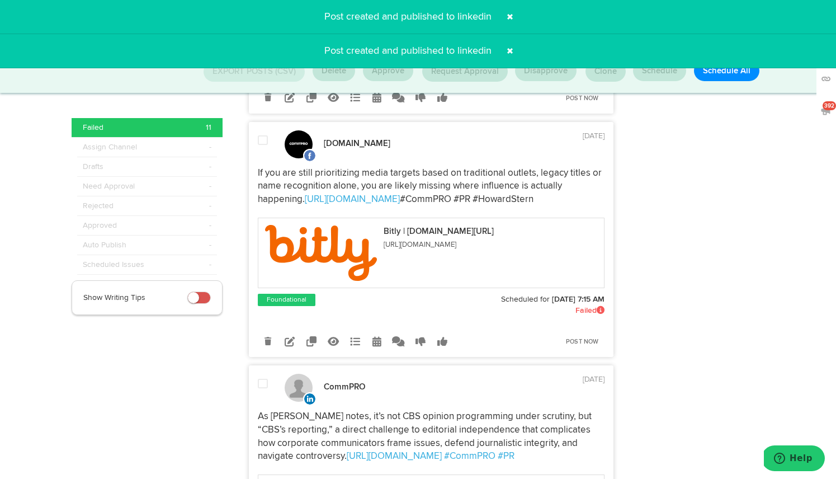
scroll to position [0, 0]
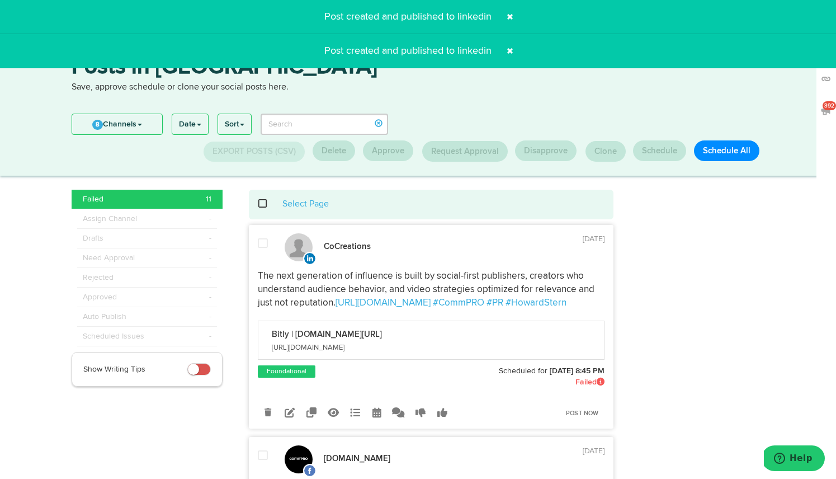
click at [262, 204] on span at bounding box center [268, 204] width 23 height 1
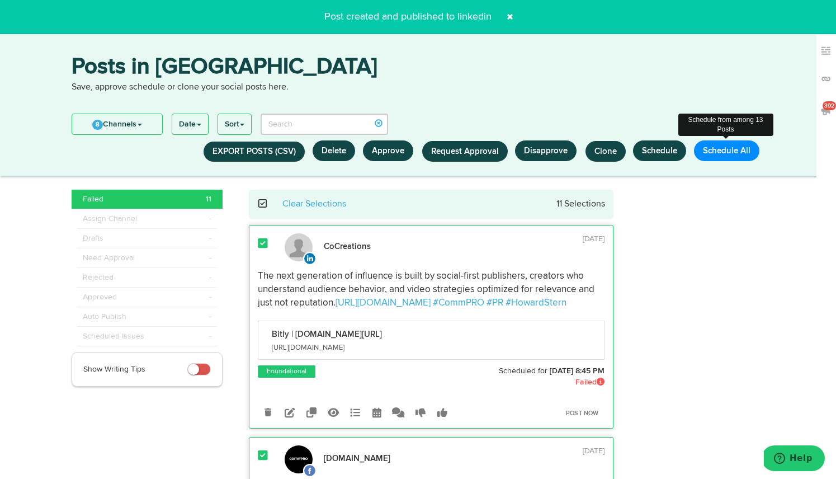
click at [730, 148] on button "Schedule All" at bounding box center [726, 150] width 65 height 21
select select "11"
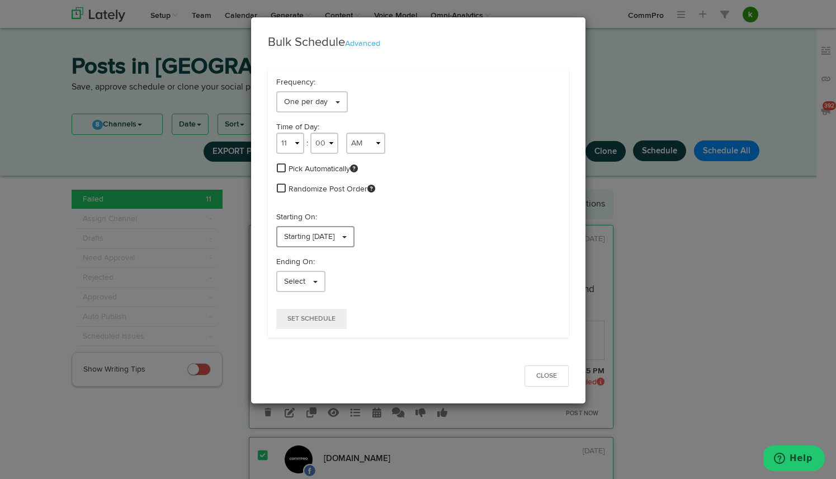
drag, startPoint x: 317, startPoint y: 329, endPoint x: 317, endPoint y: 240, distance: 89.0
click at [315, 244] on div "Frequency: One per day 1 per day 1 per day 2 per day 3 per day 4 per day 6 per …" at bounding box center [418, 202] width 301 height 269
click at [668, 297] on div "Bulk Schedule Advanced Frequency: One per day 1 per day 1 per day 2 per day 3 p…" at bounding box center [418, 239] width 836 height 479
click at [540, 378] on button "Close" at bounding box center [547, 375] width 44 height 21
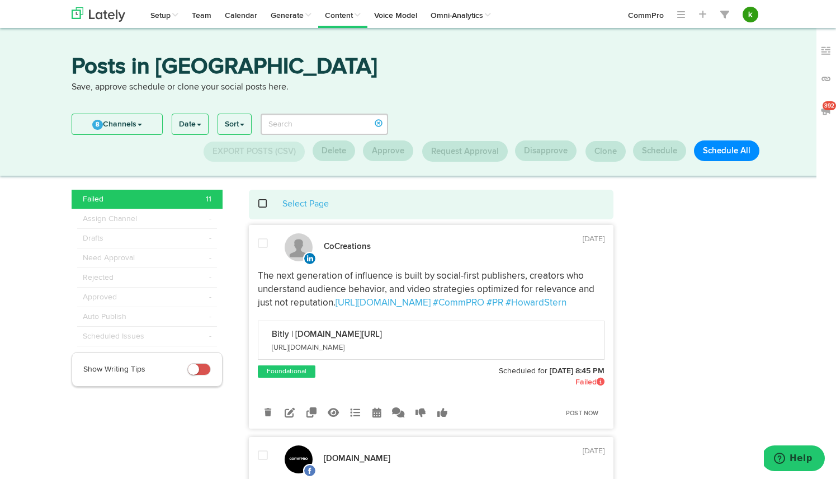
click at [260, 204] on span at bounding box center [268, 204] width 23 height 1
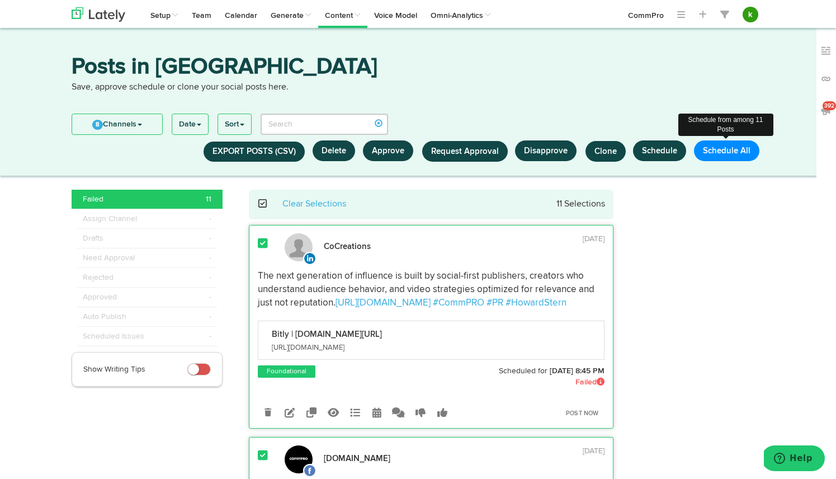
click at [732, 151] on button "Schedule All" at bounding box center [726, 150] width 65 height 21
select select "11"
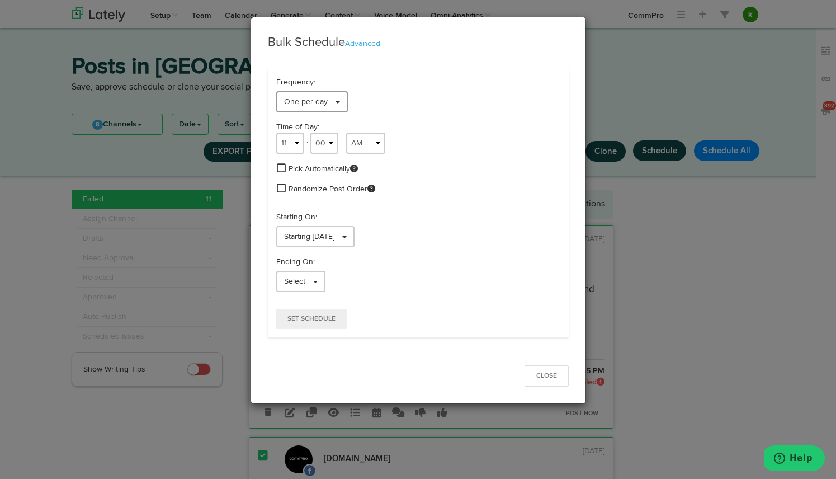
click at [309, 105] on span "One per day" at bounding box center [306, 102] width 44 height 8
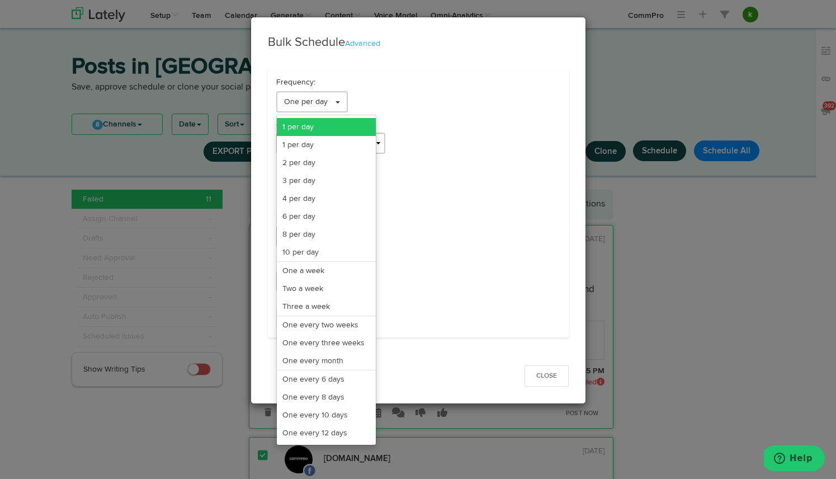
click at [333, 125] on link "1 per day" at bounding box center [326, 127] width 99 height 18
select select "11"
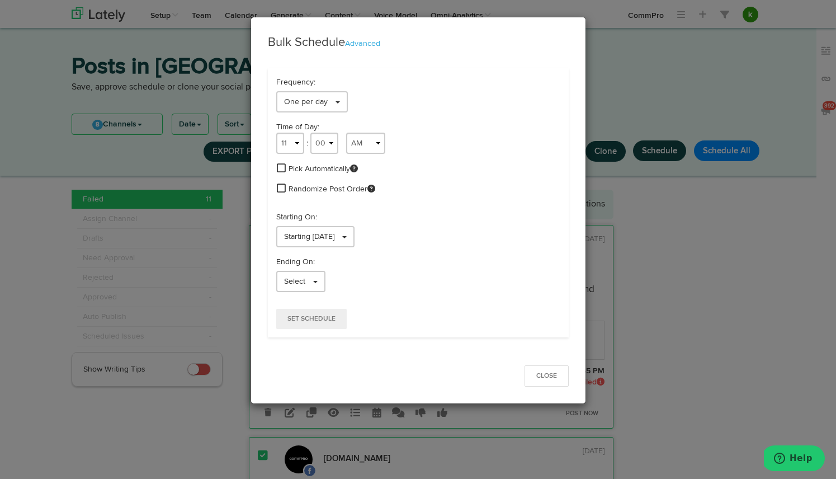
click at [282, 167] on span at bounding box center [281, 168] width 9 height 10
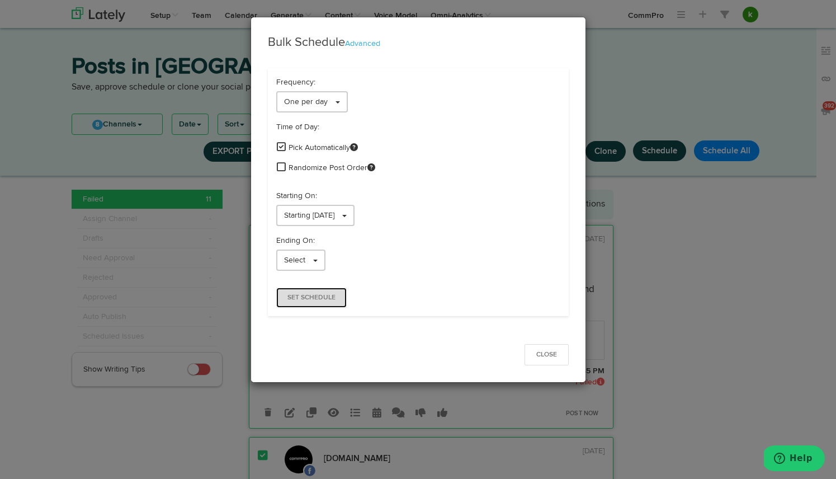
click at [312, 306] on button "Set Schedule" at bounding box center [311, 298] width 70 height 20
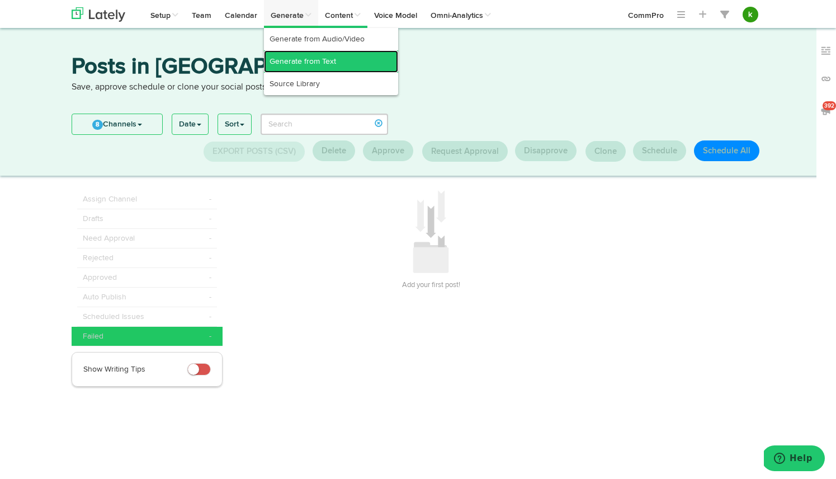
click at [304, 57] on link "Generate from Text" at bounding box center [331, 61] width 134 height 22
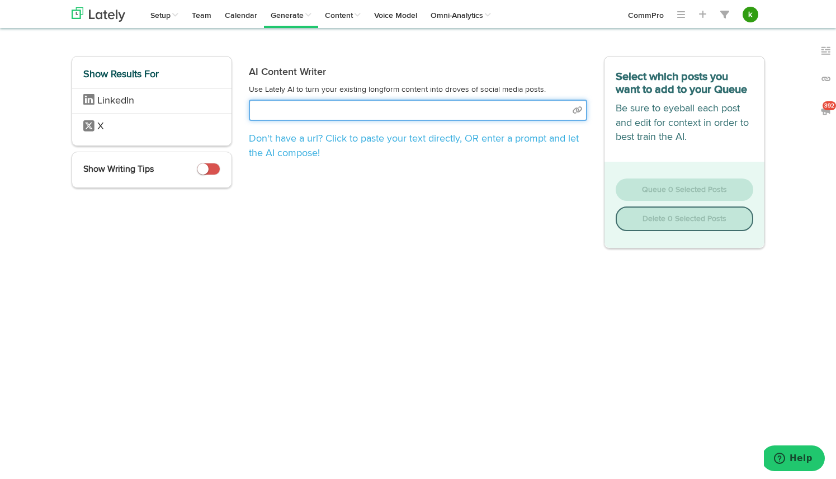
click at [322, 108] on input "text" at bounding box center [418, 110] width 338 height 21
select select "natural"
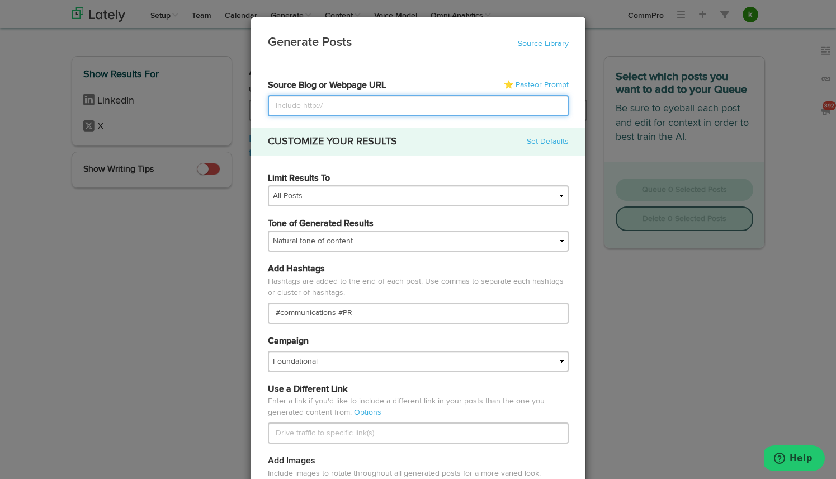
paste input "[URL][DOMAIN_NAME]"
type input "[URL][DOMAIN_NAME]"
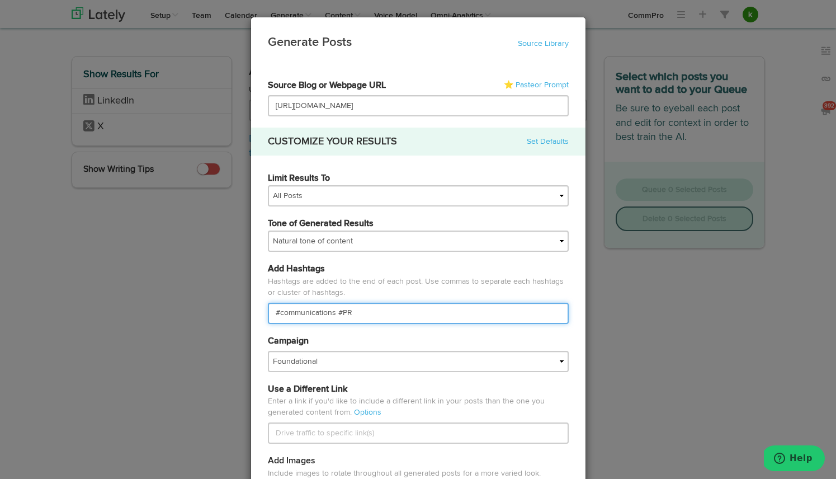
click at [305, 315] on input "#communications #PR" at bounding box center [418, 313] width 301 height 21
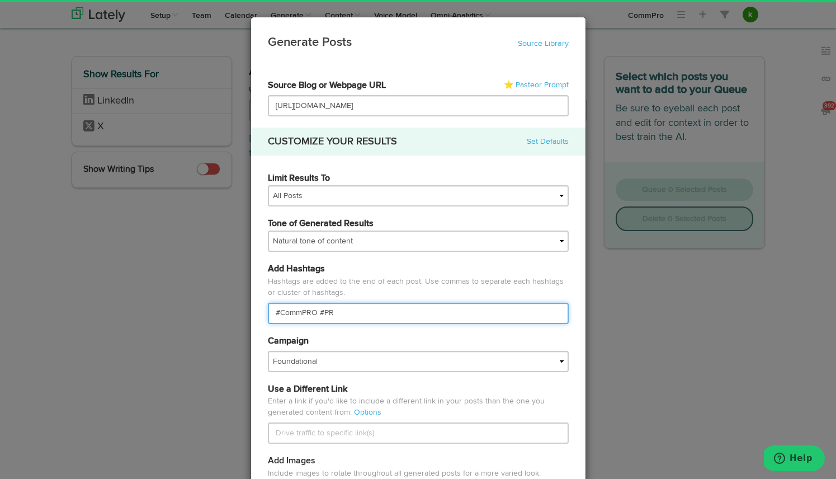
click at [393, 312] on input "#CommPRO #PR" at bounding box center [418, 313] width 301 height 21
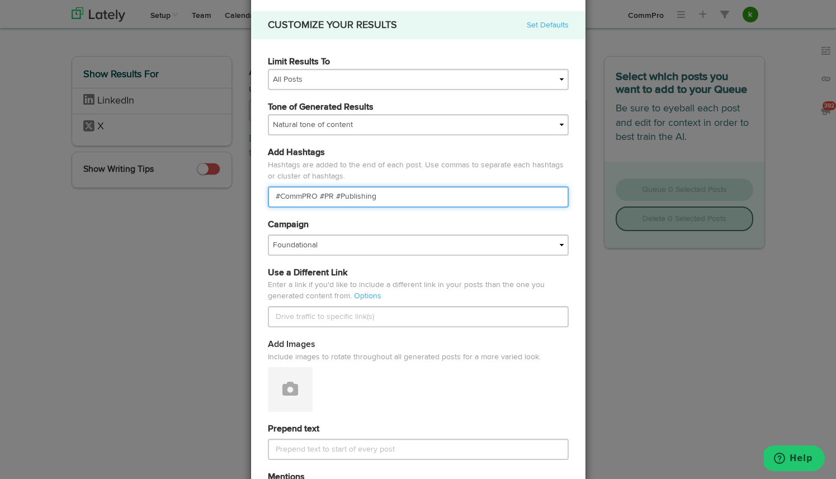
scroll to position [93, 0]
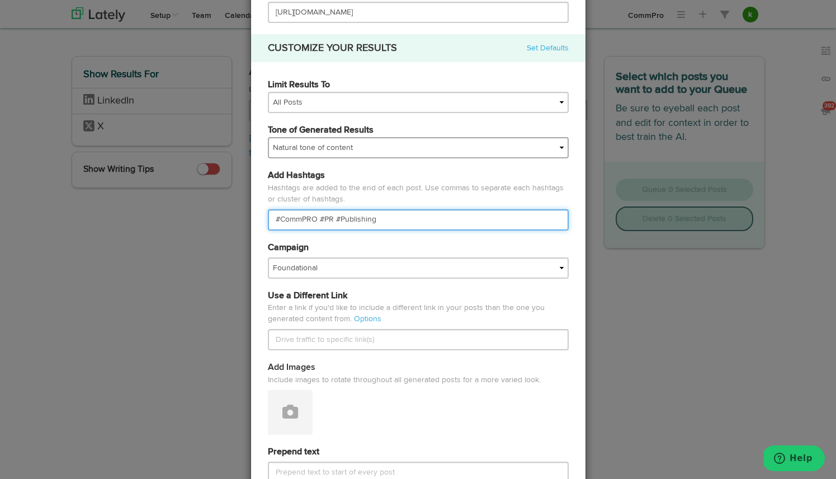
type input "#CommPRO #PR #Publishing"
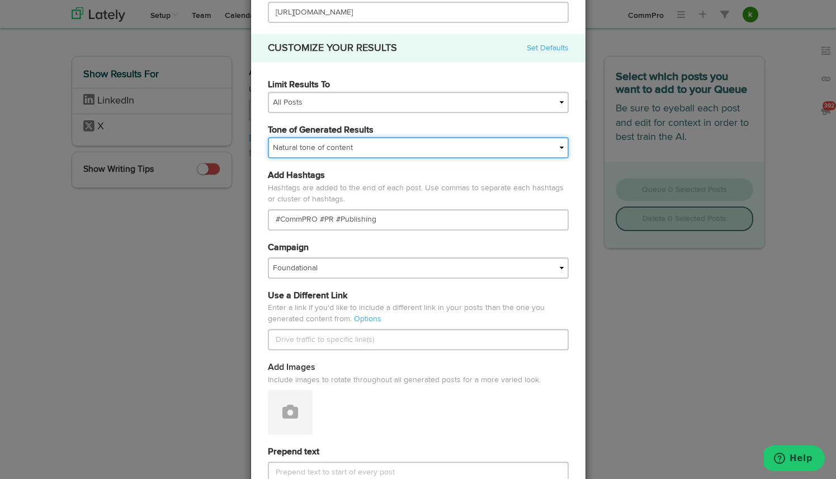
click at [352, 144] on select "My tone Official and professional Relaxed and conversational Light and humorous…" at bounding box center [418, 147] width 301 height 21
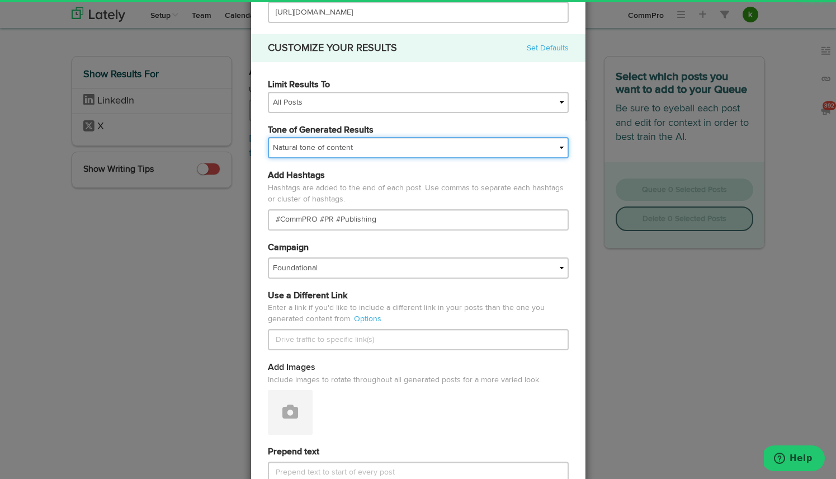
select select "professional"
click at [268, 137] on select "My tone Official and professional Relaxed and conversational Light and humorous…" at bounding box center [418, 147] width 301 height 21
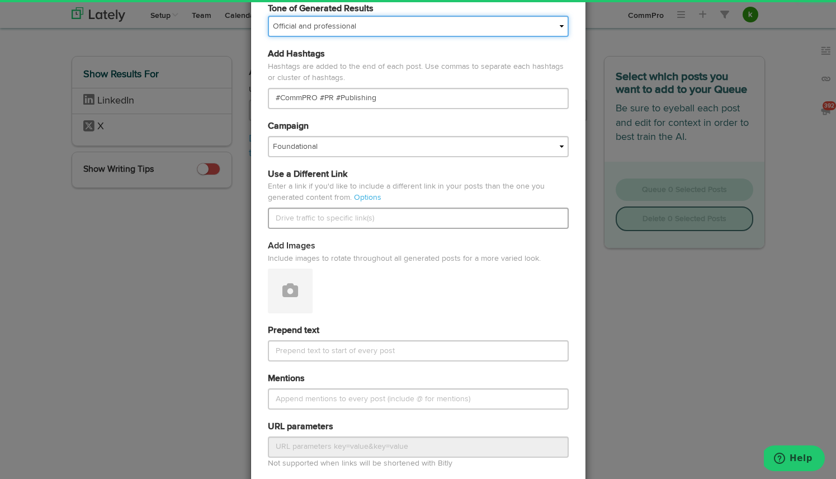
scroll to position [399, 0]
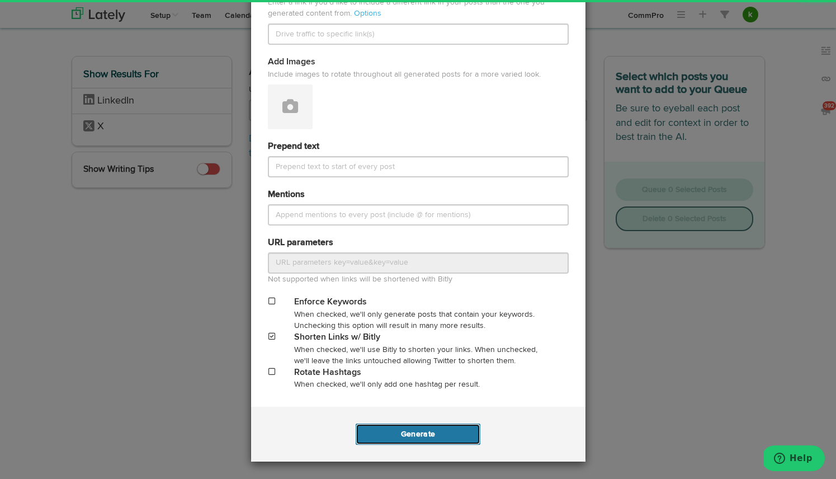
click at [407, 441] on button "Generate" at bounding box center [418, 434] width 125 height 21
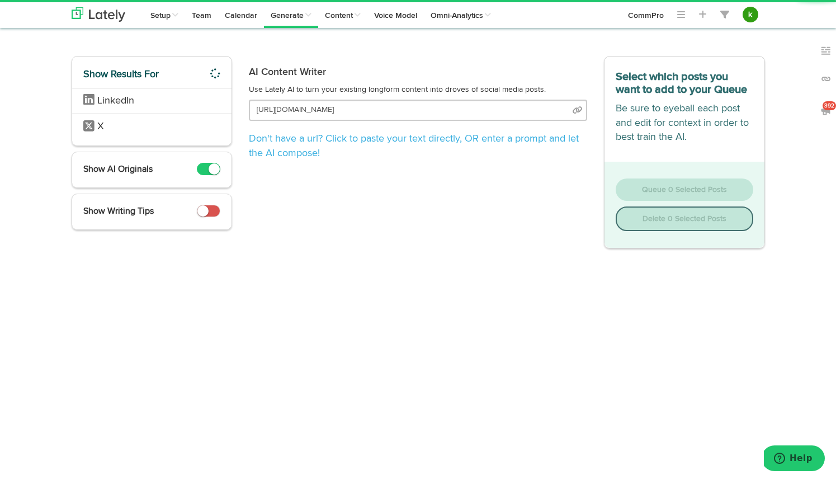
scroll to position [0, 41]
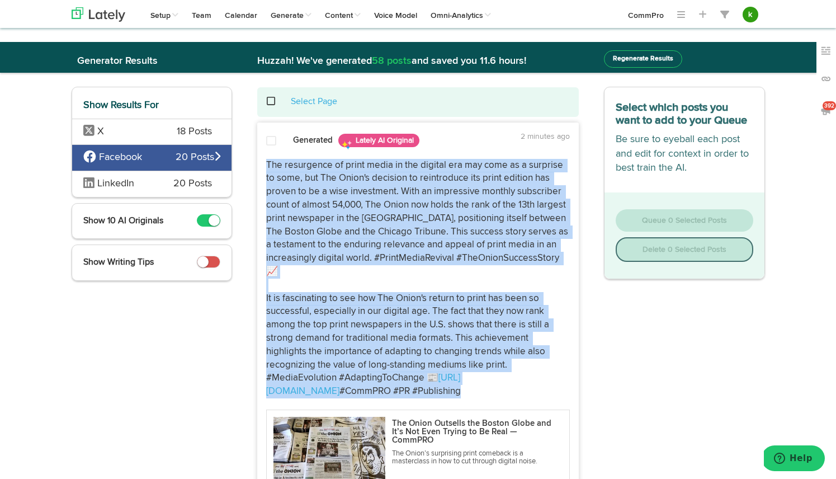
drag, startPoint x: 266, startPoint y: 163, endPoint x: 375, endPoint y: 401, distance: 262.1
click at [375, 401] on div "[URL][DOMAIN_NAME] #CommPRO #PR #Publishing The Onion Outsells the Boston Globe…" at bounding box center [418, 338] width 321 height 358
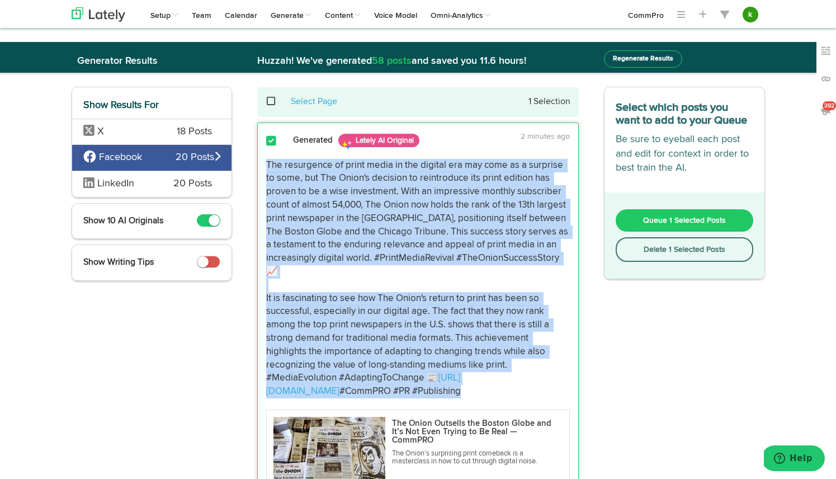
copy div "Lor ipsumdolor si ametc adipi el sed doeiusm tem inc utla et d magnaali en admi…"
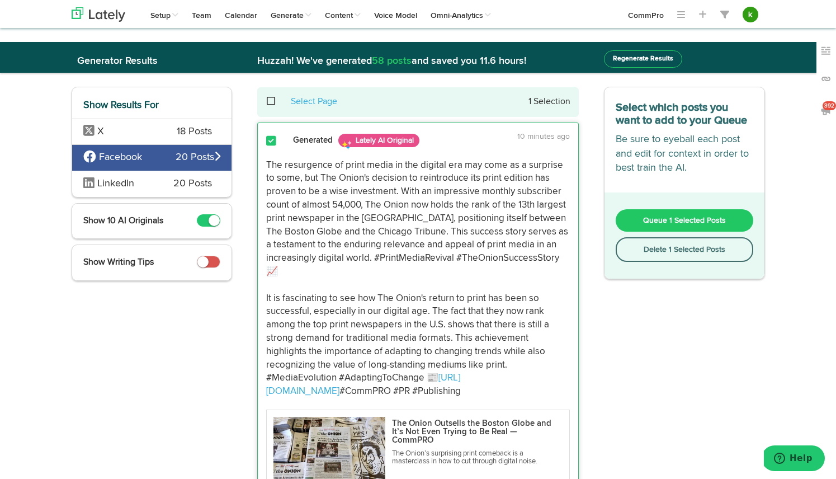
click at [272, 101] on span at bounding box center [277, 101] width 23 height 1
click at [690, 250] on button "Delete 10 Selected Posts" at bounding box center [685, 249] width 138 height 25
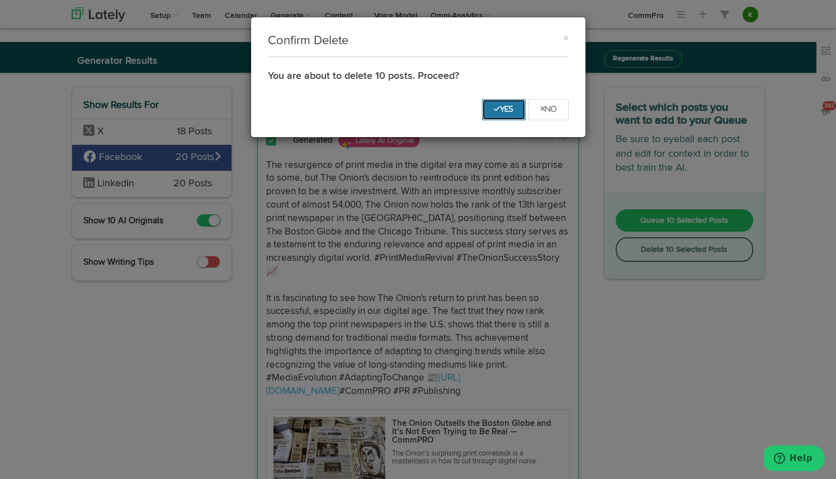
click at [505, 110] on icon "Yes" at bounding box center [504, 109] width 20 height 7
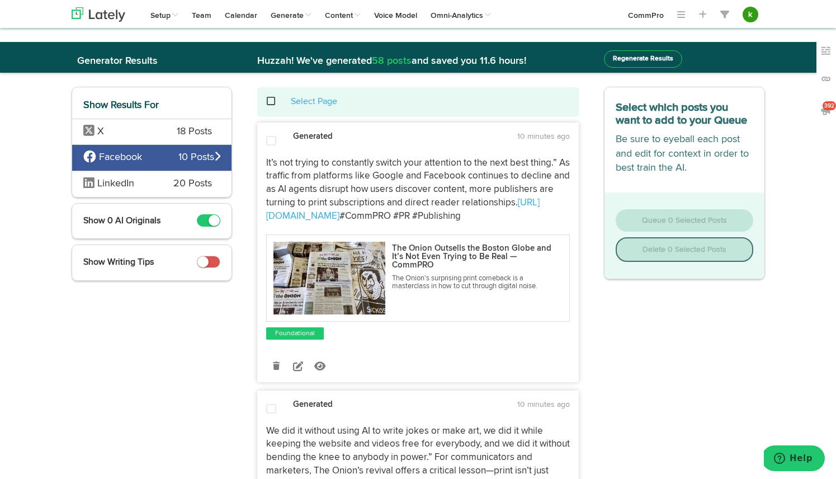
click at [274, 102] on span at bounding box center [277, 101] width 23 height 1
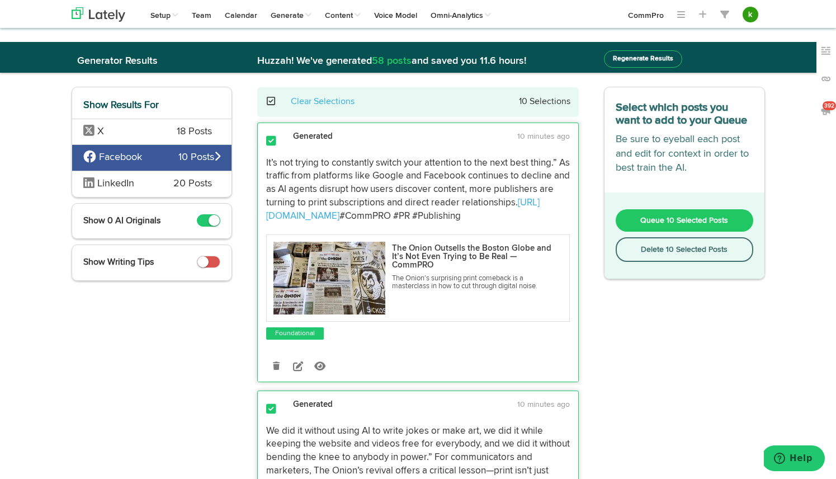
click at [681, 251] on button "Delete 10 Selected Posts" at bounding box center [685, 249] width 138 height 25
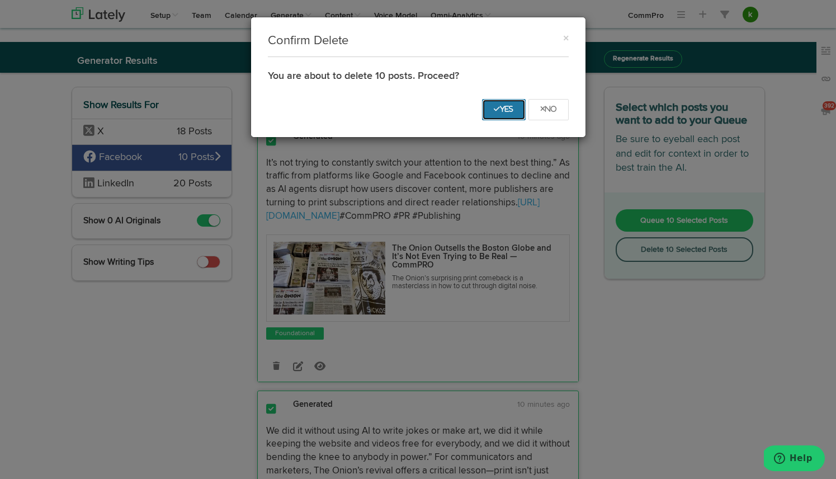
click at [505, 111] on icon "Yes" at bounding box center [504, 109] width 20 height 7
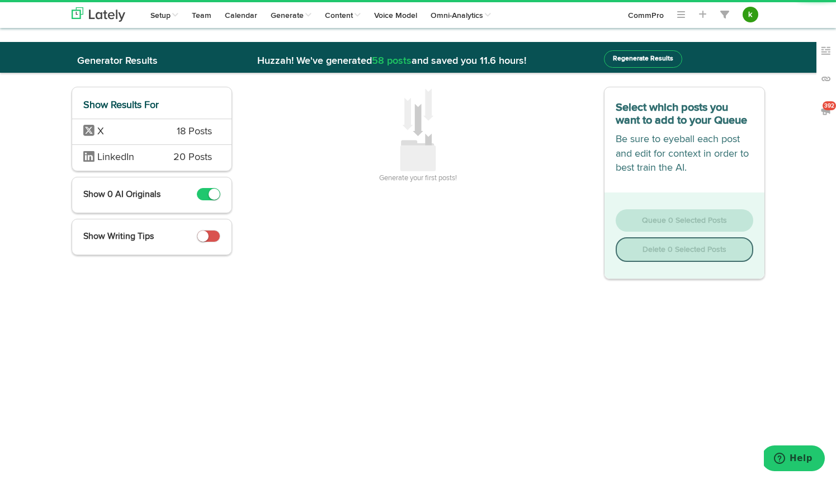
click at [158, 133] on span "X" at bounding box center [121, 132] width 77 height 15
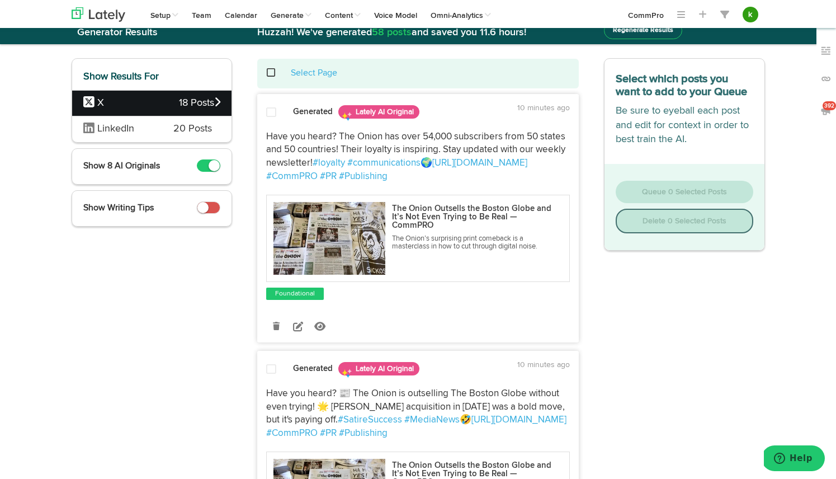
scroll to position [83, 0]
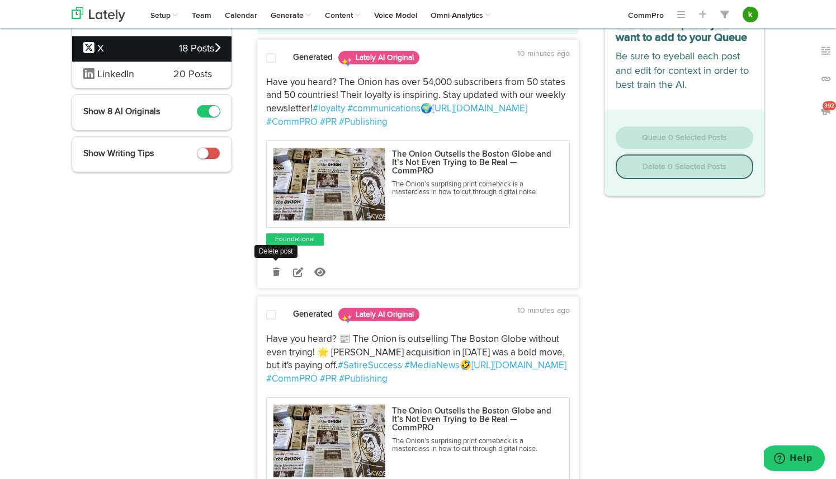
click at [271, 273] on link at bounding box center [276, 272] width 20 height 20
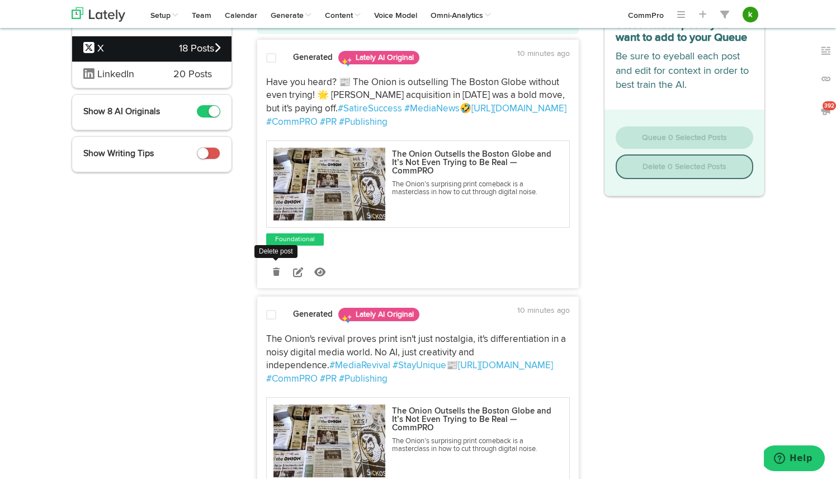
click at [276, 273] on icon at bounding box center [276, 272] width 7 height 8
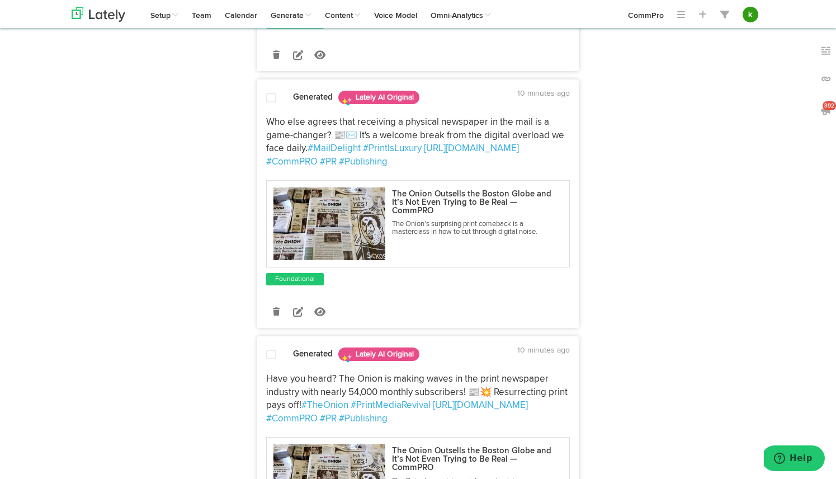
scroll to position [311, 0]
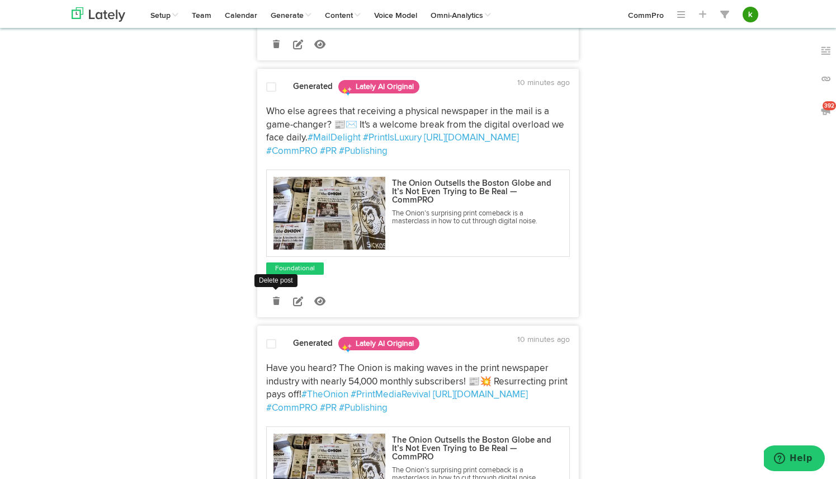
click at [277, 300] on icon at bounding box center [276, 301] width 7 height 8
click at [278, 303] on icon at bounding box center [276, 301] width 7 height 8
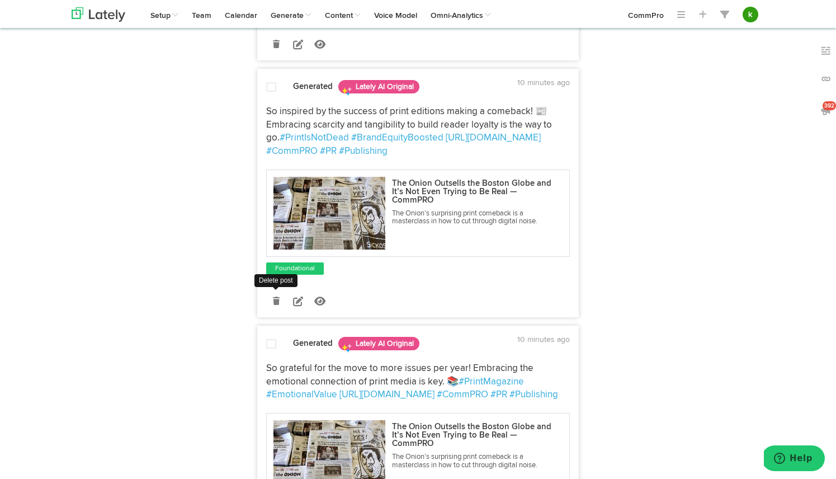
click at [278, 303] on icon at bounding box center [276, 301] width 7 height 8
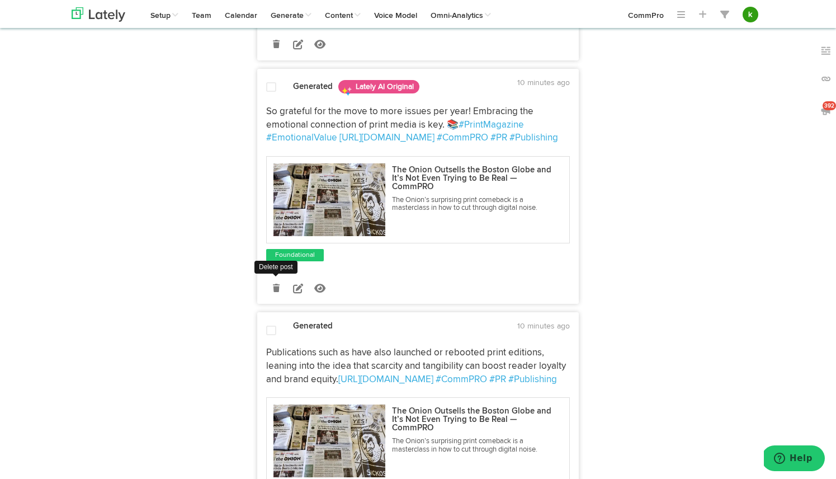
click at [279, 289] on icon at bounding box center [276, 288] width 7 height 8
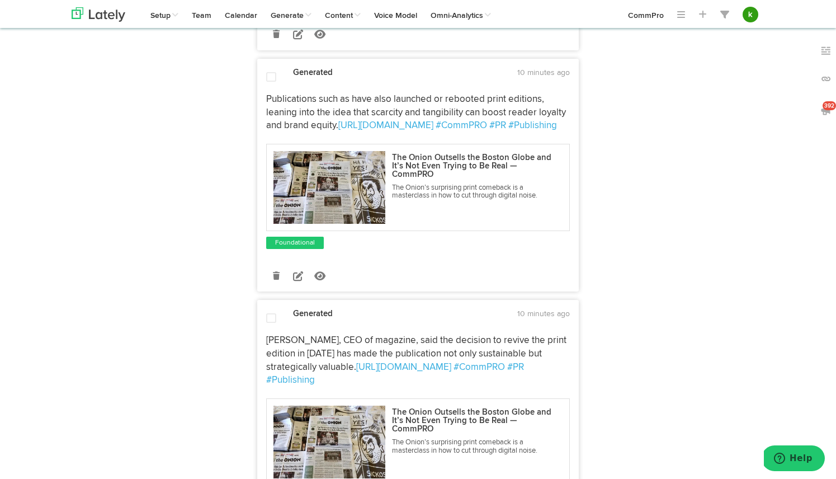
scroll to position [323, 0]
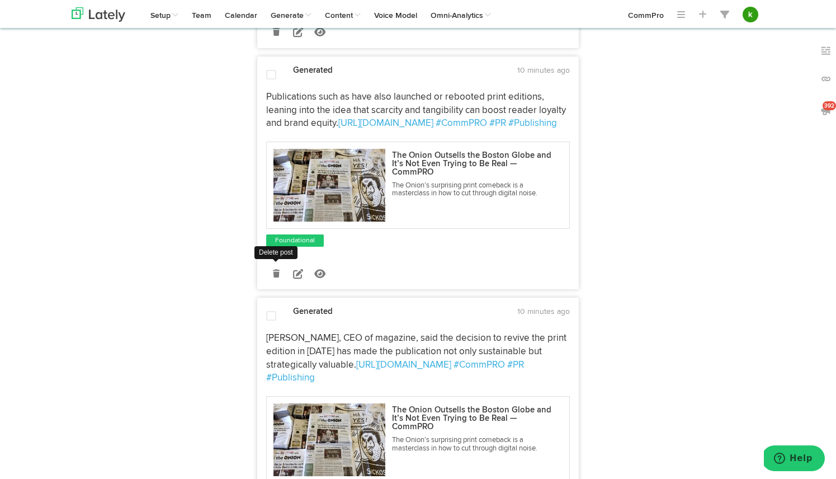
click at [277, 272] on icon at bounding box center [276, 274] width 7 height 8
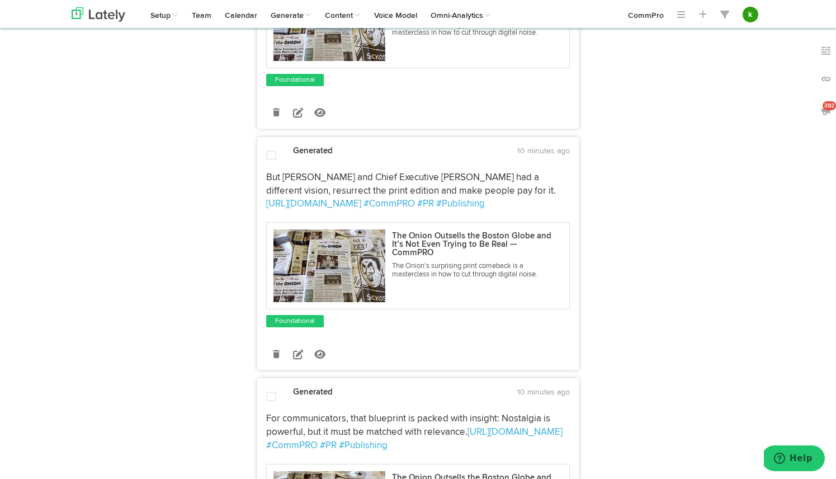
scroll to position [505, 0]
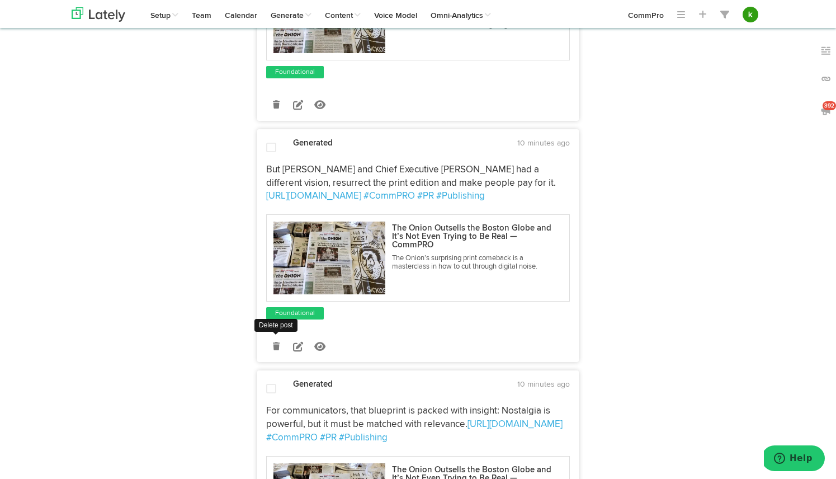
click at [275, 349] on icon at bounding box center [276, 346] width 7 height 8
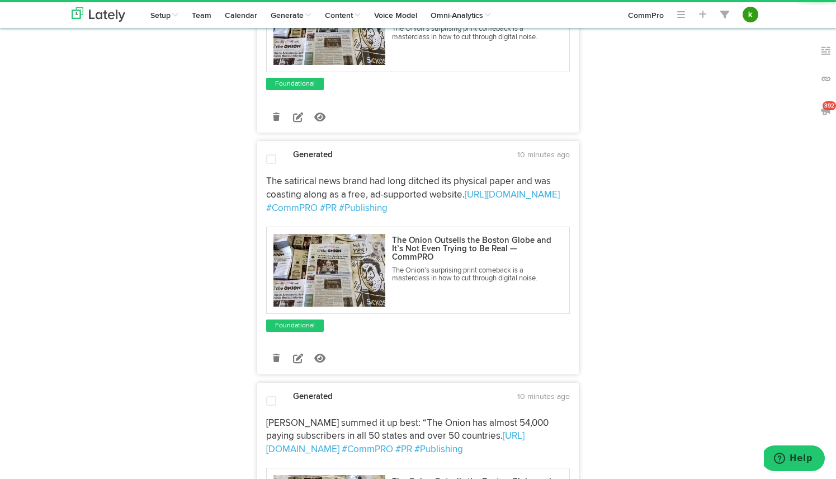
scroll to position [736, 0]
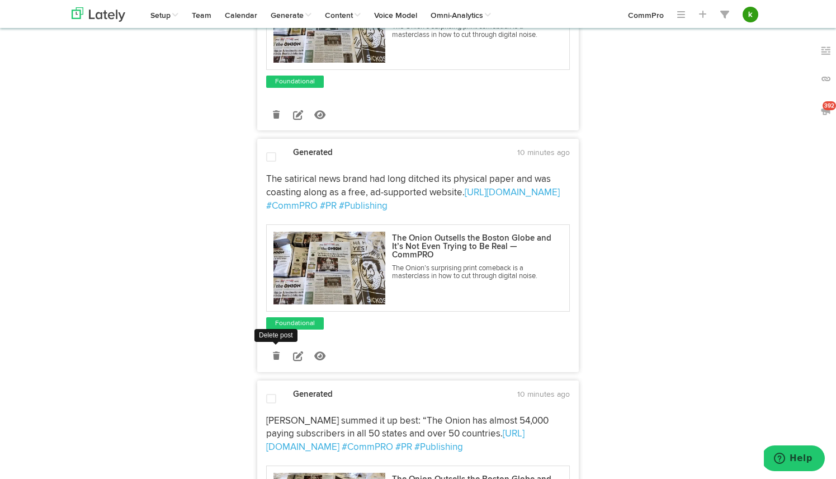
click at [279, 354] on icon at bounding box center [276, 356] width 7 height 8
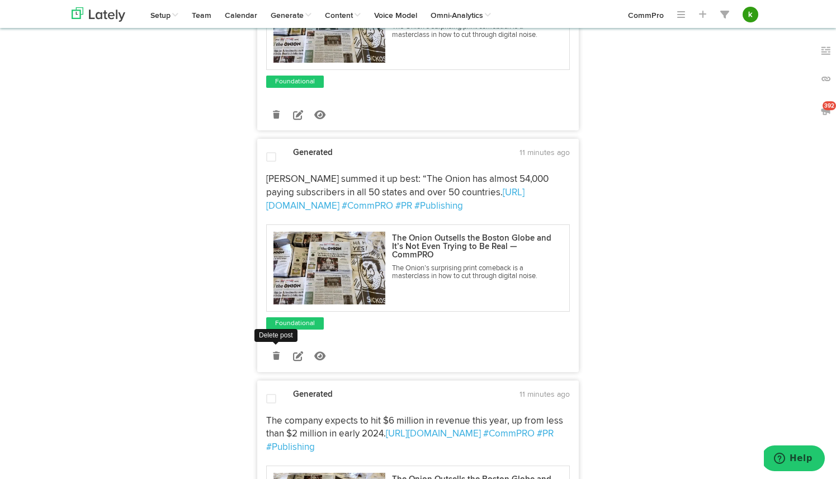
click at [278, 356] on icon at bounding box center [276, 356] width 7 height 8
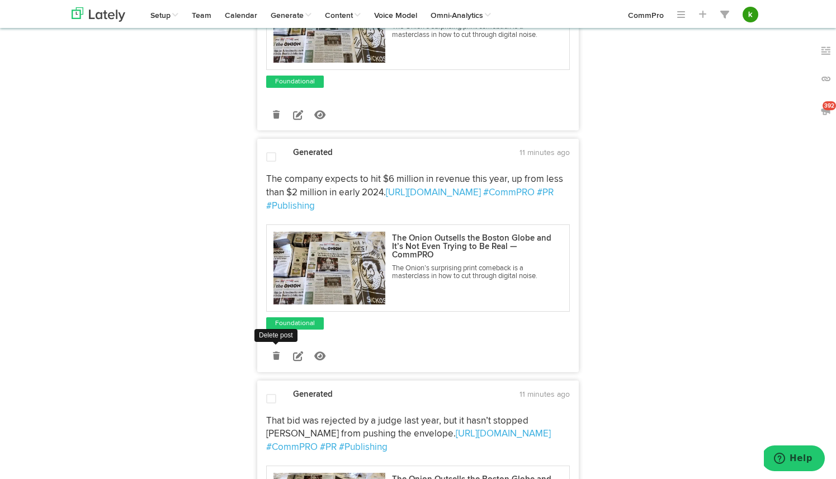
click at [278, 357] on icon at bounding box center [276, 356] width 7 height 8
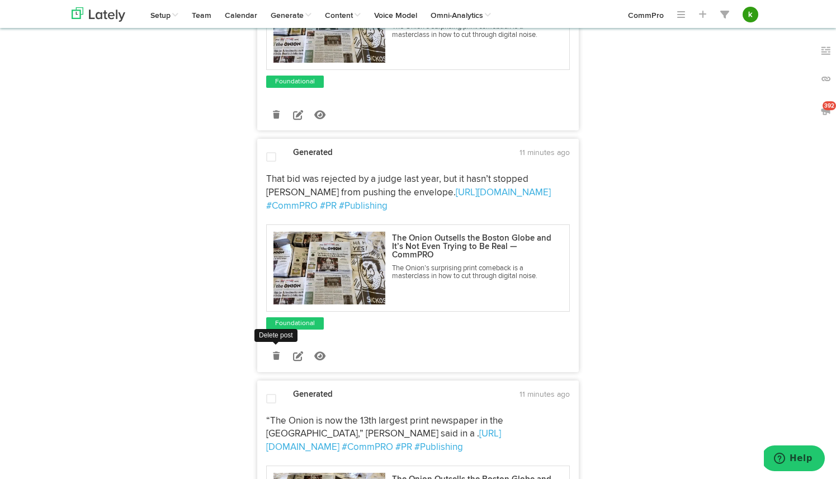
click at [275, 356] on icon at bounding box center [276, 356] width 7 height 8
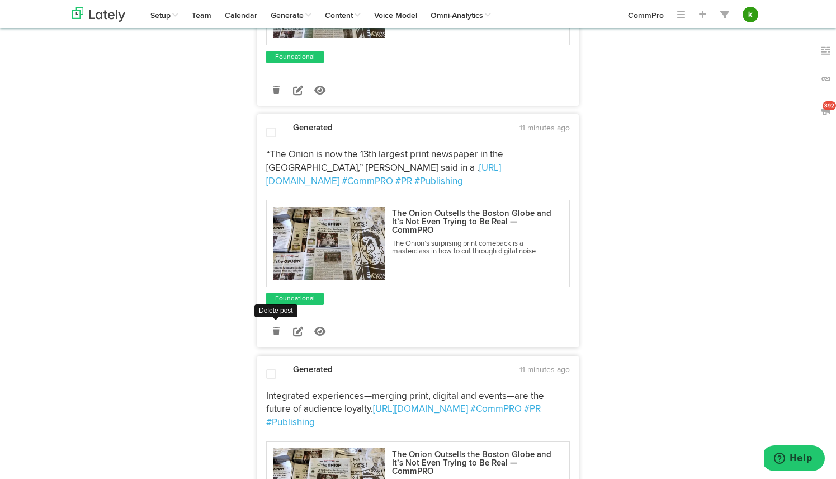
click at [275, 327] on icon at bounding box center [276, 331] width 7 height 8
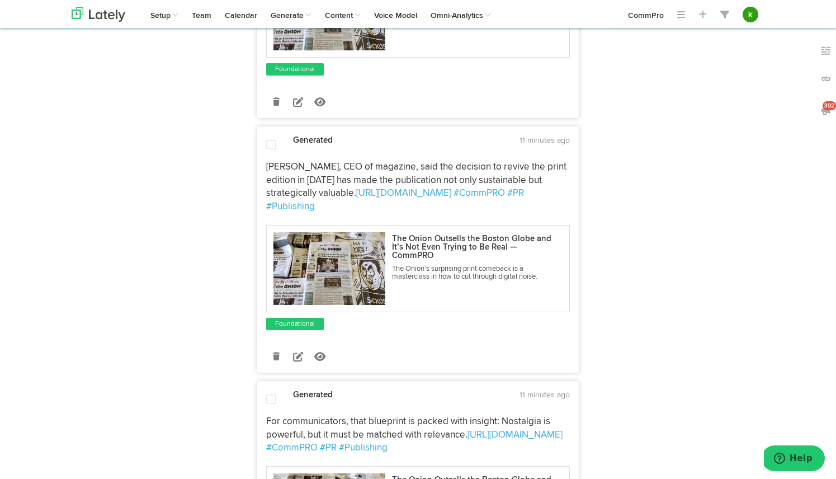
scroll to position [0, 0]
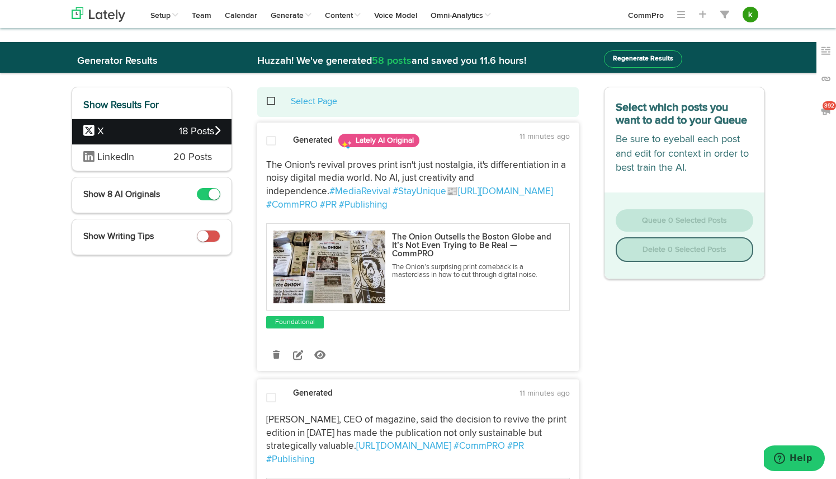
click at [270, 101] on span at bounding box center [277, 101] width 23 height 1
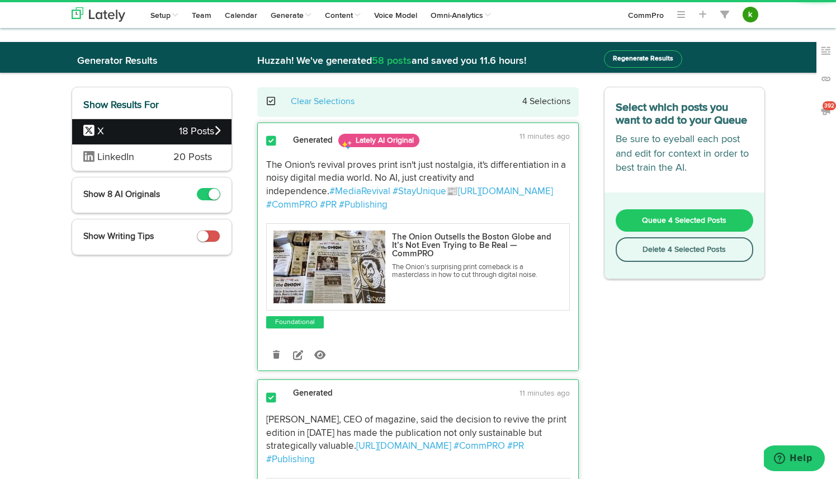
click at [670, 224] on button "Queue 4 Selected Posts" at bounding box center [685, 220] width 138 height 22
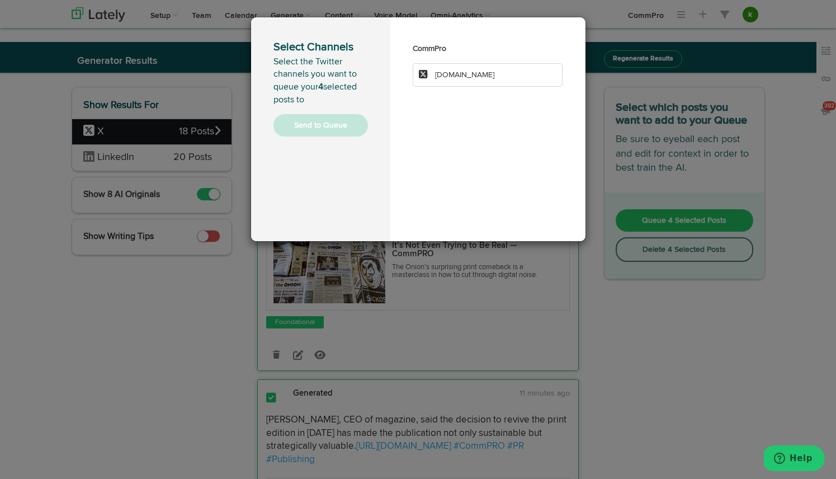
click at [485, 70] on li "[DOMAIN_NAME]" at bounding box center [488, 74] width 151 height 23
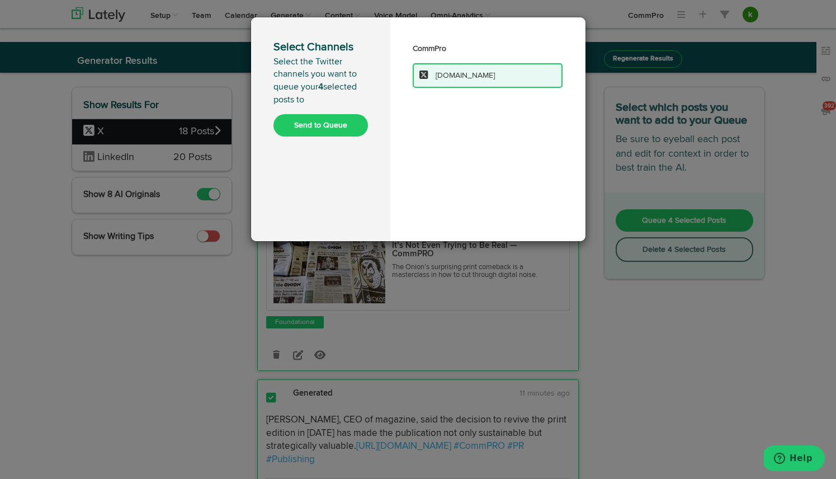
click at [344, 119] on button "Send to Queue" at bounding box center [321, 125] width 95 height 22
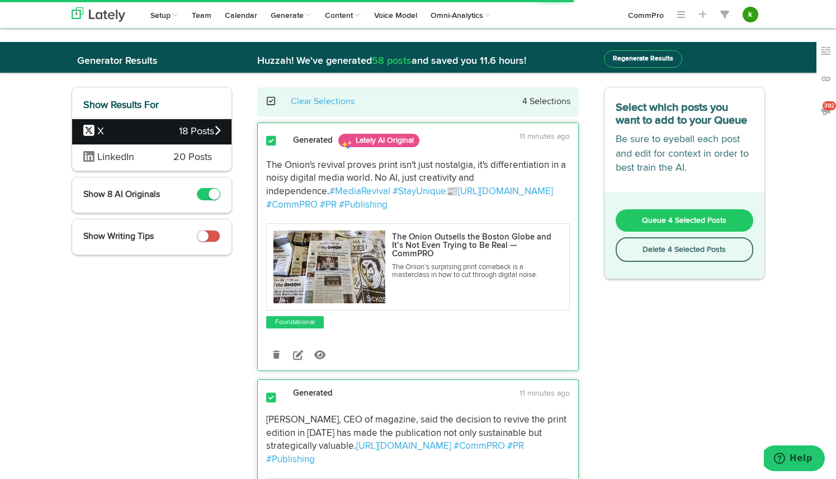
click at [158, 157] on div "LinkedIn 20 Posts" at bounding box center [152, 157] width 160 height 26
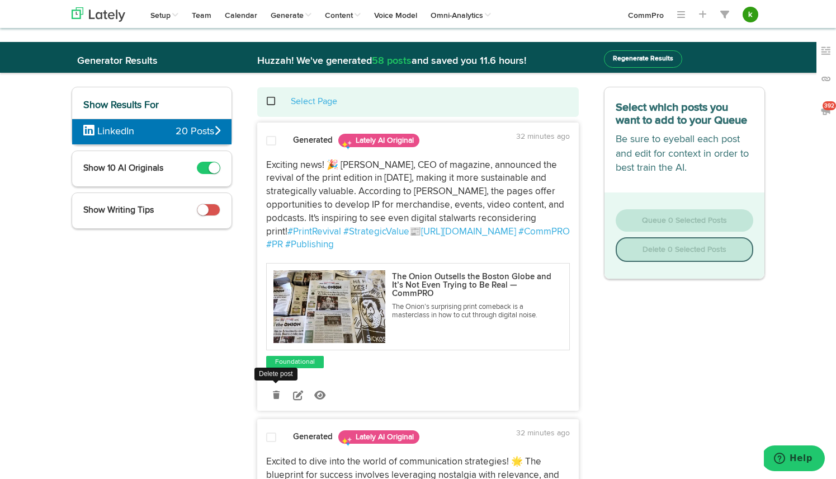
click at [278, 385] on link at bounding box center [276, 395] width 20 height 20
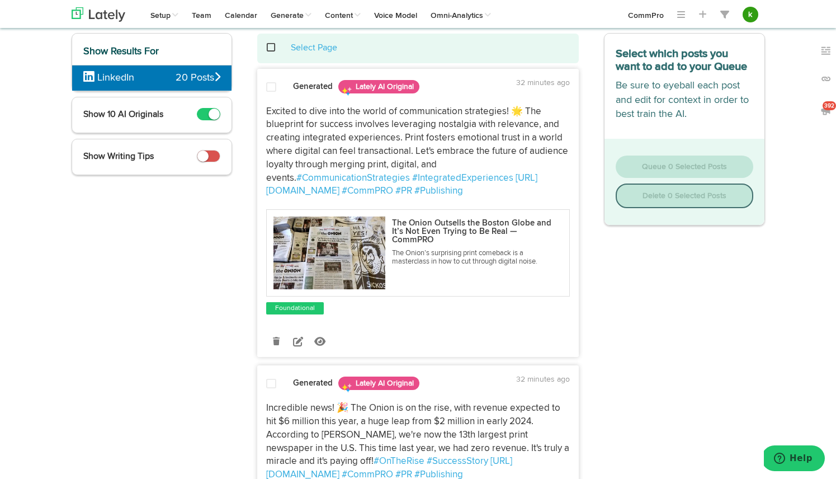
scroll to position [72, 0]
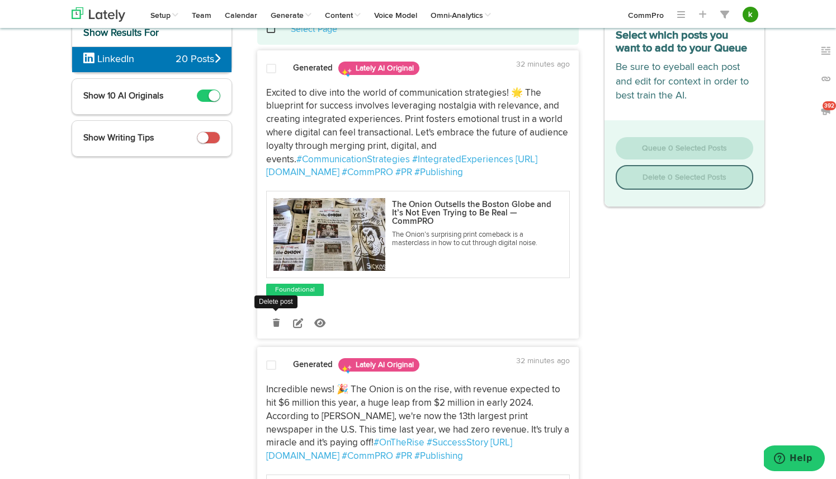
click at [277, 321] on icon at bounding box center [276, 323] width 7 height 8
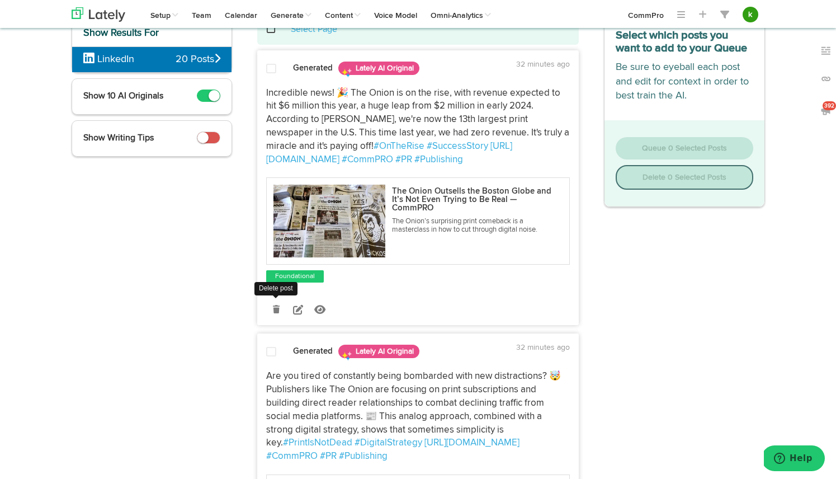
click at [276, 307] on icon at bounding box center [276, 309] width 7 height 8
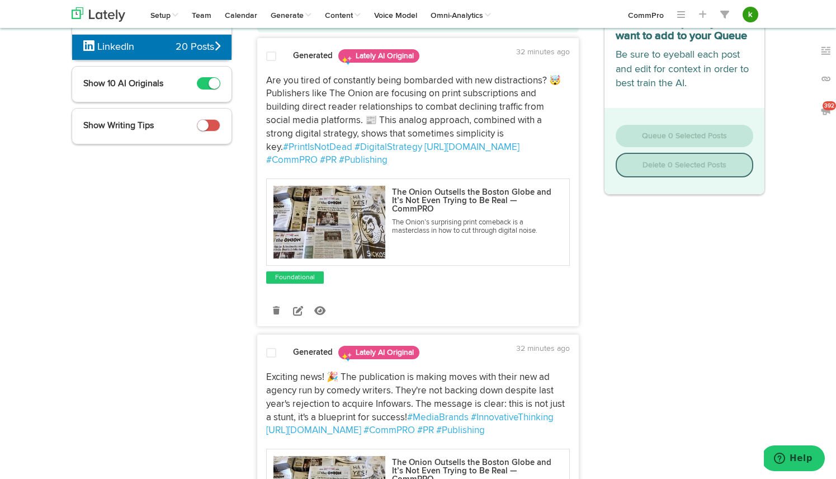
scroll to position [85, 0]
click at [280, 300] on link at bounding box center [276, 310] width 20 height 20
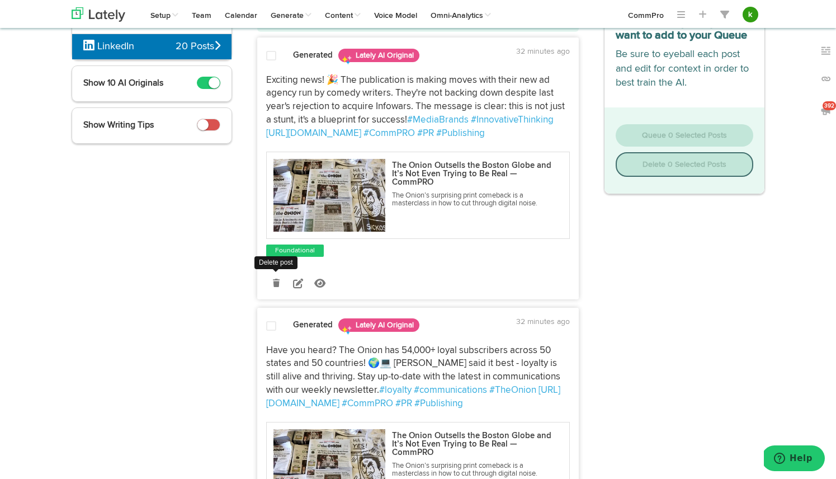
click at [276, 283] on icon at bounding box center [276, 283] width 7 height 8
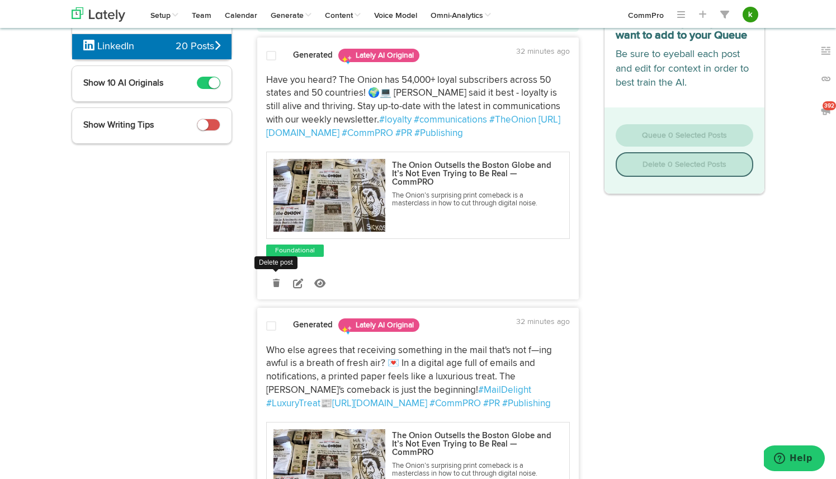
click at [277, 285] on icon at bounding box center [276, 283] width 7 height 8
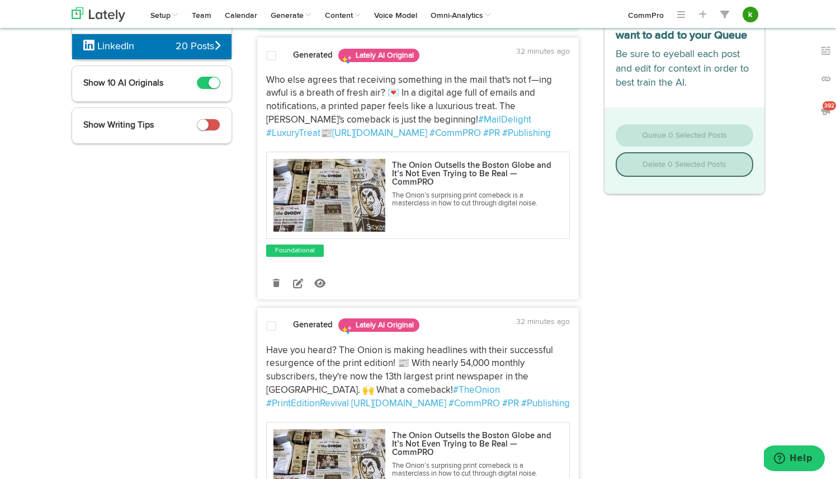
scroll to position [104, 0]
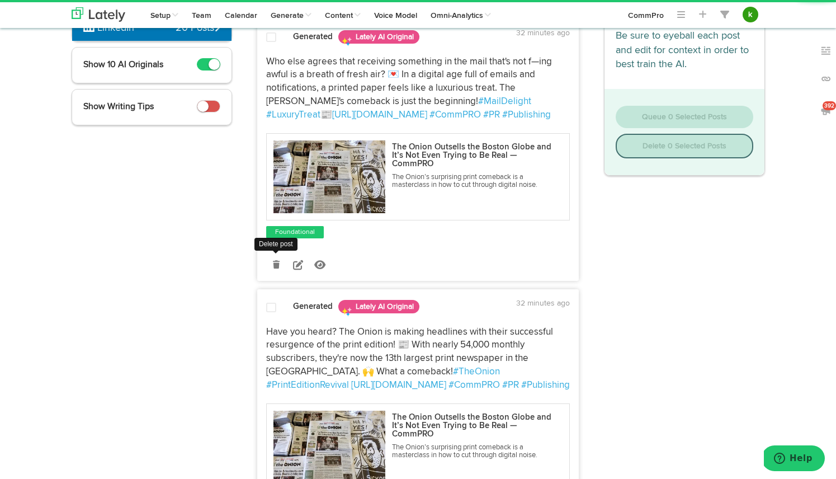
click at [275, 264] on icon at bounding box center [276, 265] width 7 height 8
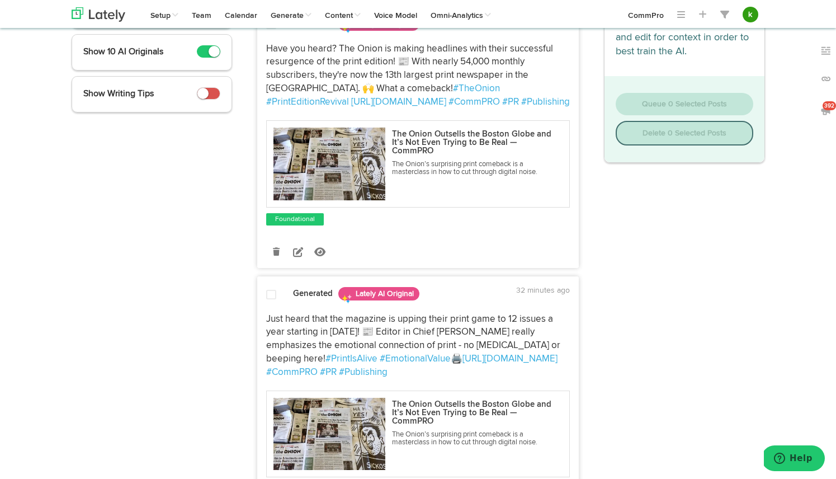
scroll to position [119, 0]
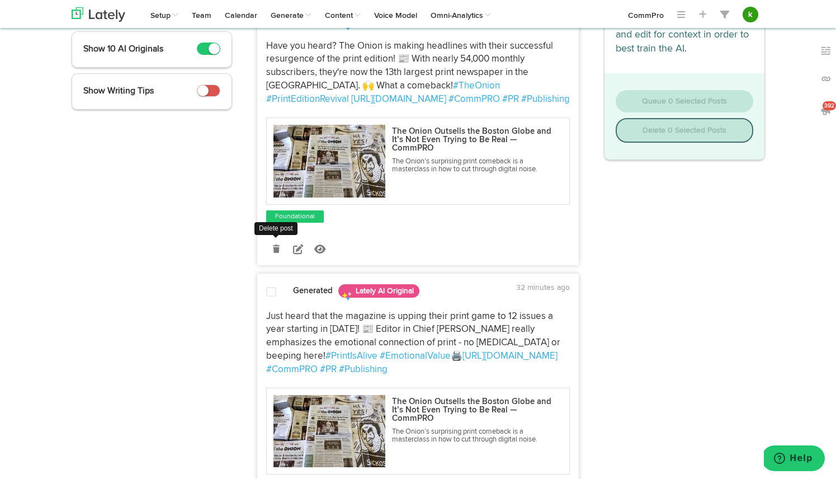
click at [276, 246] on icon at bounding box center [276, 249] width 7 height 8
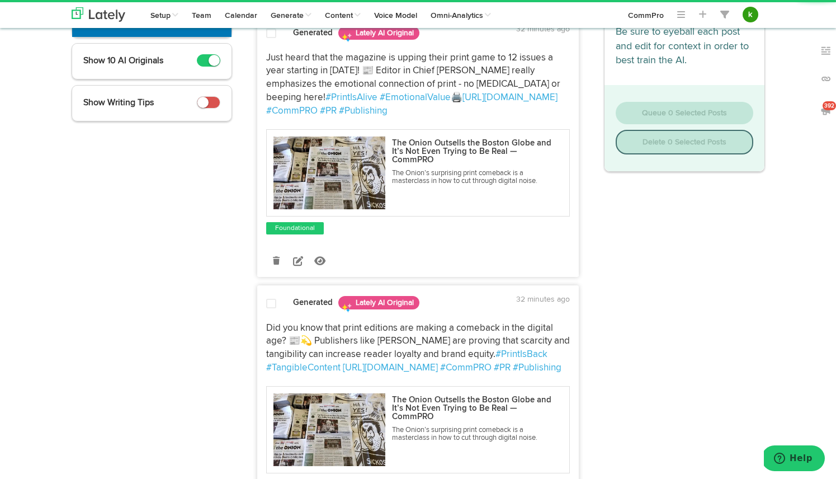
scroll to position [105, 0]
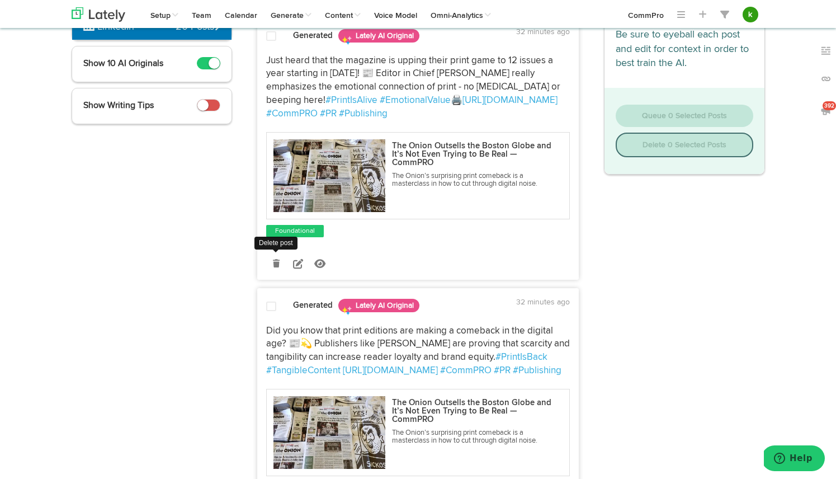
click at [277, 263] on icon at bounding box center [276, 264] width 7 height 8
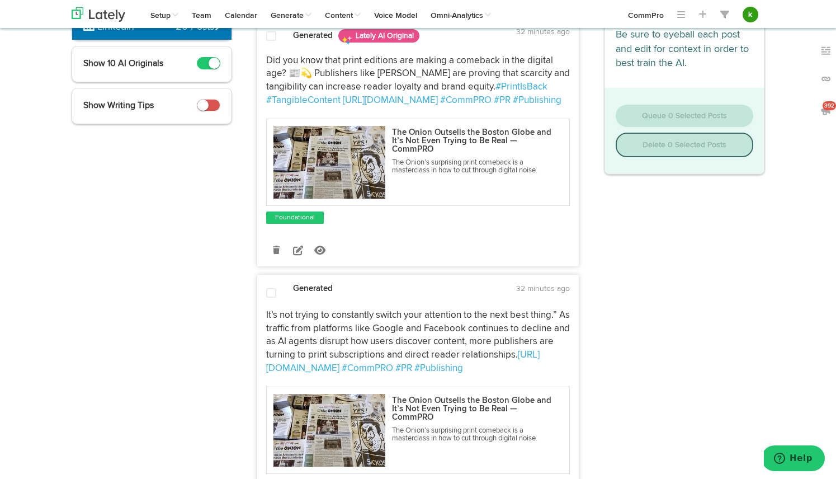
scroll to position [114, 0]
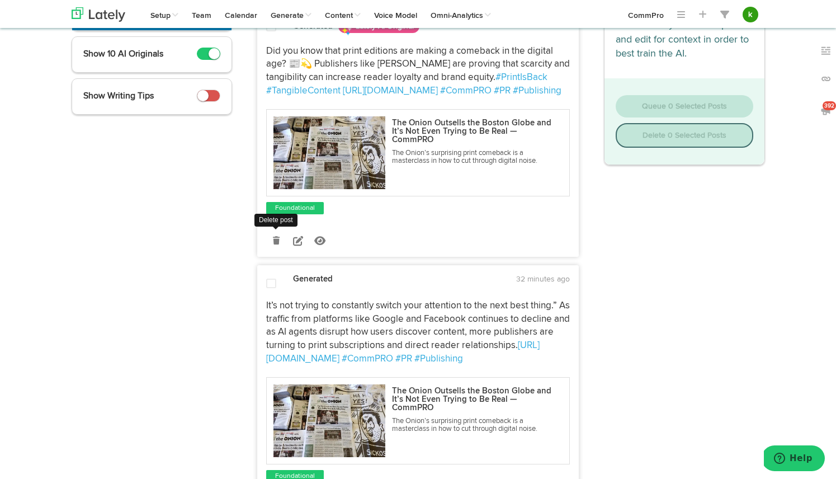
click at [275, 243] on icon at bounding box center [276, 241] width 7 height 8
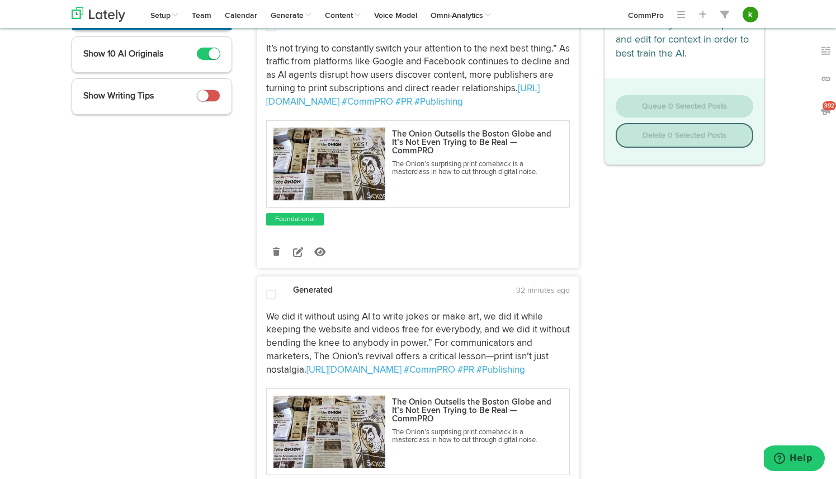
scroll to position [98, 0]
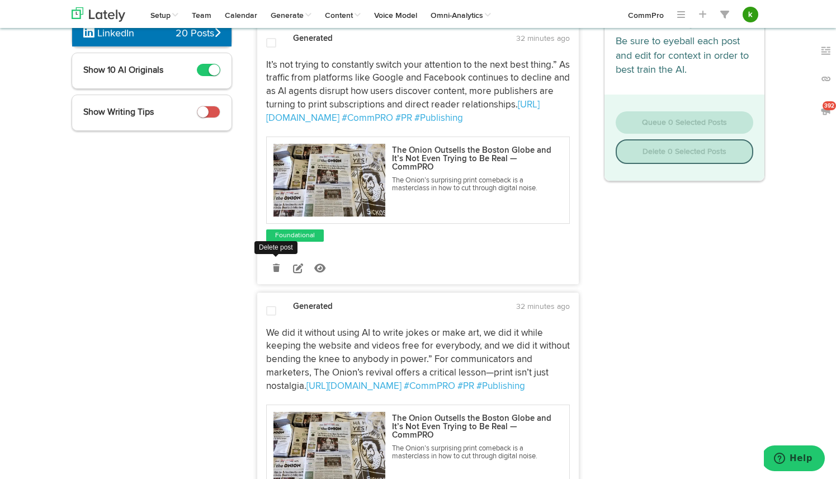
click at [281, 265] on link at bounding box center [276, 268] width 20 height 20
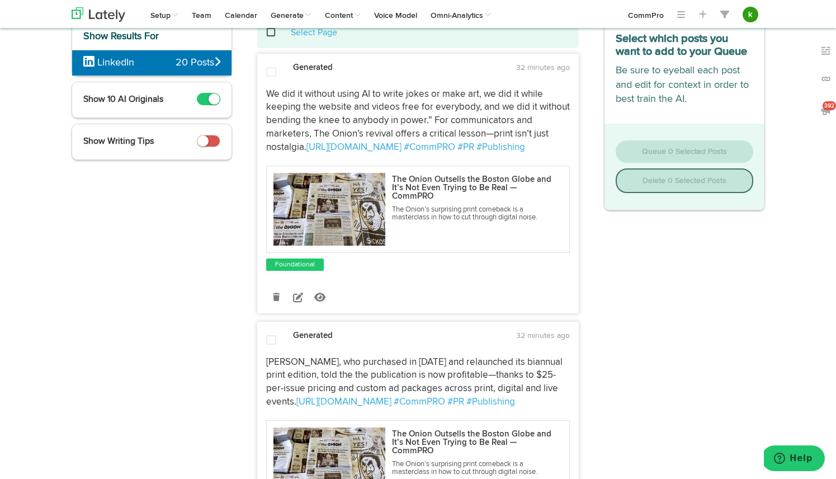
scroll to position [82, 0]
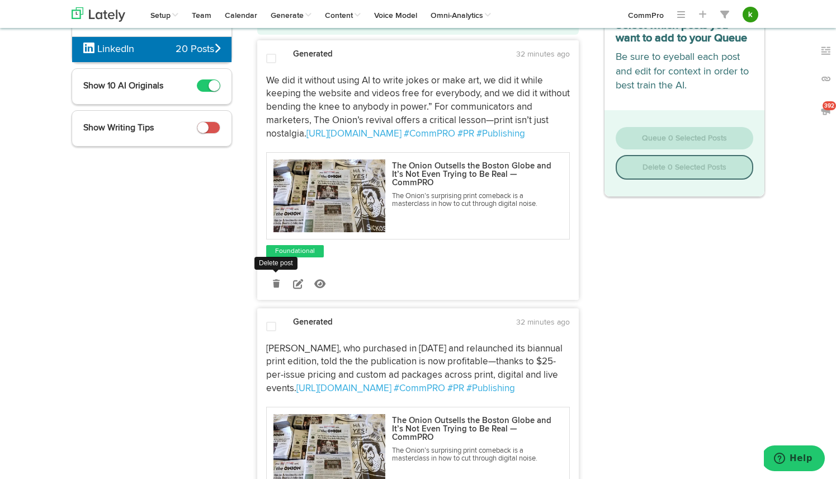
click at [279, 279] on link at bounding box center [276, 284] width 20 height 20
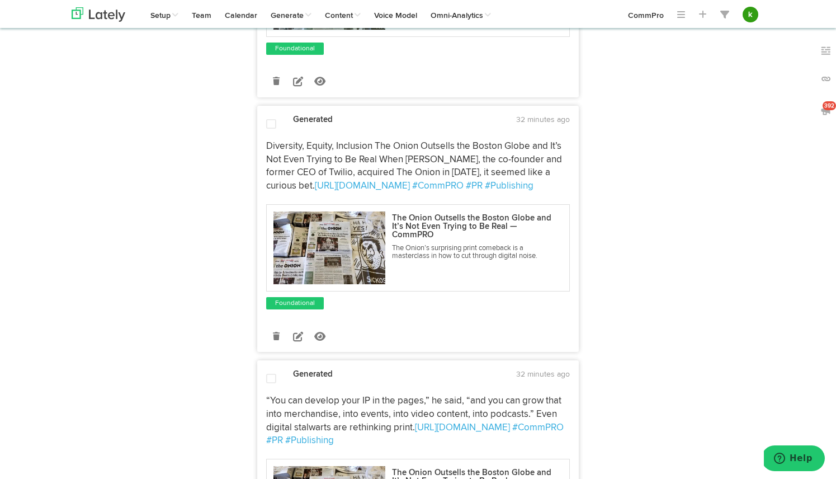
scroll to position [530, 0]
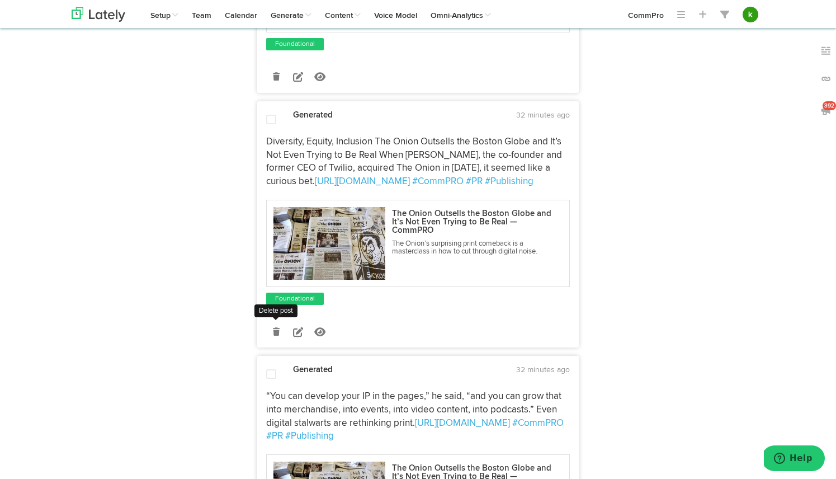
click at [278, 332] on icon at bounding box center [276, 332] width 7 height 8
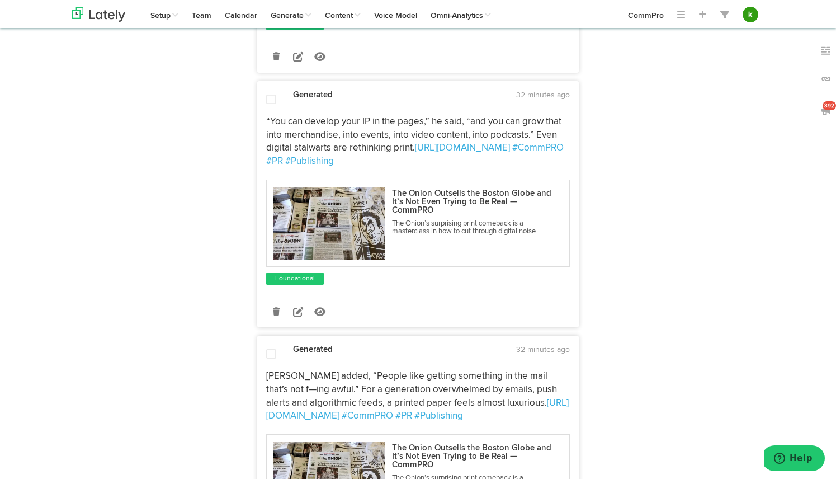
scroll to position [552, 0]
click at [276, 312] on icon at bounding box center [276, 311] width 7 height 8
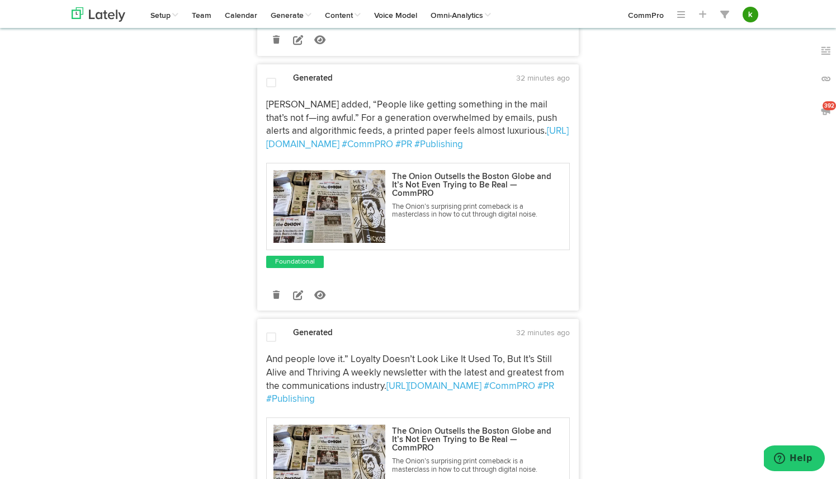
scroll to position [569, 0]
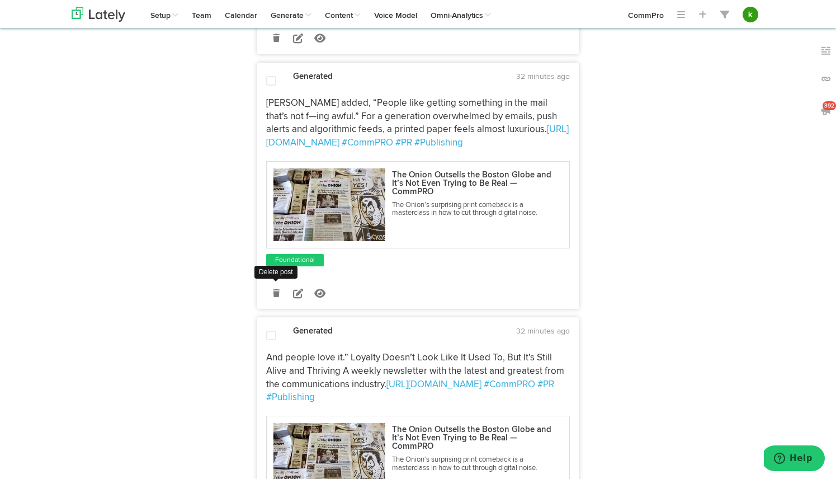
click at [278, 291] on icon at bounding box center [276, 293] width 7 height 8
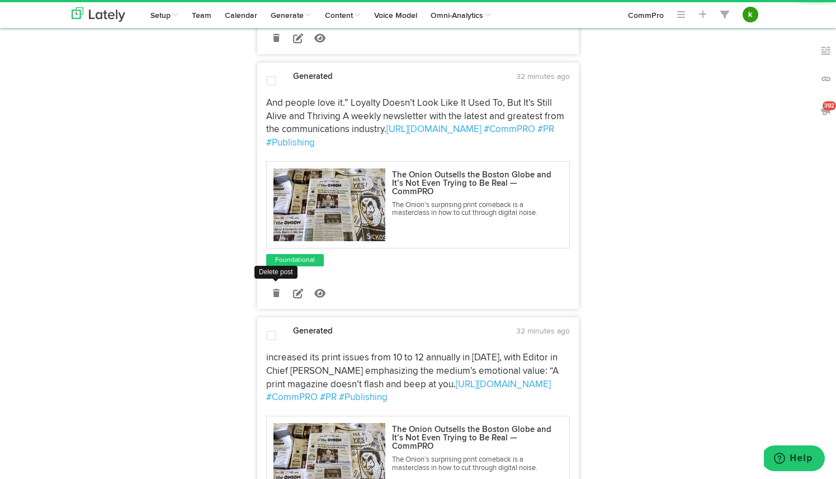
click at [276, 290] on icon at bounding box center [276, 293] width 7 height 8
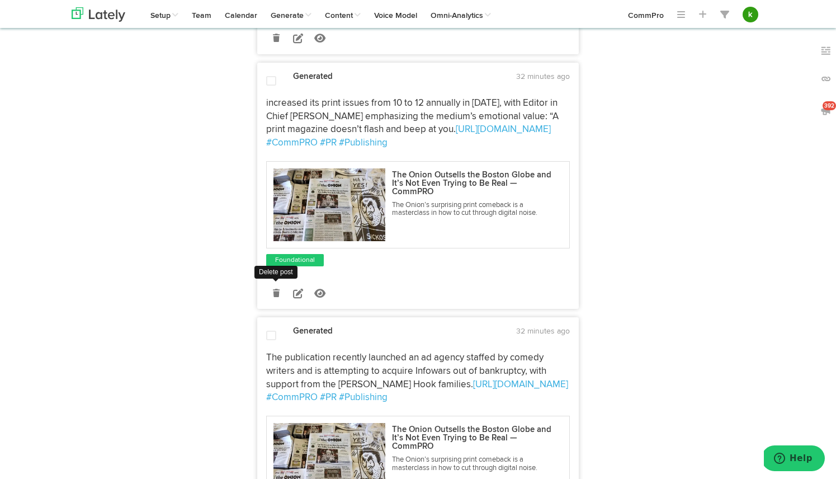
click at [278, 293] on icon at bounding box center [276, 293] width 7 height 8
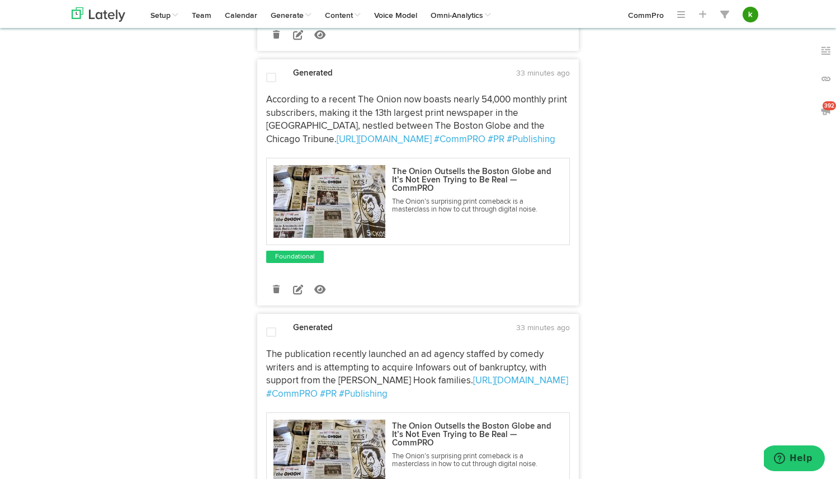
scroll to position [0, 0]
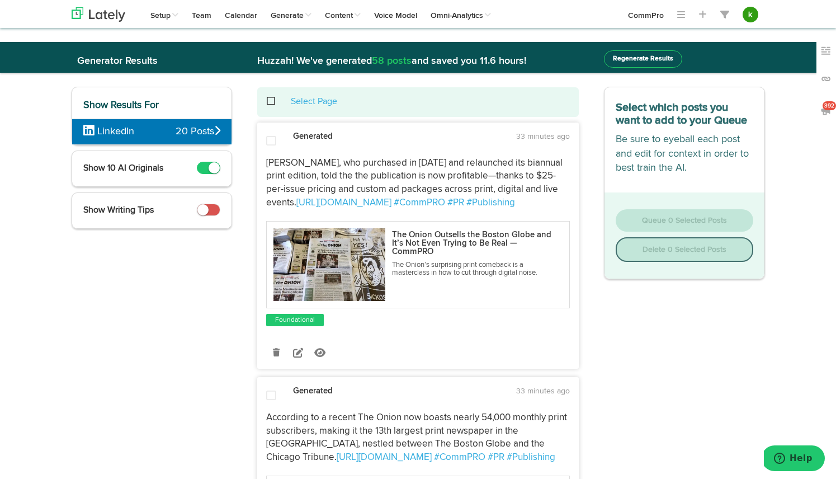
click at [274, 101] on span at bounding box center [277, 101] width 23 height 1
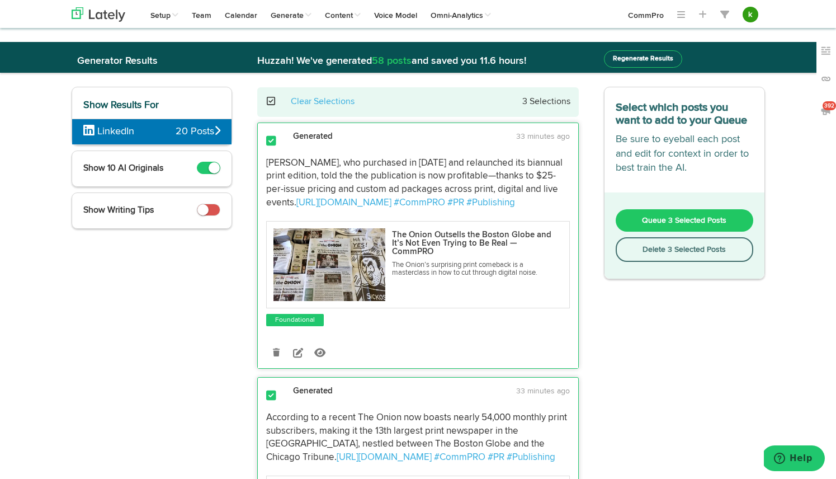
click at [679, 218] on span "Queue 3 Selected Posts" at bounding box center [684, 221] width 84 height 8
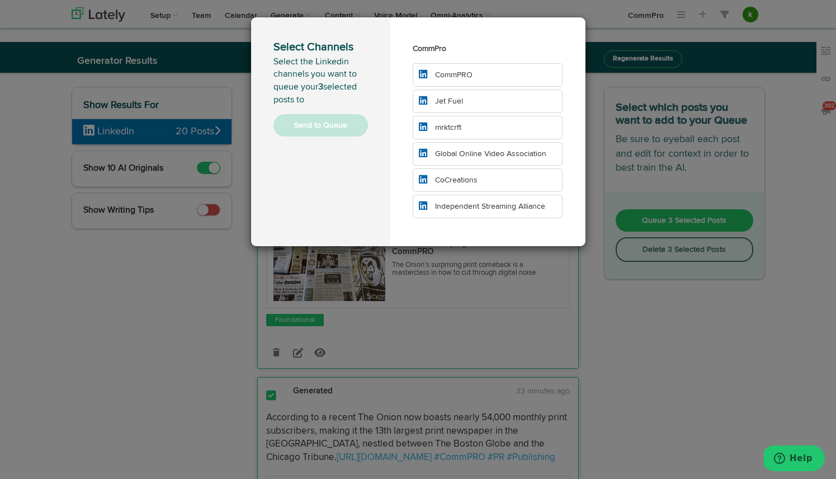
click at [452, 74] on span "CommPRO" at bounding box center [453, 75] width 37 height 8
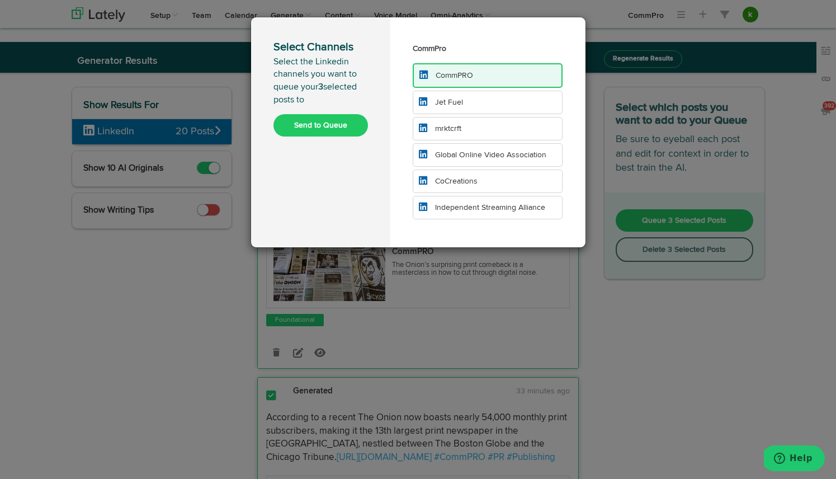
click at [458, 100] on span "Jet Fuel" at bounding box center [449, 102] width 28 height 8
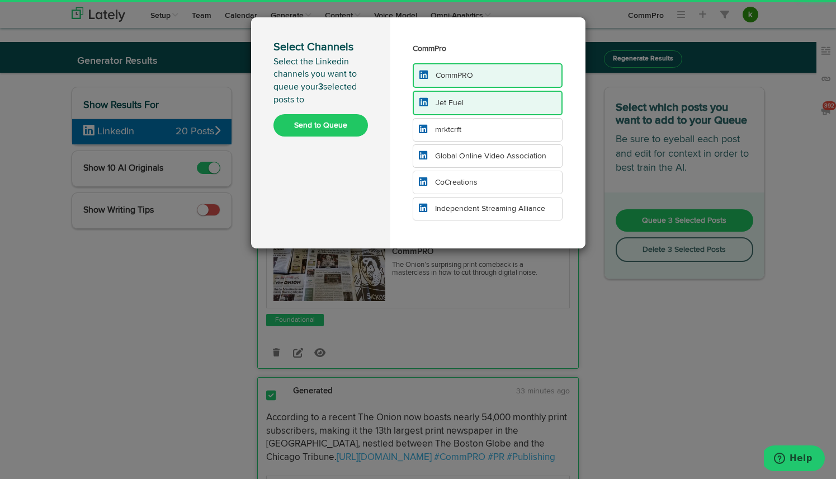
click at [458, 132] on span "mrktcrft" at bounding box center [448, 130] width 26 height 8
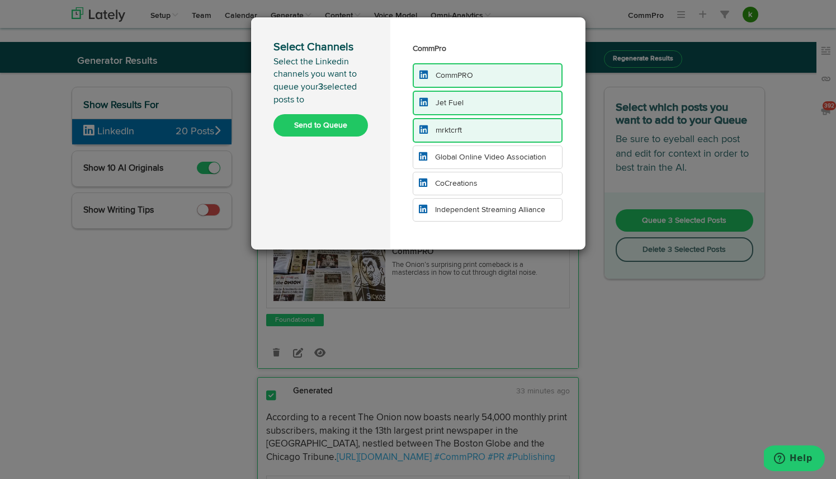
click at [464, 154] on span "Global Online Video Association" at bounding box center [490, 157] width 111 height 8
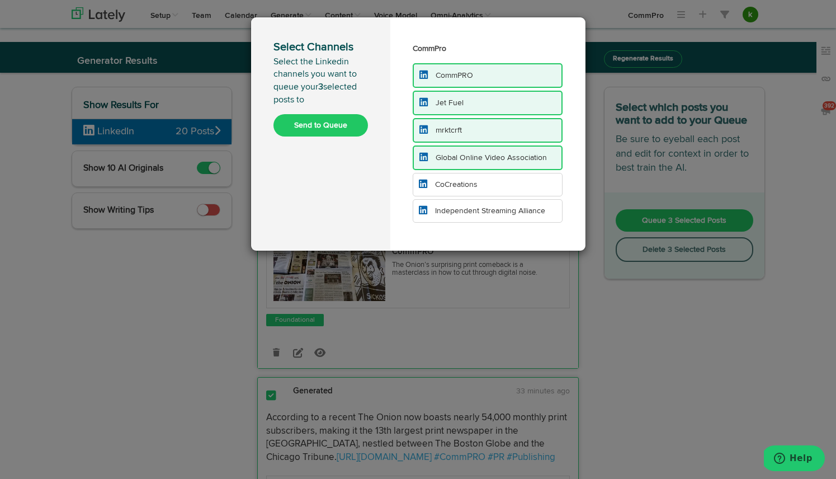
click at [460, 206] on li "Independent Streaming Alliance" at bounding box center [488, 210] width 151 height 23
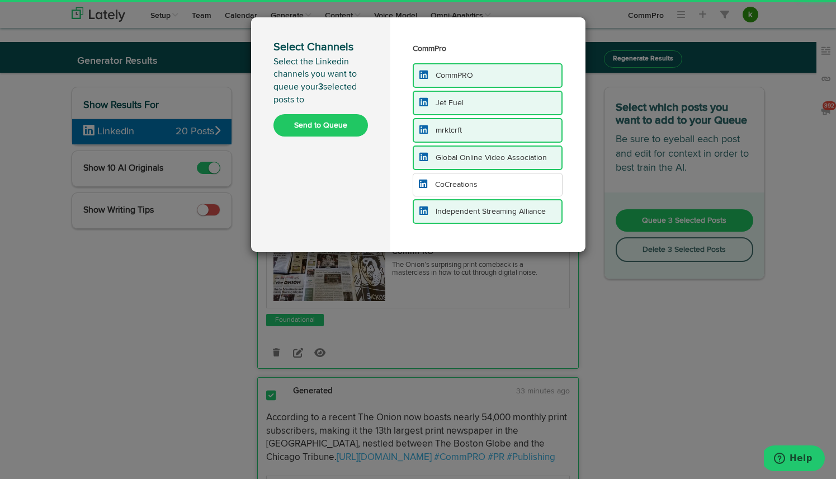
click at [344, 129] on button "Send to Queue" at bounding box center [321, 125] width 95 height 22
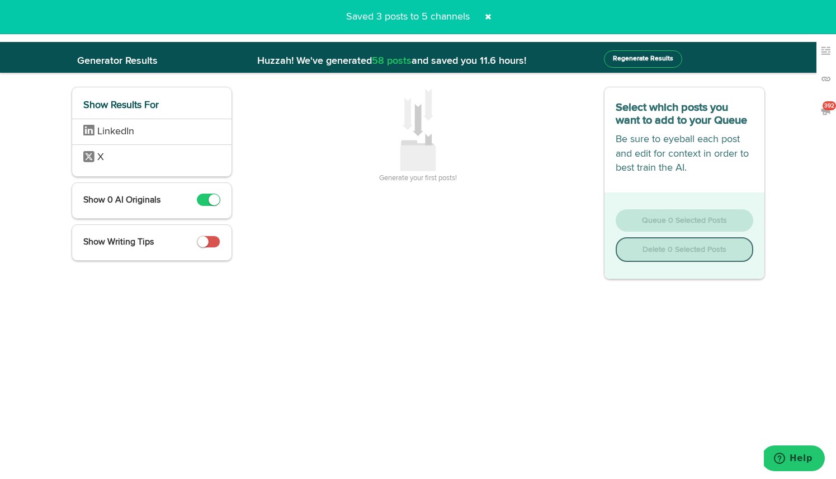
click at [490, 16] on span at bounding box center [488, 17] width 18 height 18
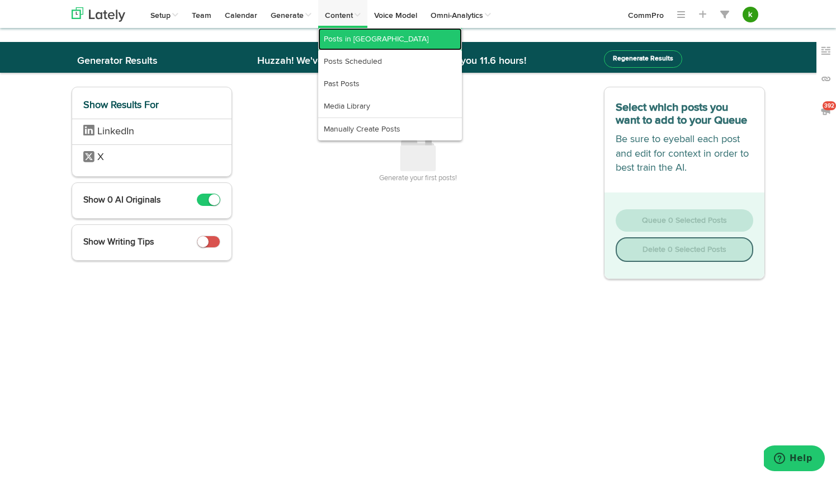
click at [351, 46] on link "Posts in [GEOGRAPHIC_DATA]" at bounding box center [390, 39] width 144 height 22
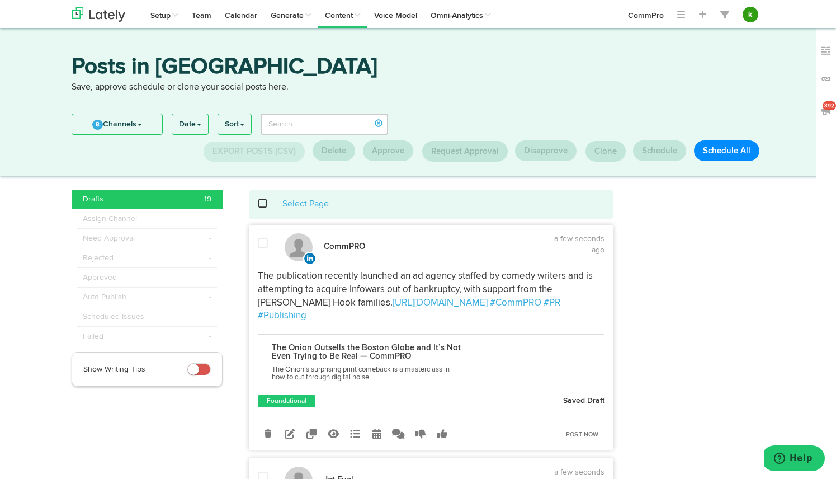
click at [263, 204] on span at bounding box center [268, 204] width 23 height 1
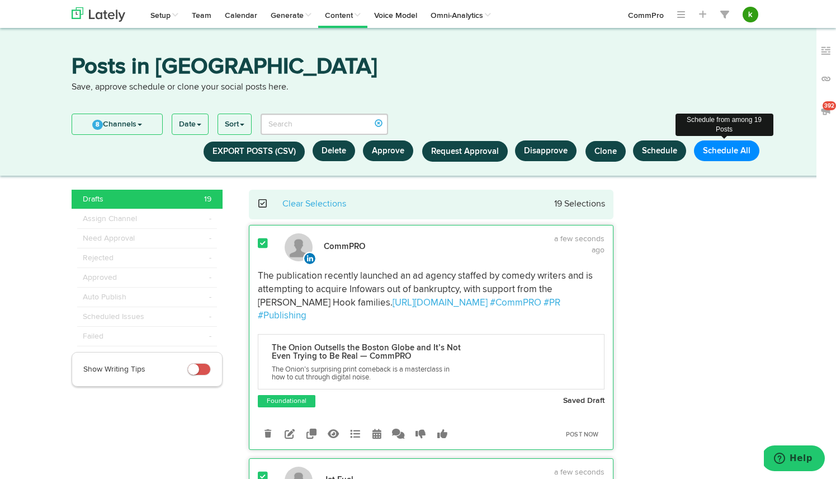
click at [731, 149] on button "Schedule All" at bounding box center [726, 150] width 65 height 21
select select "11"
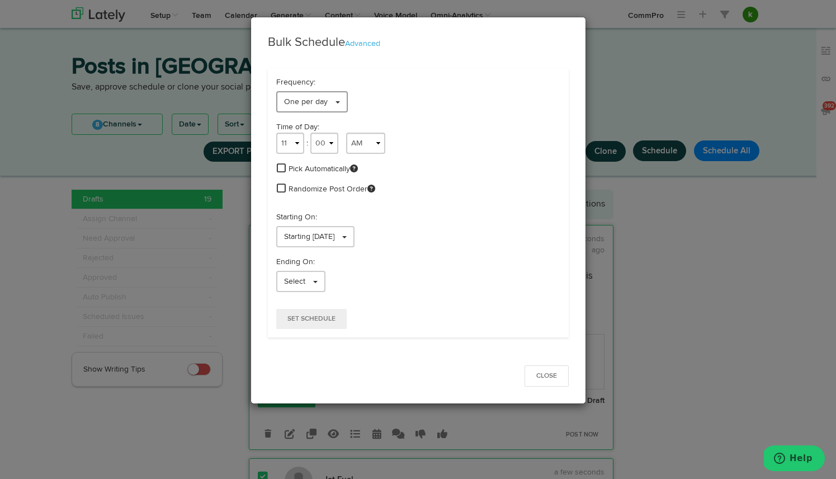
click at [324, 102] on span "One per day" at bounding box center [306, 102] width 44 height 8
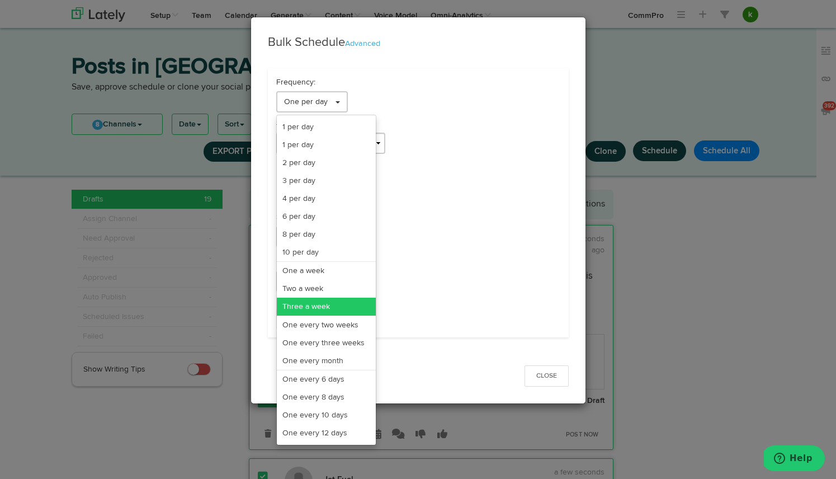
click at [315, 304] on link "Three a week" at bounding box center [326, 307] width 99 height 18
select select "11"
select select "3"
select select "PM"
select select "7"
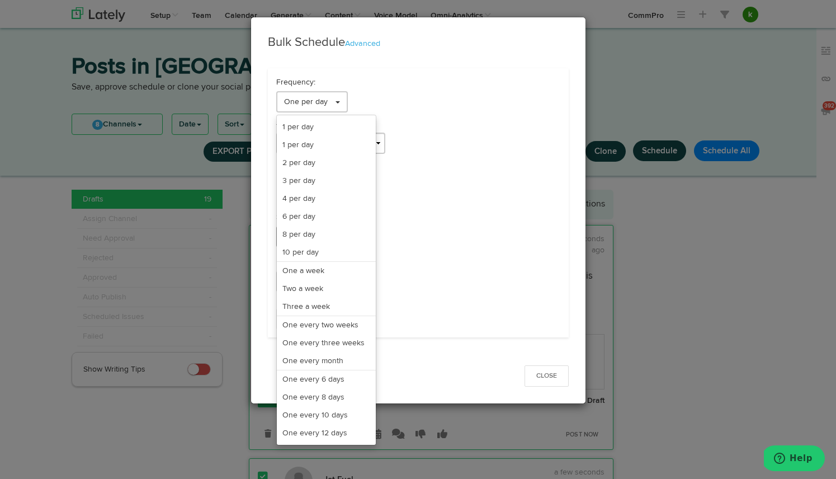
select select "PM"
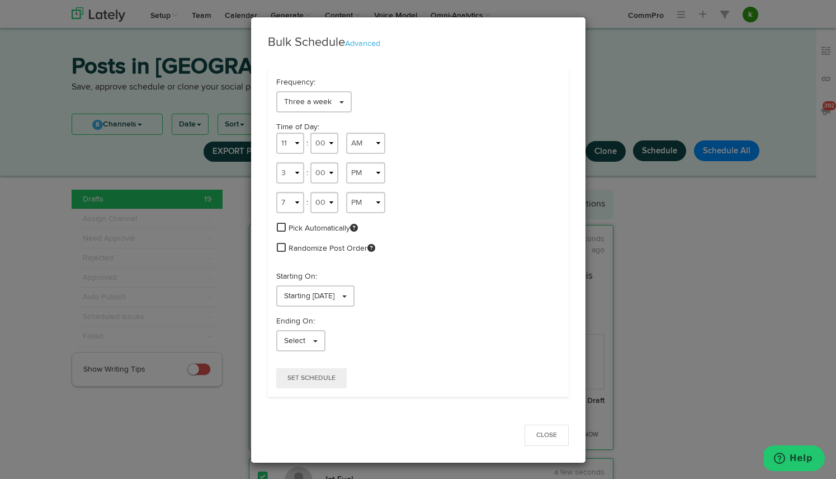
click at [283, 224] on span at bounding box center [281, 227] width 9 height 10
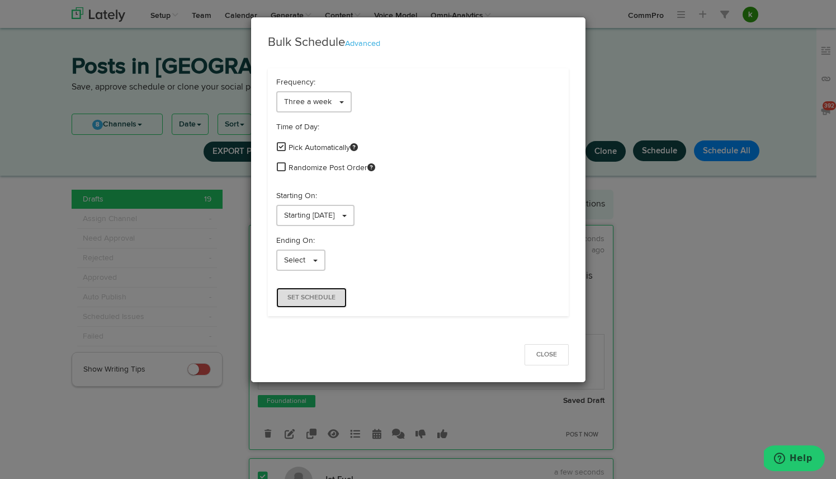
click at [324, 299] on span "Set Schedule" at bounding box center [312, 297] width 48 height 7
